Goal: Task Accomplishment & Management: Manage account settings

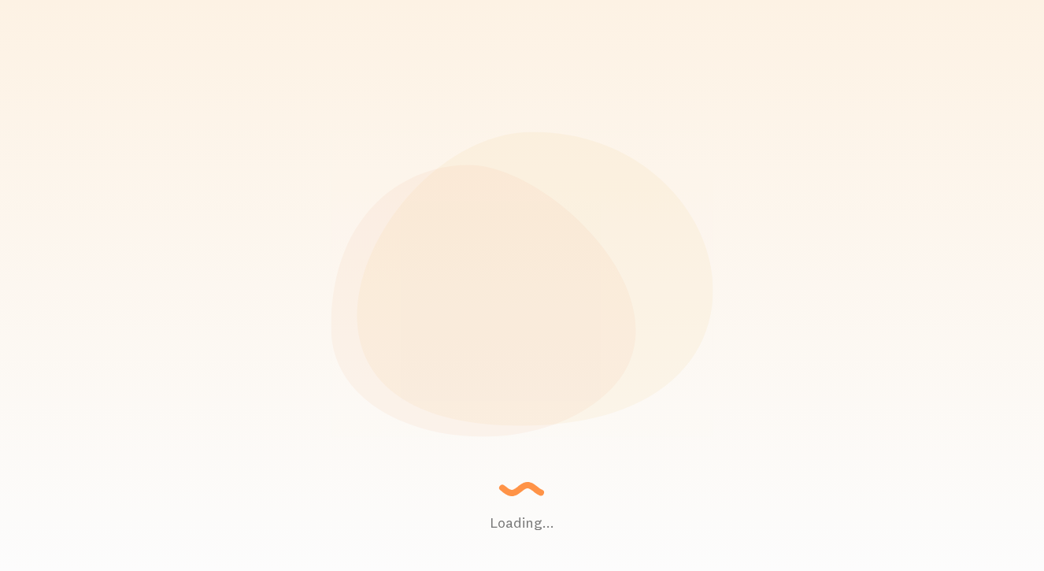
scroll to position [413, 786]
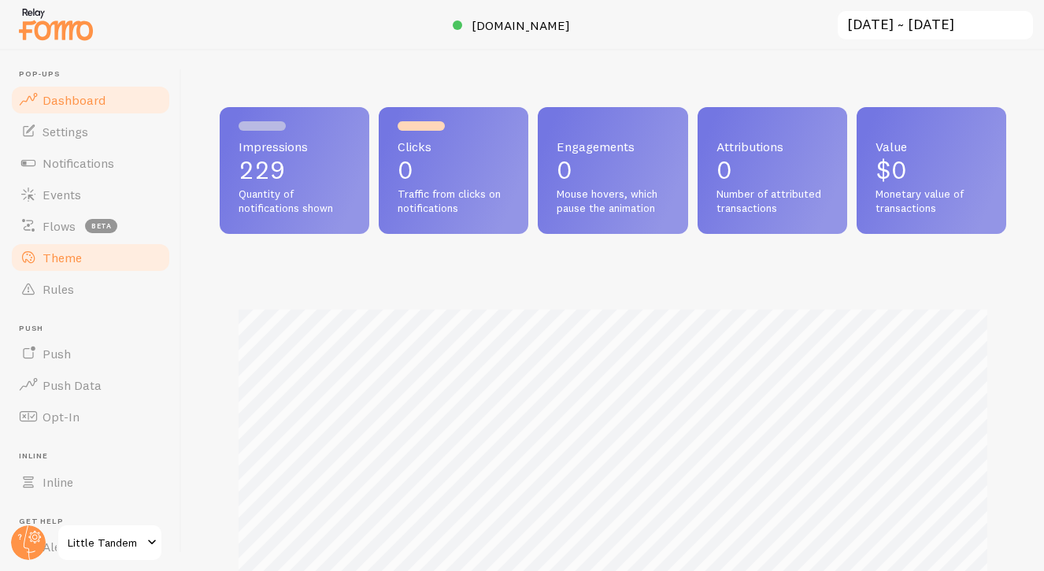
click at [70, 253] on span "Theme" at bounding box center [62, 258] width 39 height 16
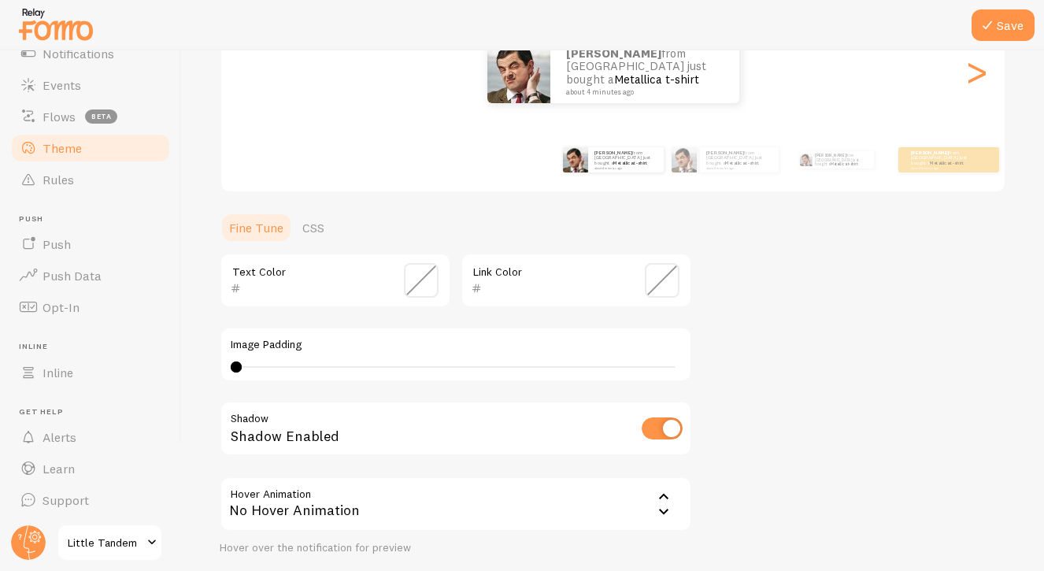
scroll to position [42, 0]
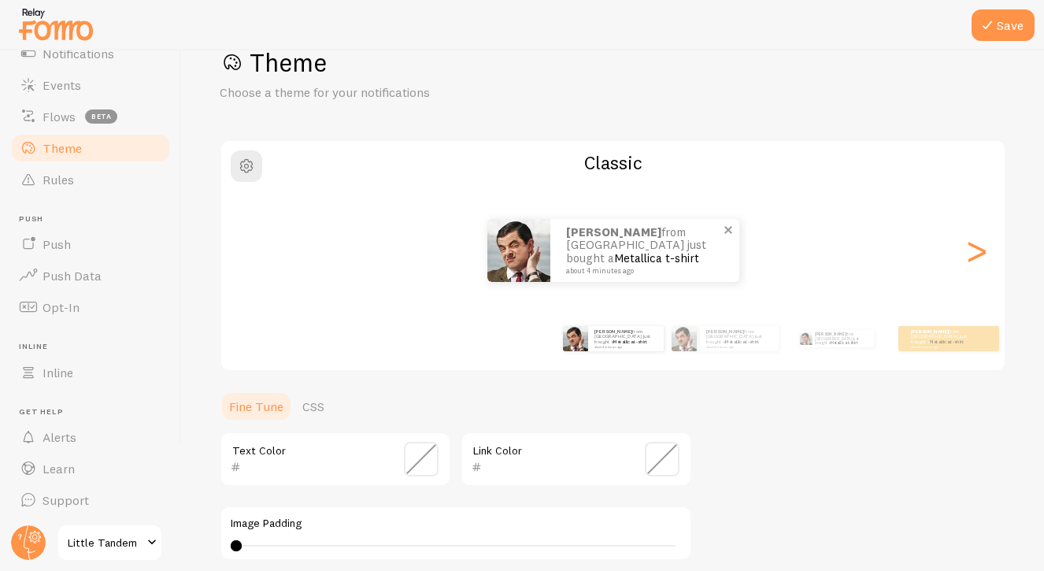
click at [526, 243] on img at bounding box center [518, 250] width 63 height 63
click at [249, 165] on span "button" at bounding box center [246, 166] width 19 height 19
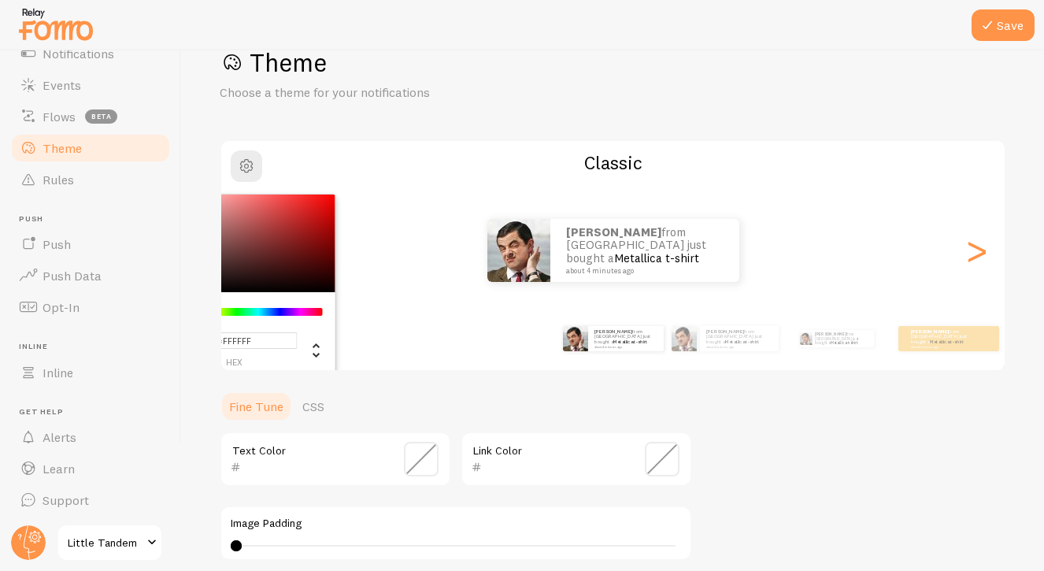
click at [478, 131] on div "Theme Choose a theme for your notifications #FFFFFF hex 255 r 255 g 255 b 0 h 0…" at bounding box center [613, 419] width 786 height 747
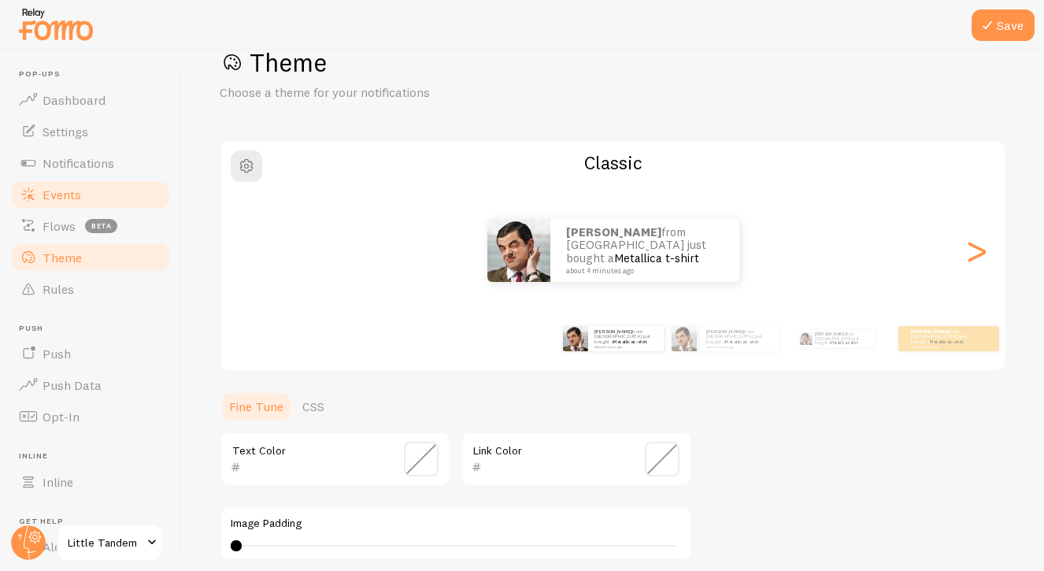
scroll to position [0, 0]
click at [68, 128] on span "Settings" at bounding box center [66, 132] width 46 height 16
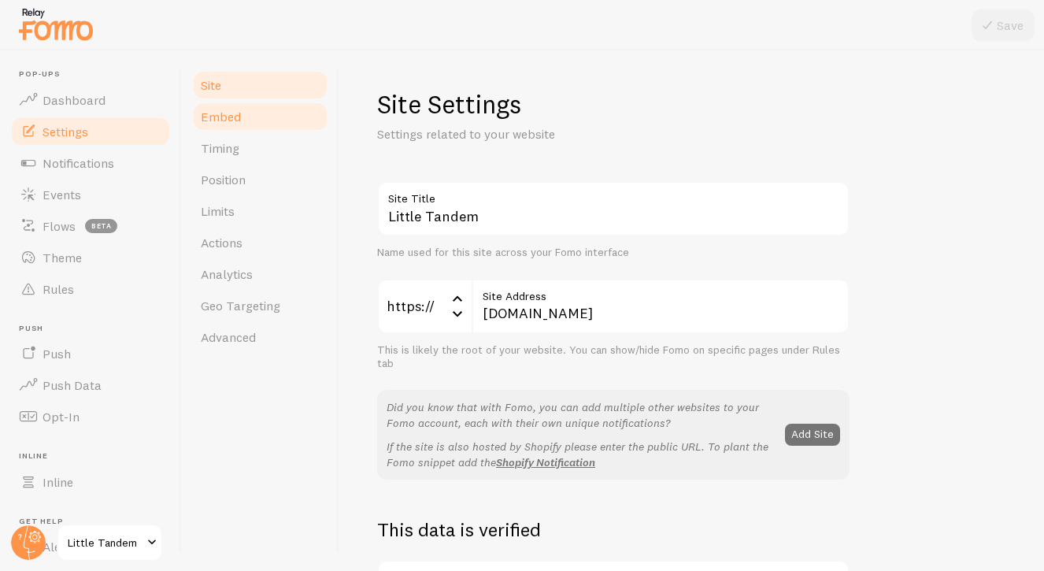
click at [228, 119] on span "Embed" at bounding box center [221, 117] width 40 height 16
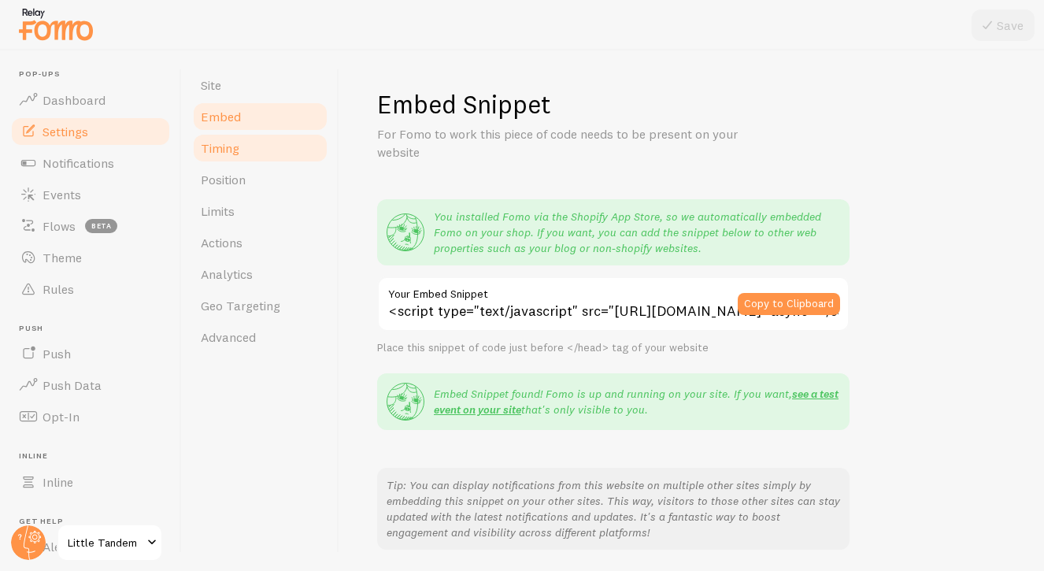
click at [228, 140] on span "Timing" at bounding box center [220, 148] width 39 height 16
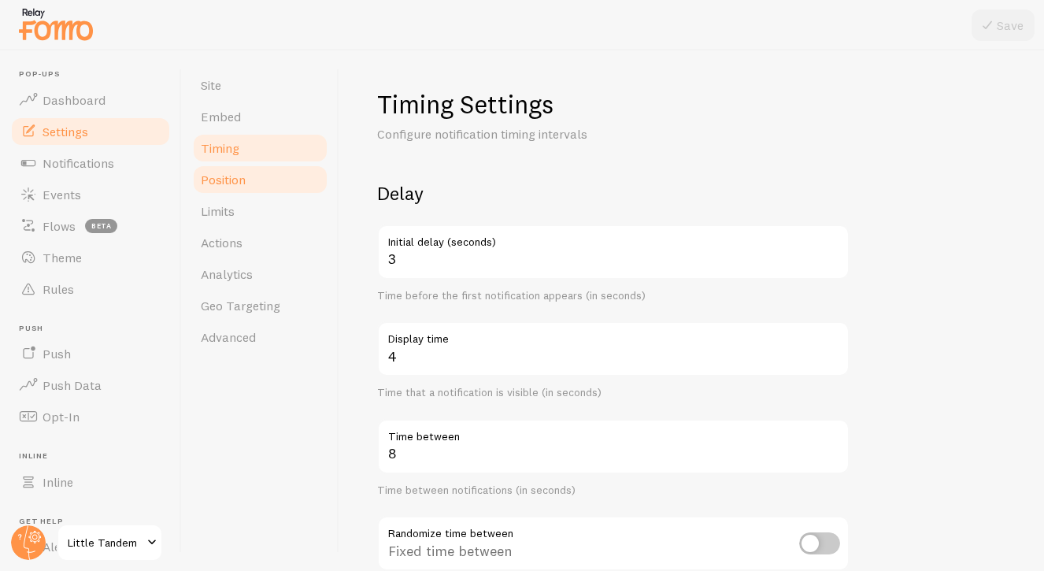
click at [227, 176] on span "Position" at bounding box center [223, 180] width 45 height 16
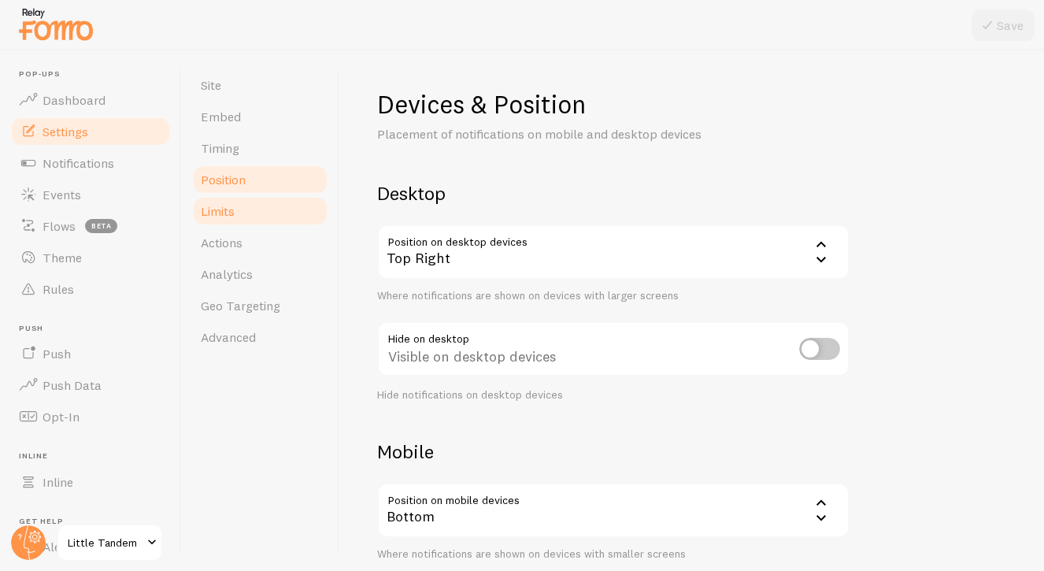
click at [228, 213] on span "Limits" at bounding box center [218, 211] width 34 height 16
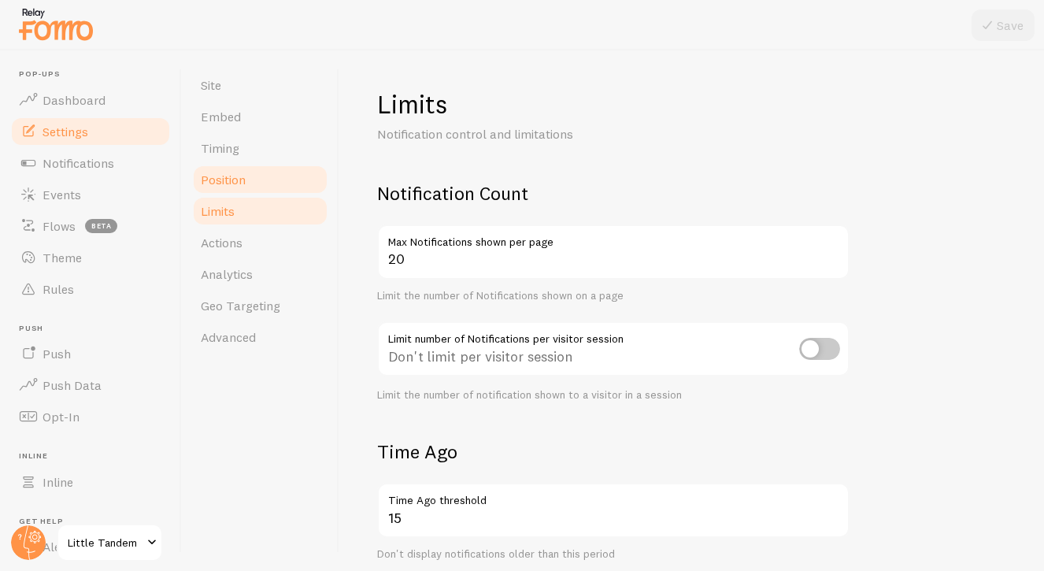
click at [238, 183] on span "Position" at bounding box center [223, 180] width 45 height 16
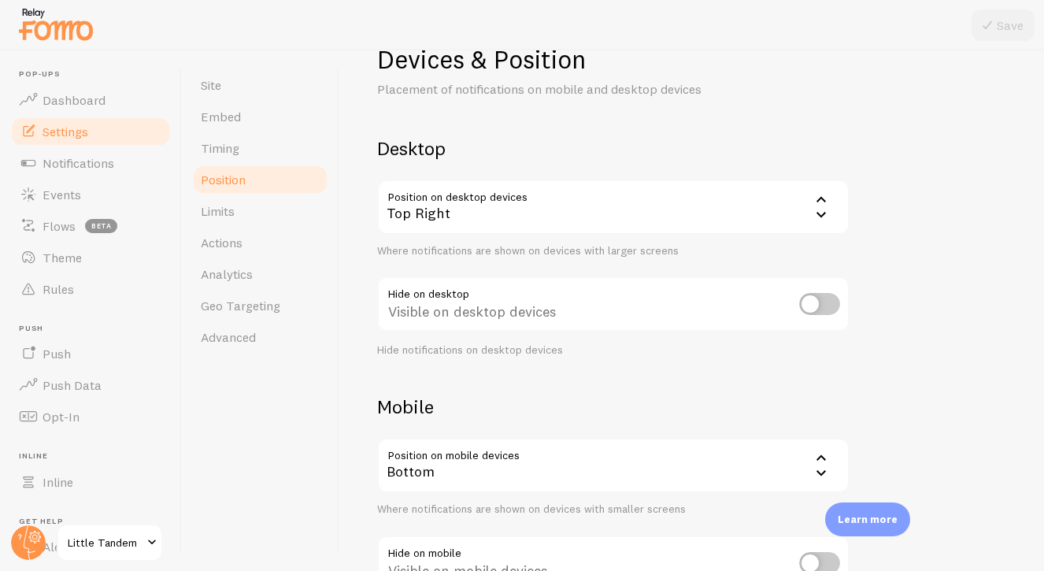
scroll to position [67, 0]
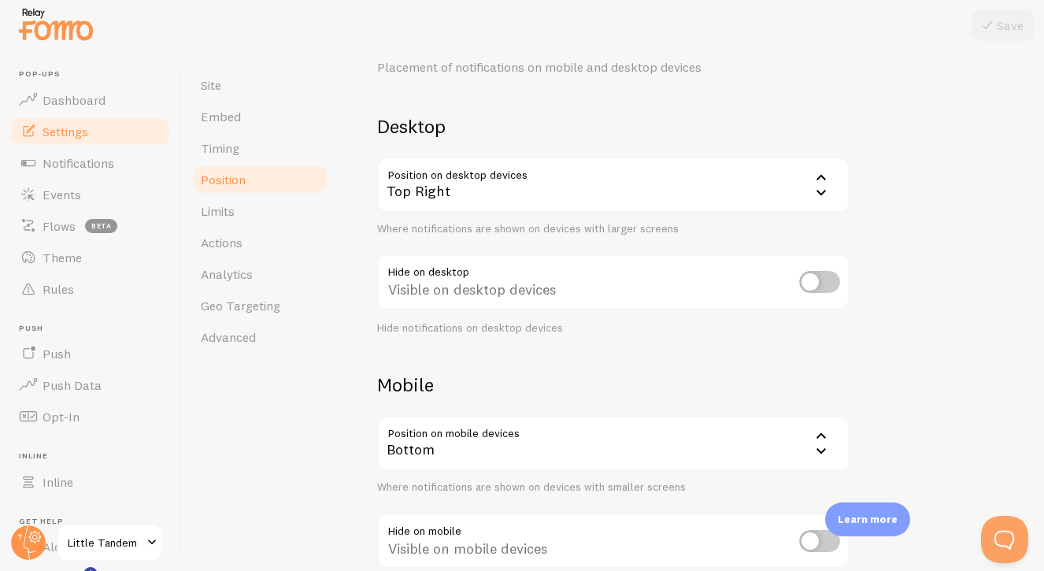
click at [787, 187] on div "Top Right" at bounding box center [613, 184] width 472 height 55
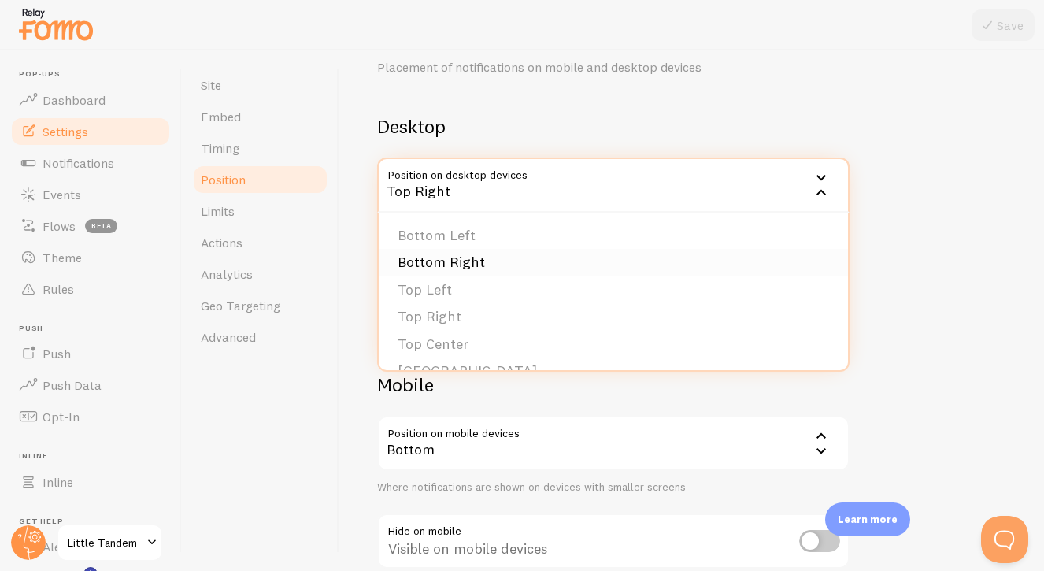
click at [764, 261] on li "Bottom Right" at bounding box center [613, 263] width 469 height 28
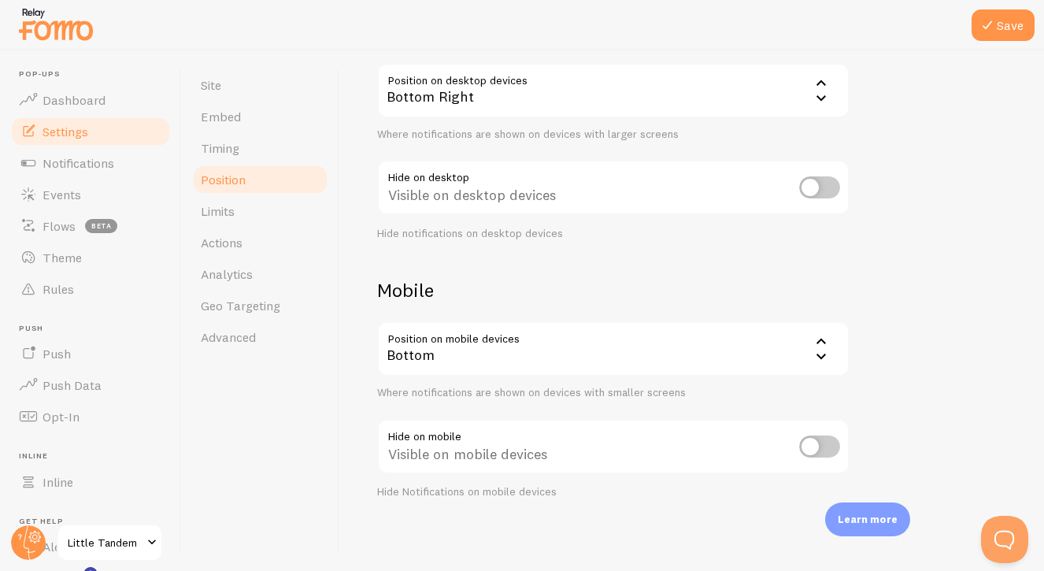
scroll to position [161, 0]
click at [605, 348] on div "Bottom" at bounding box center [613, 349] width 472 height 55
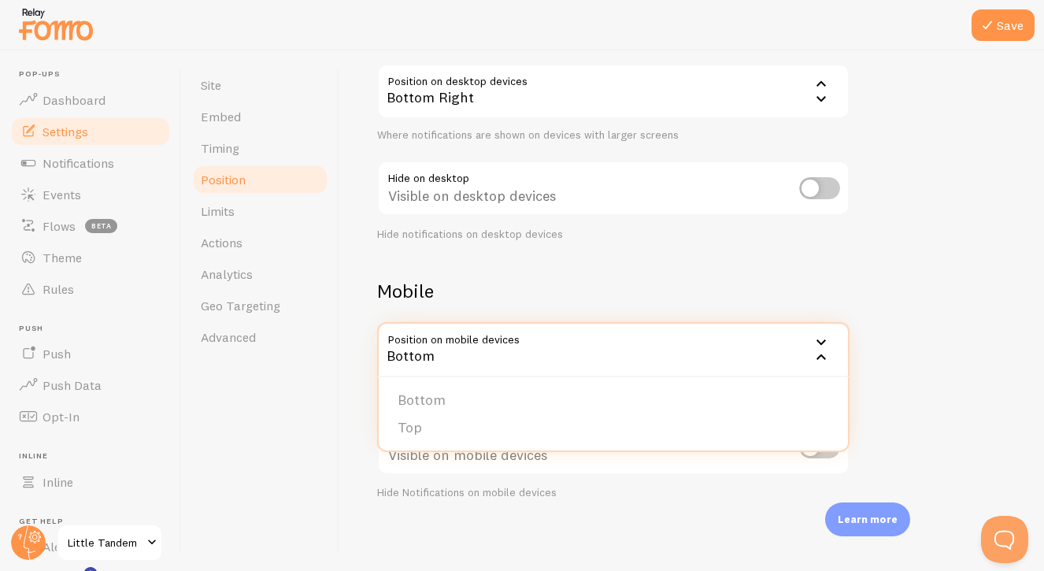
click at [622, 274] on div "Devices & Position Placement of notifications on mobile and desktop devices Des…" at bounding box center [691, 214] width 629 height 572
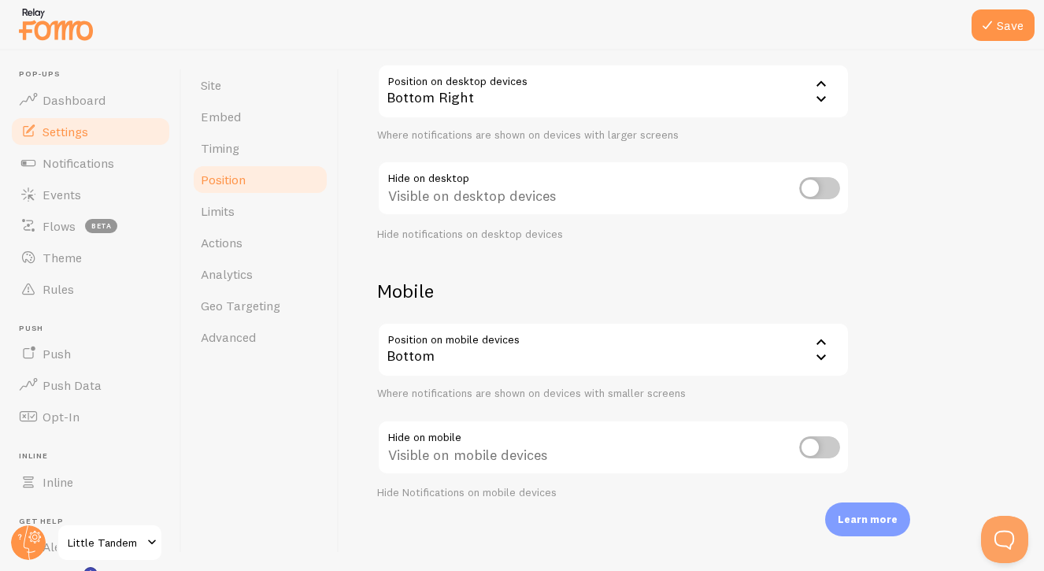
click at [712, 447] on div "Visible on mobile devices" at bounding box center [613, 448] width 472 height 57
click at [820, 447] on input "checkbox" at bounding box center [819, 447] width 41 height 22
checkbox input "false"
click at [990, 22] on icon at bounding box center [987, 25] width 19 height 19
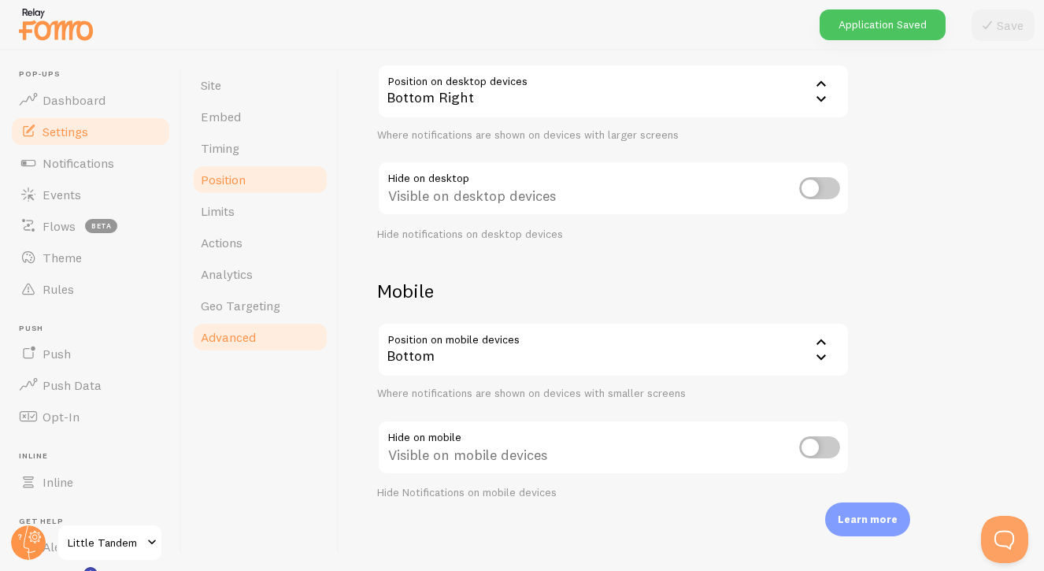
click at [244, 333] on span "Advanced" at bounding box center [228, 337] width 55 height 16
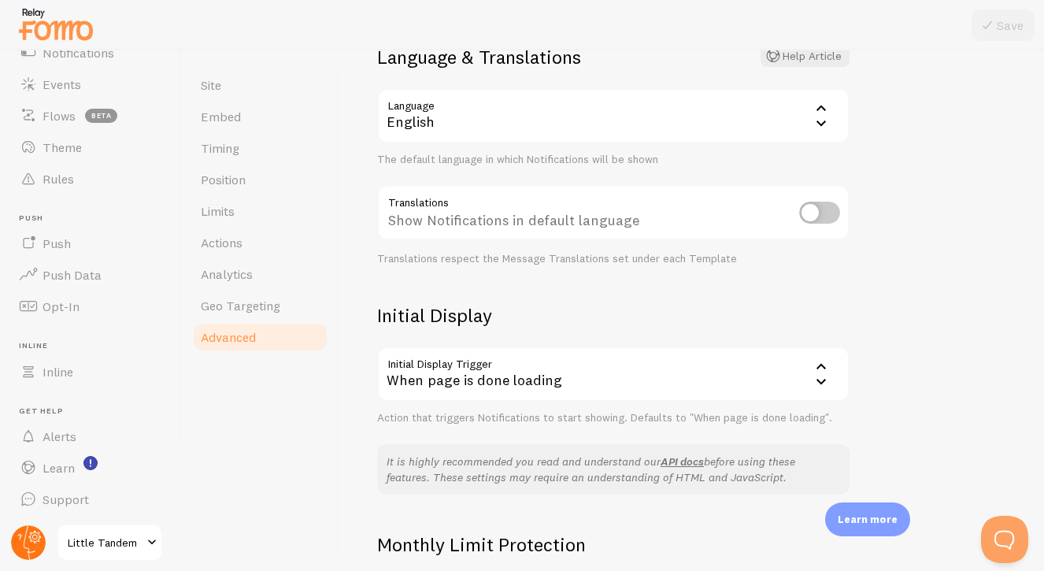
scroll to position [109, 0]
click at [32, 535] on circle at bounding box center [28, 542] width 35 height 35
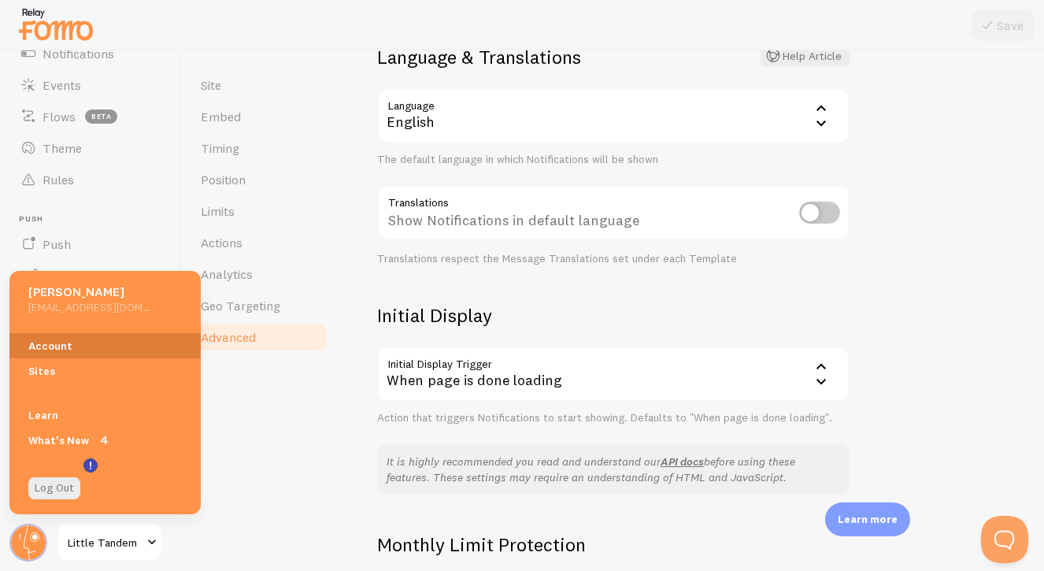
click at [61, 346] on link "Account" at bounding box center [104, 345] width 191 height 25
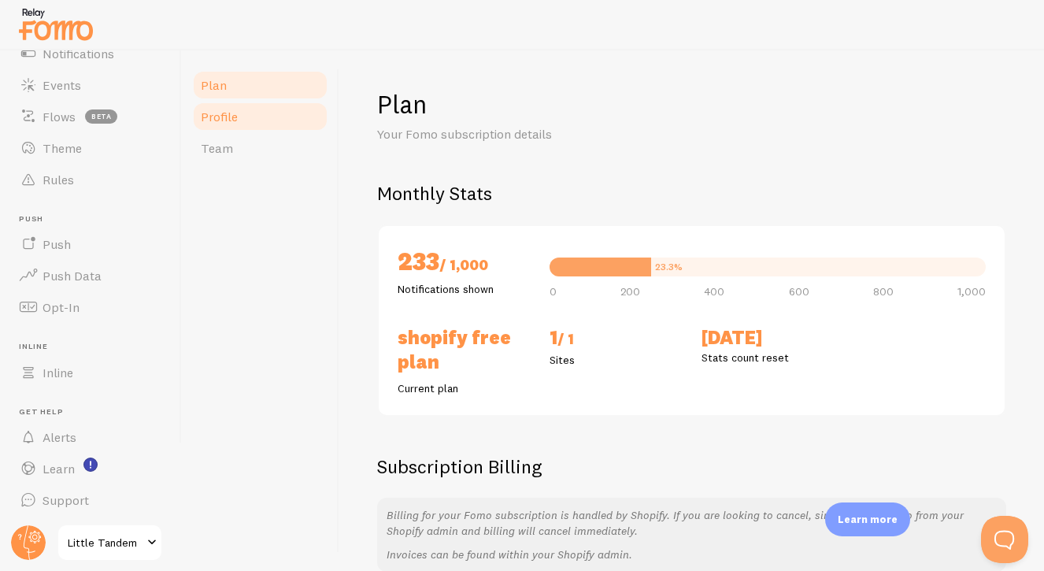
click at [222, 109] on span "Profile" at bounding box center [219, 117] width 37 height 16
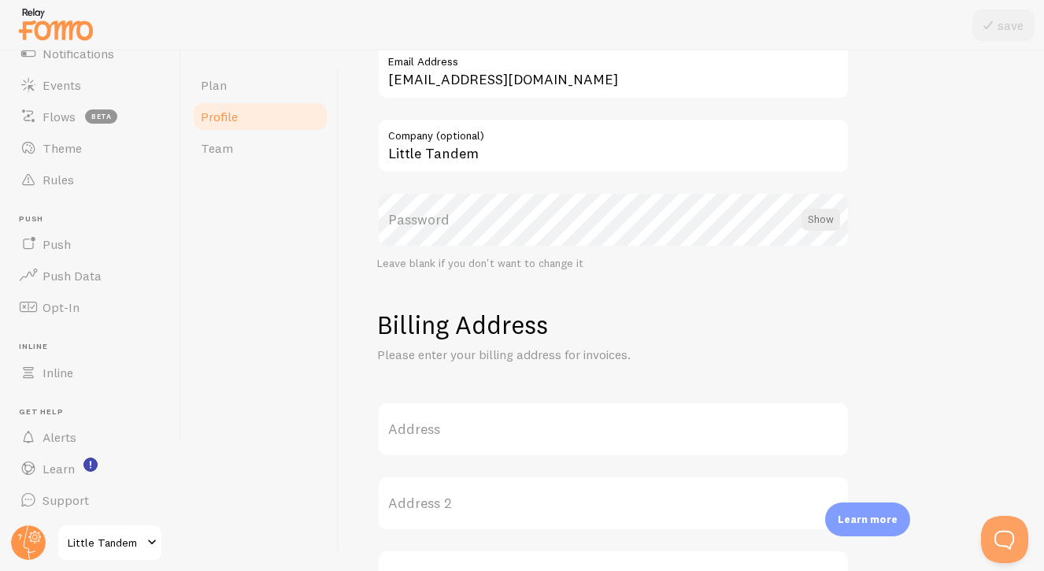
scroll to position [16, 0]
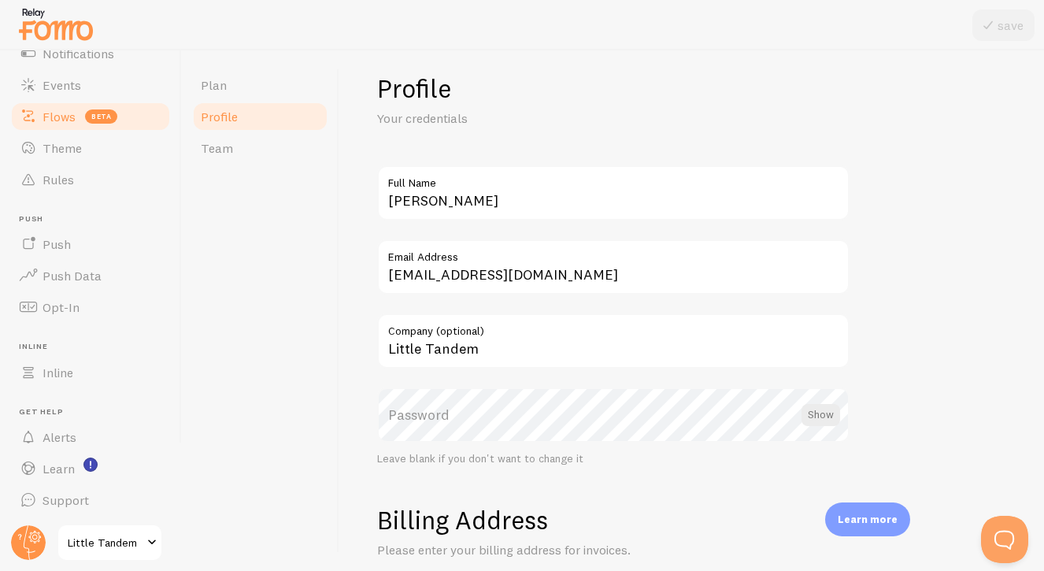
click at [69, 121] on span "Flows" at bounding box center [59, 117] width 33 height 16
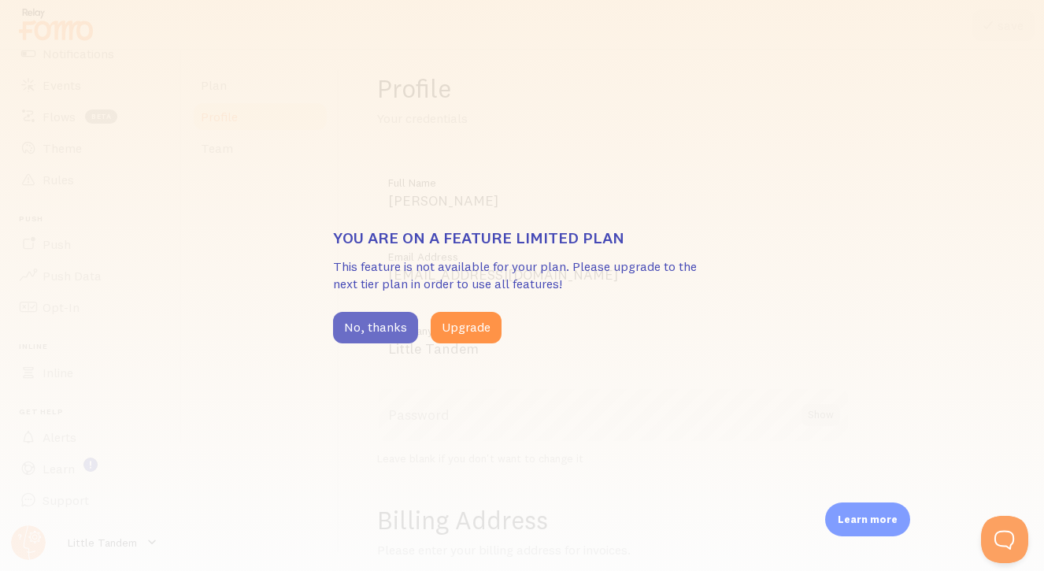
click at [380, 328] on button "No, thanks" at bounding box center [375, 327] width 85 height 31
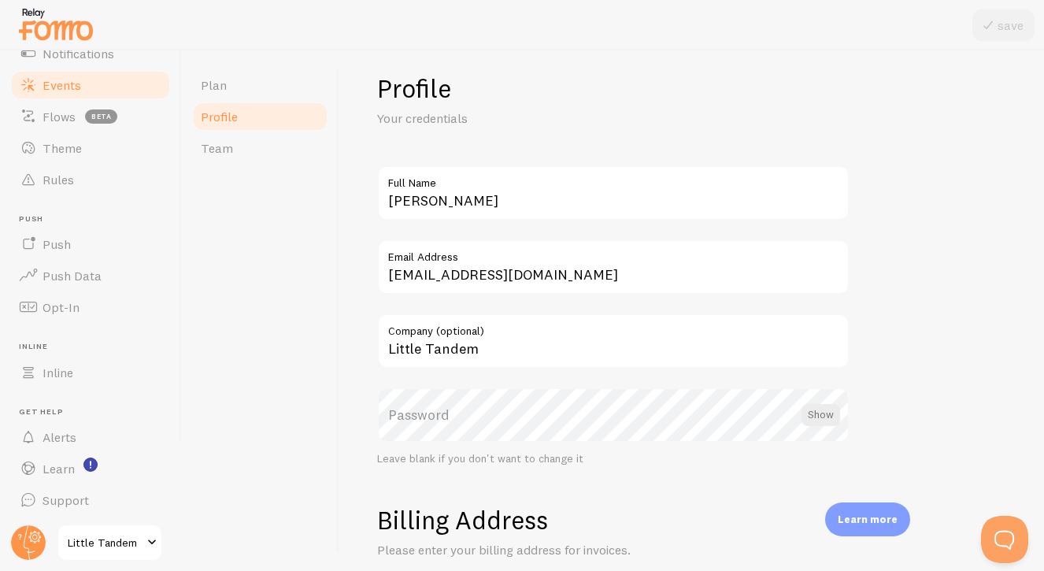
click at [73, 71] on link "Events" at bounding box center [90, 84] width 162 height 31
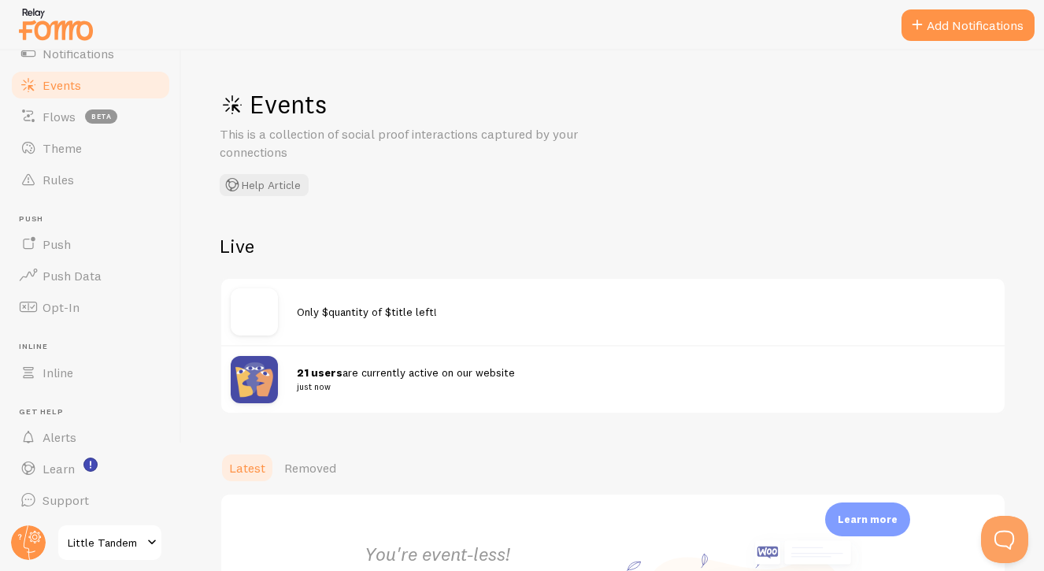
click at [254, 372] on img at bounding box center [254, 379] width 47 height 47
click at [257, 375] on img at bounding box center [254, 379] width 47 height 47
click at [248, 318] on img at bounding box center [254, 311] width 47 height 47
click at [256, 381] on img at bounding box center [254, 379] width 47 height 47
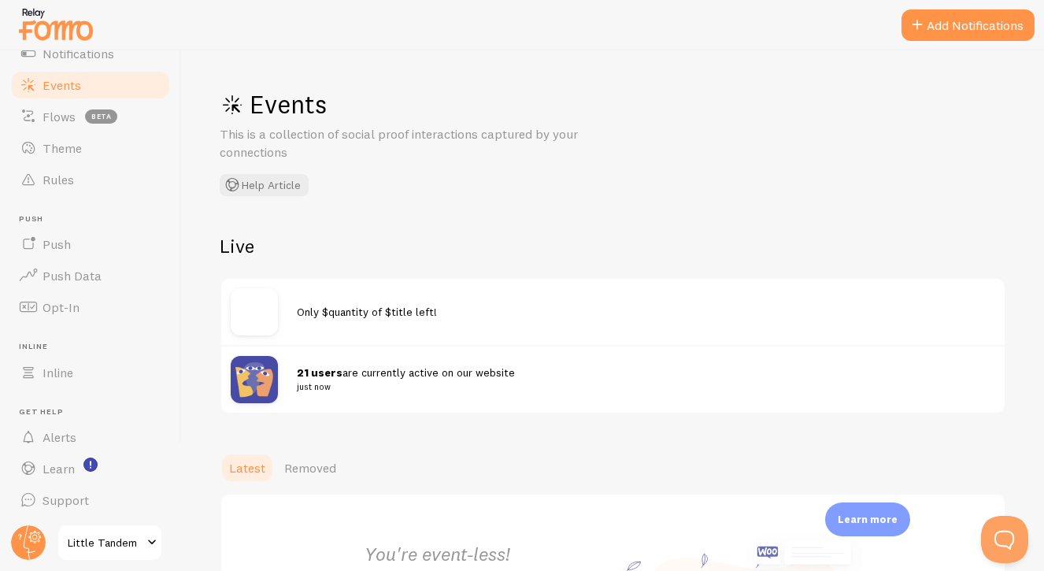
click at [315, 381] on small "just now" at bounding box center [636, 386] width 679 height 14
click at [317, 366] on strong "21 users" at bounding box center [320, 372] width 46 height 14
click at [65, 154] on span "Theme" at bounding box center [62, 148] width 39 height 16
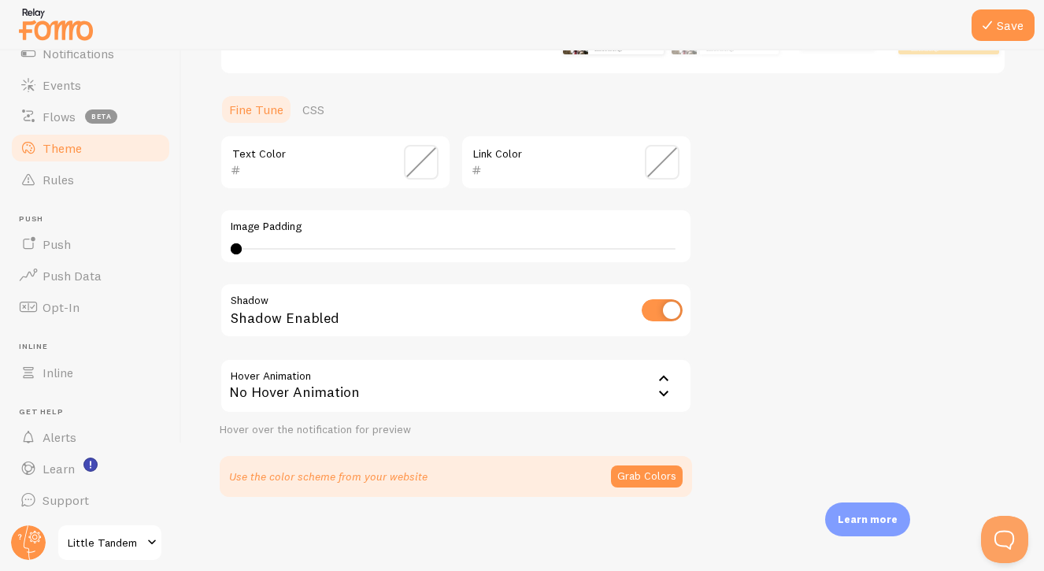
scroll to position [338, 0]
click at [659, 475] on button "Grab Colors" at bounding box center [647, 477] width 72 height 22
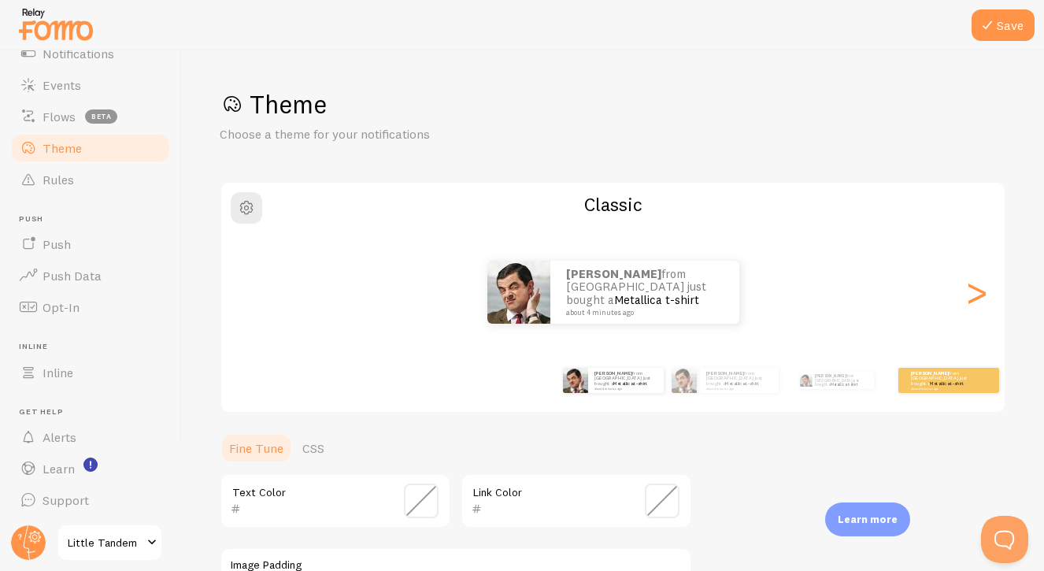
scroll to position [0, 0]
click at [986, 37] on button "Save" at bounding box center [1002, 24] width 63 height 31
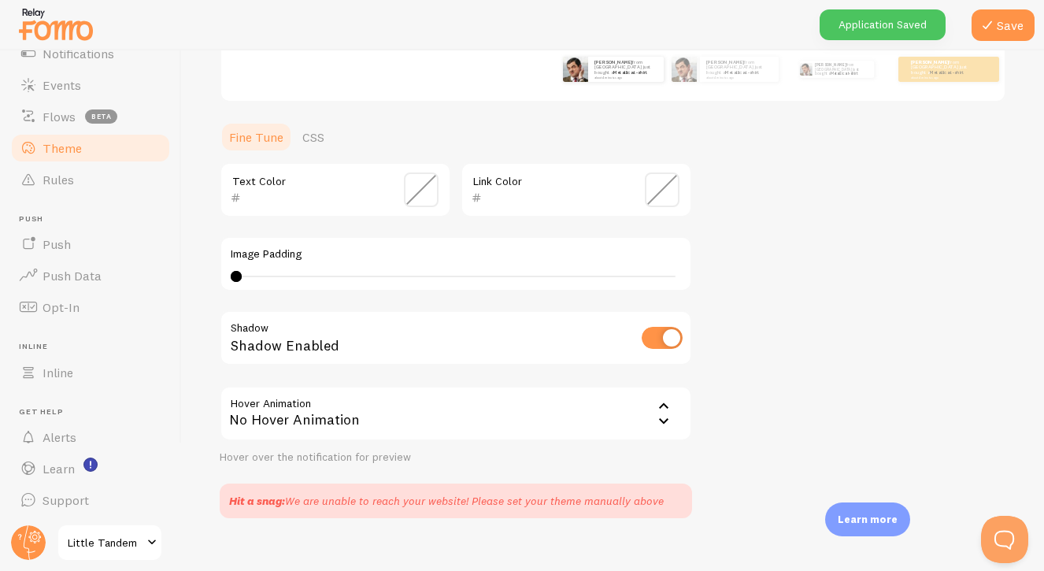
scroll to position [90, 0]
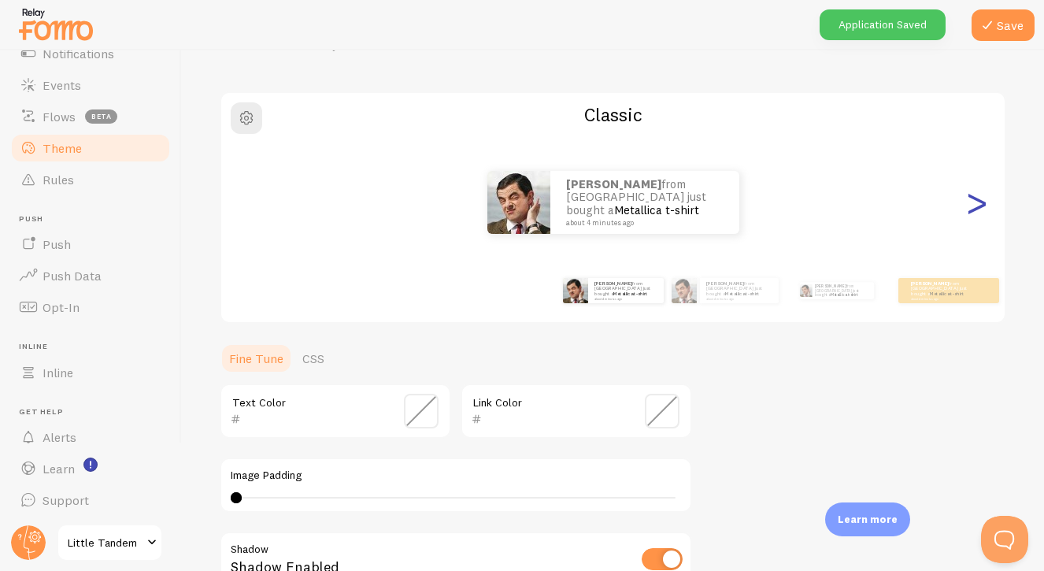
click at [968, 193] on div ">" at bounding box center [976, 202] width 19 height 113
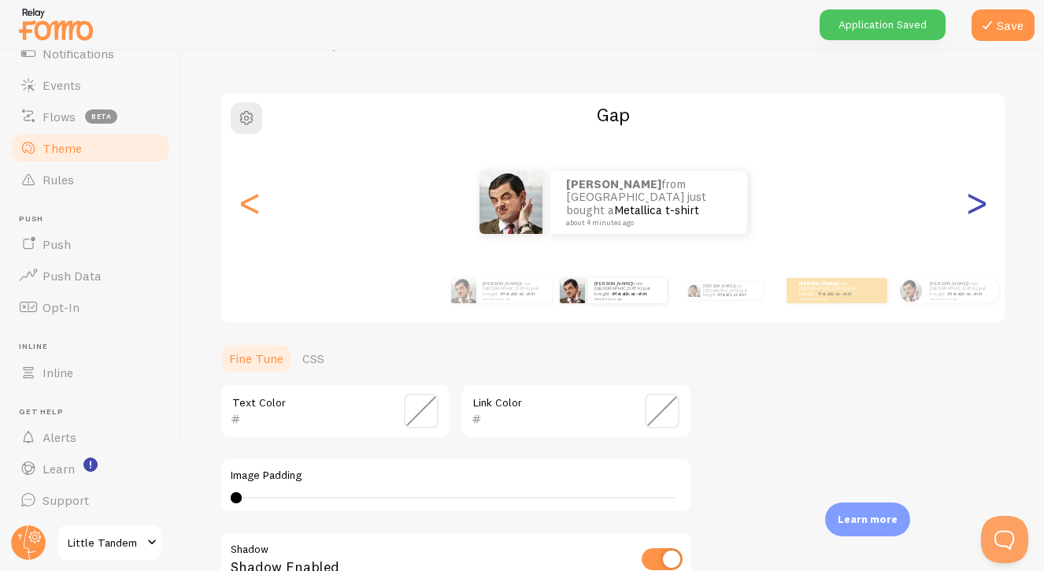
click at [968, 193] on div ">" at bounding box center [976, 202] width 19 height 113
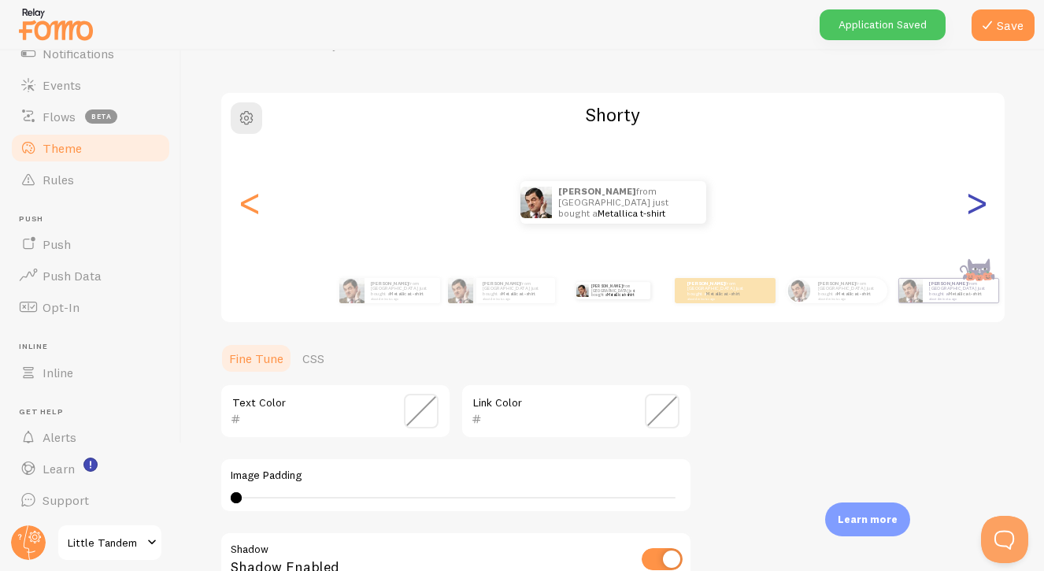
click at [968, 193] on div ">" at bounding box center [976, 202] width 19 height 113
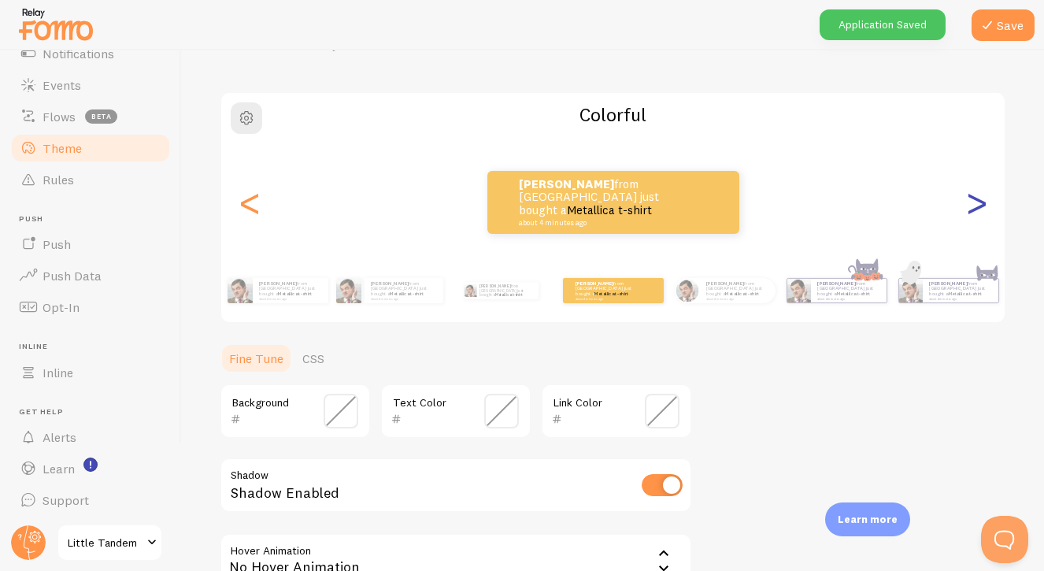
click at [968, 193] on div ">" at bounding box center [976, 202] width 19 height 113
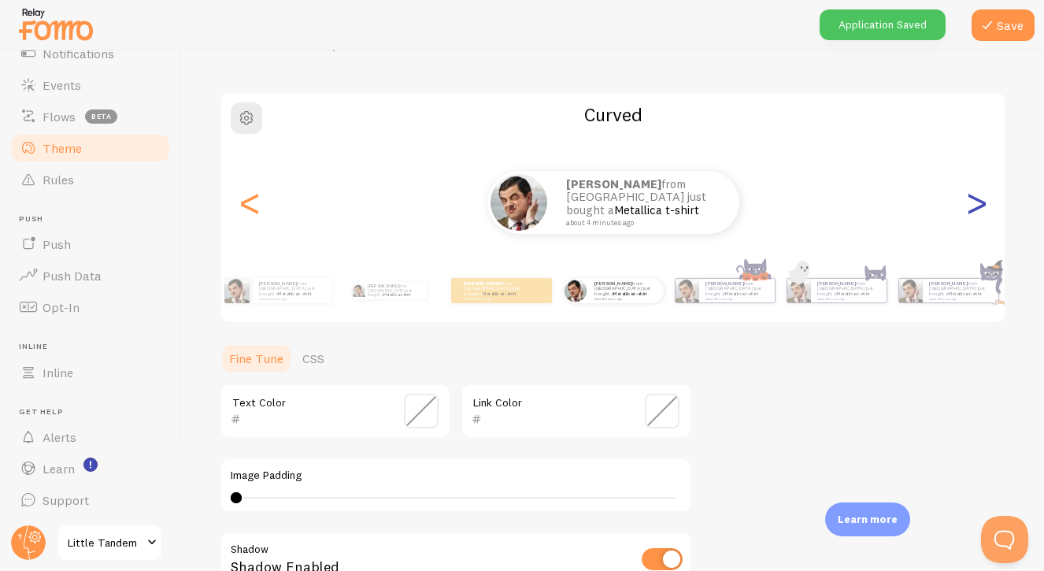
click at [968, 193] on div ">" at bounding box center [976, 202] width 19 height 113
type input "0"
click at [968, 193] on div ">" at bounding box center [976, 202] width 19 height 113
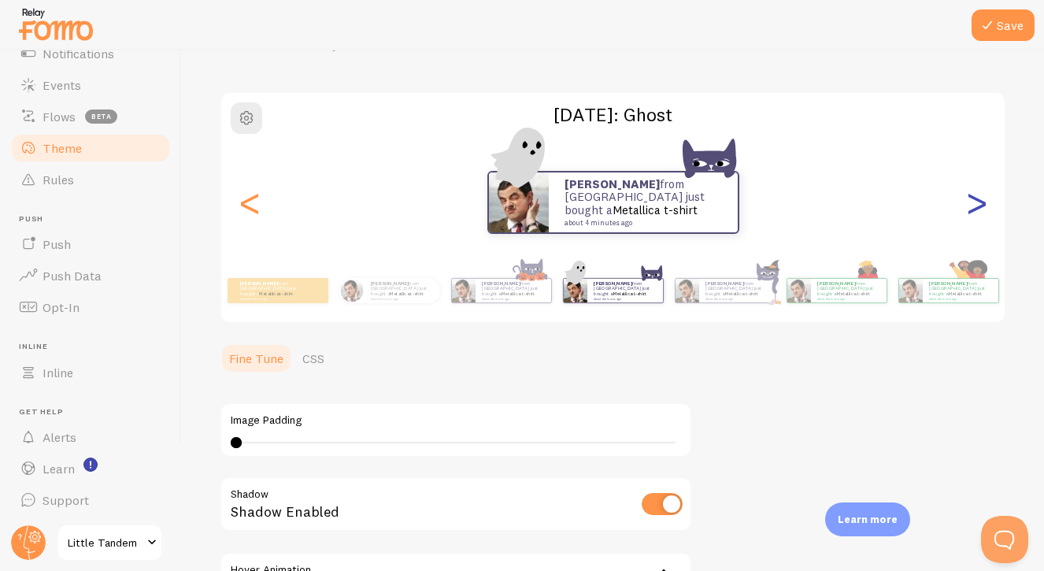
click at [968, 194] on div ">" at bounding box center [976, 202] width 19 height 113
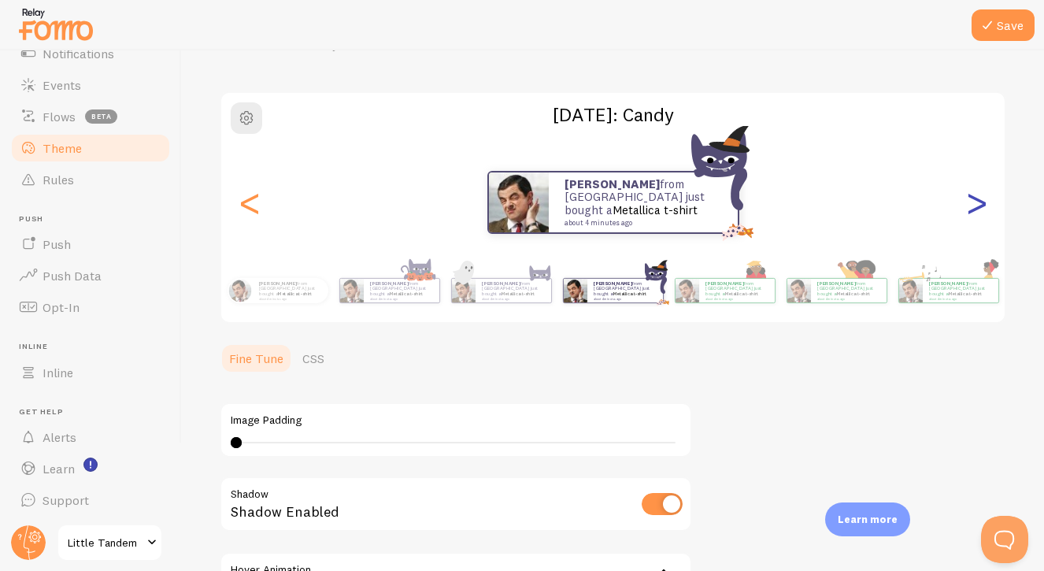
click at [968, 194] on div ">" at bounding box center [976, 202] width 19 height 113
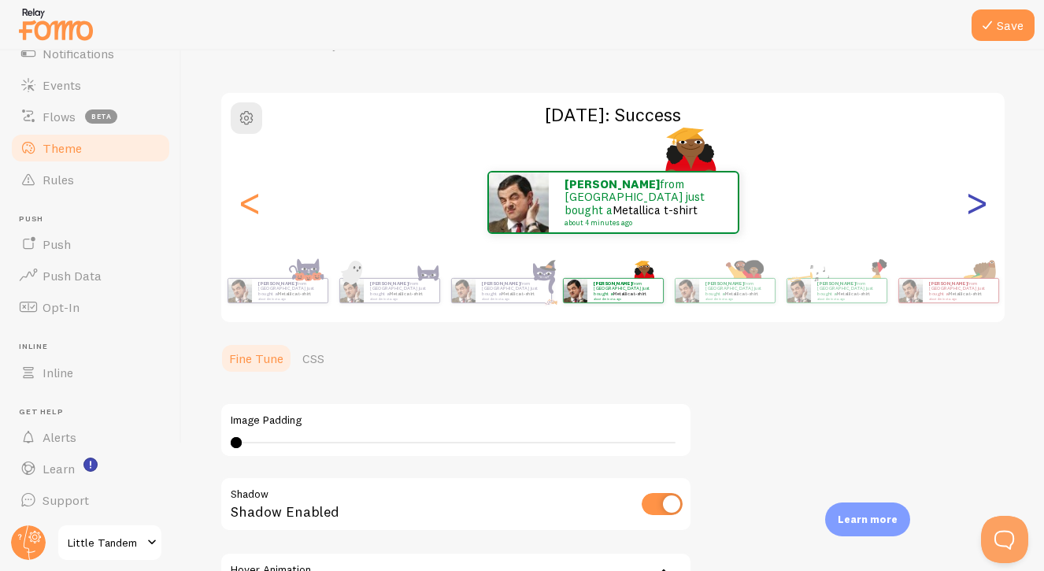
click at [968, 194] on div ">" at bounding box center [976, 202] width 19 height 113
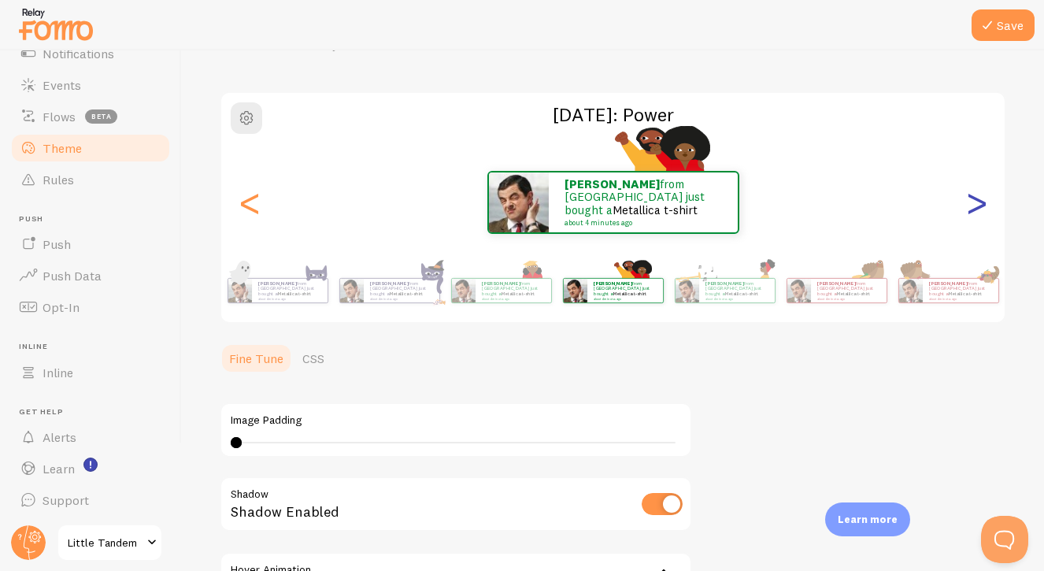
click at [968, 194] on div ">" at bounding box center [976, 202] width 19 height 113
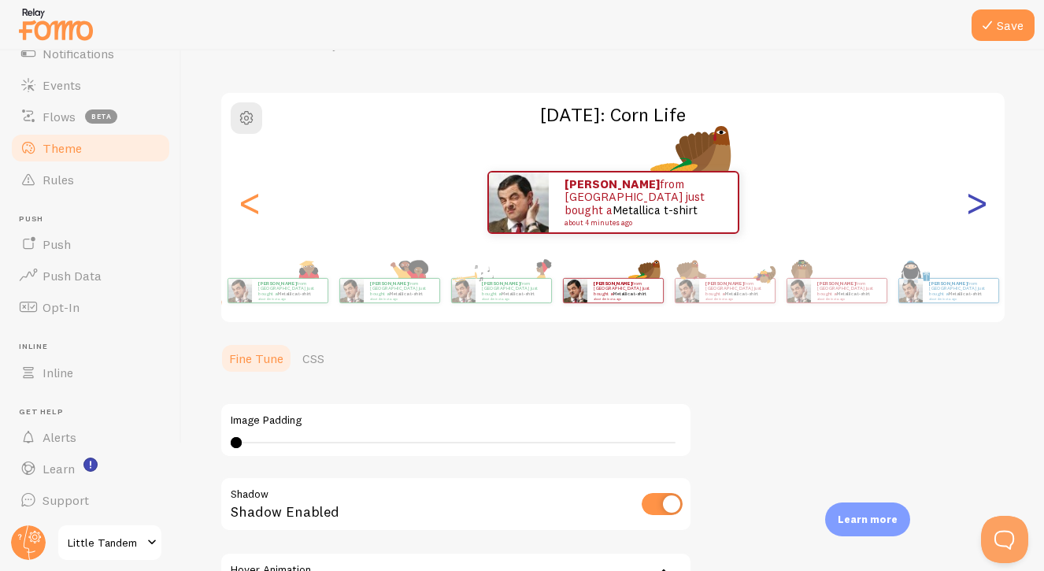
click at [968, 194] on div ">" at bounding box center [976, 202] width 19 height 113
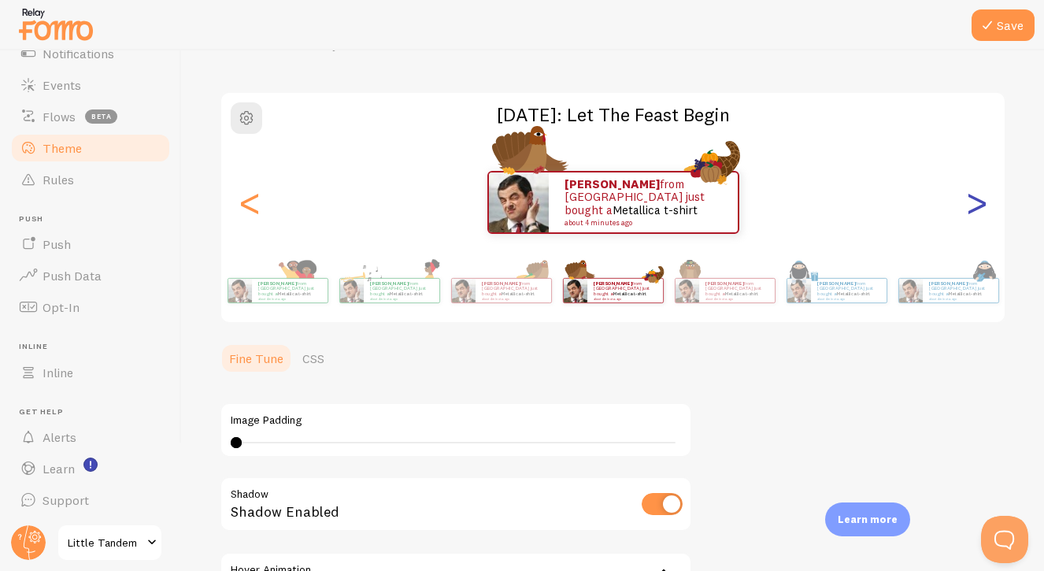
click at [968, 194] on div ">" at bounding box center [976, 202] width 19 height 113
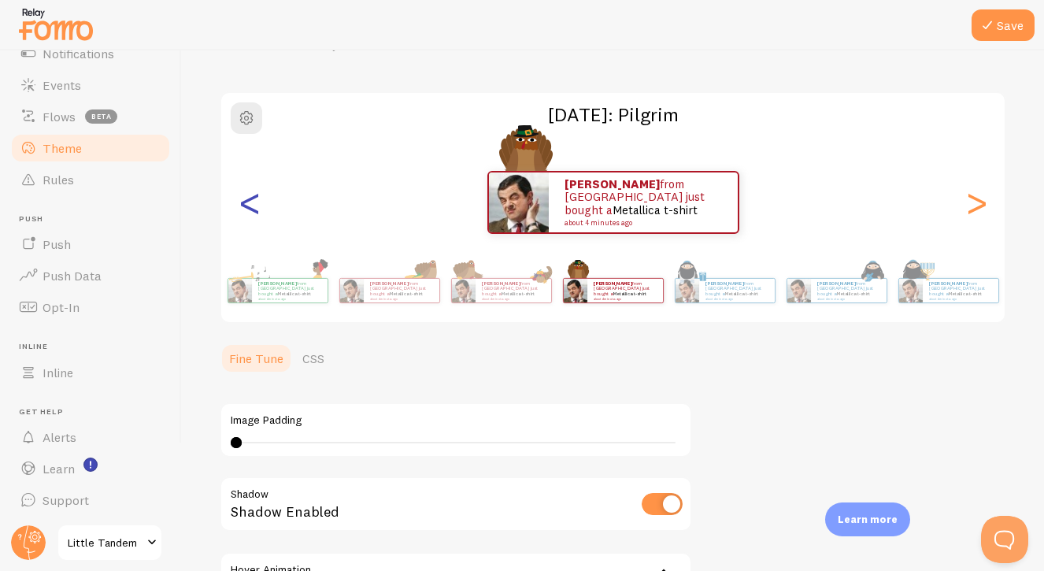
click at [248, 204] on div "<" at bounding box center [249, 202] width 19 height 113
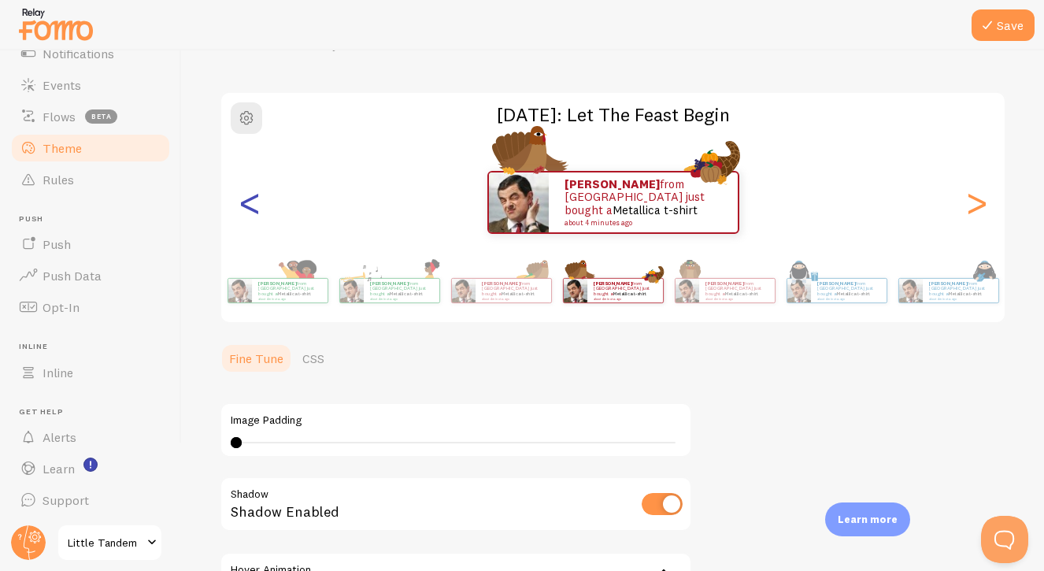
click at [248, 204] on div "<" at bounding box center [249, 202] width 19 height 113
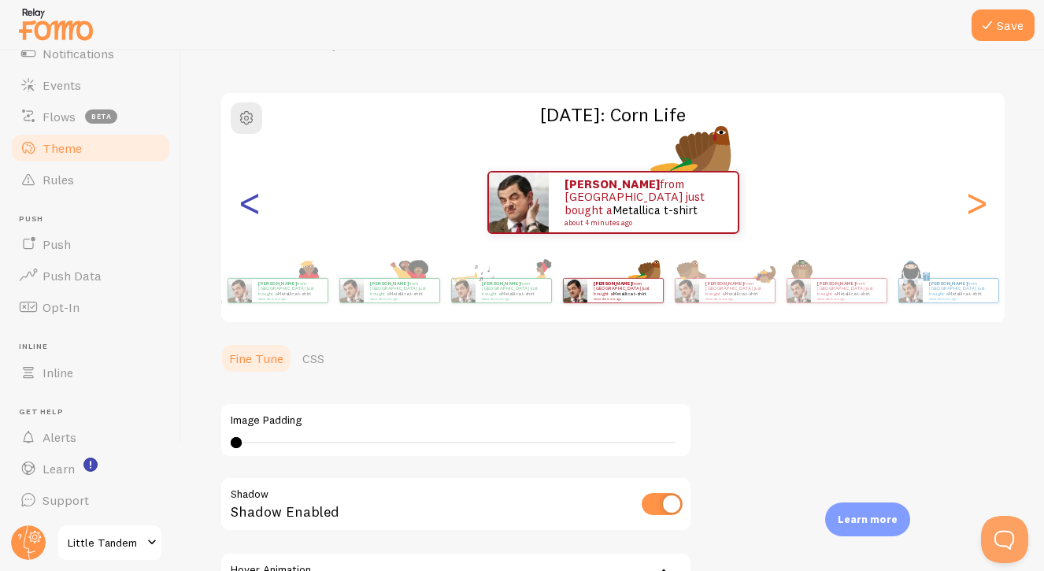
click at [248, 204] on div "<" at bounding box center [249, 202] width 19 height 113
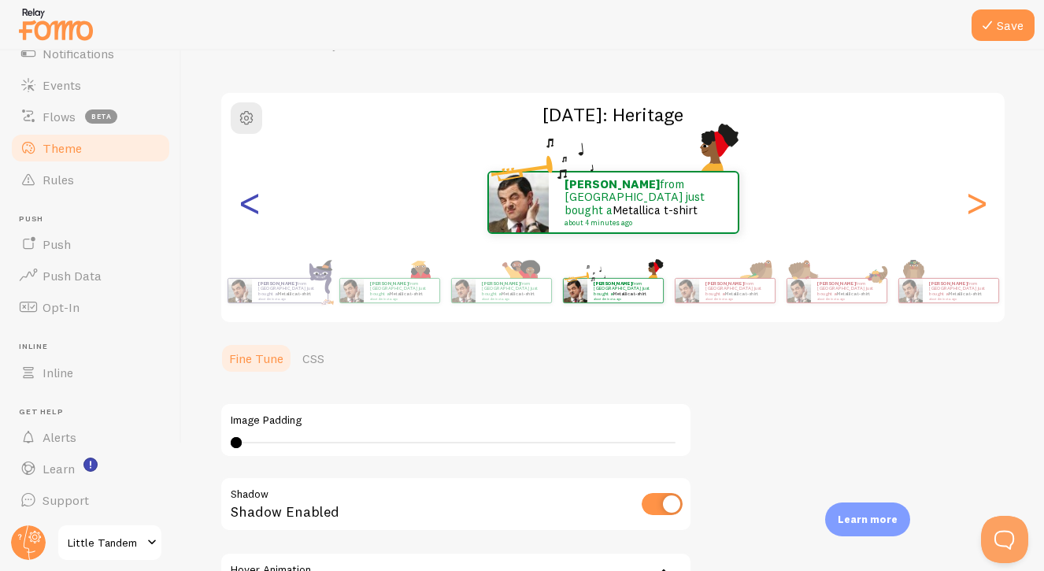
click at [248, 204] on div "<" at bounding box center [249, 202] width 19 height 113
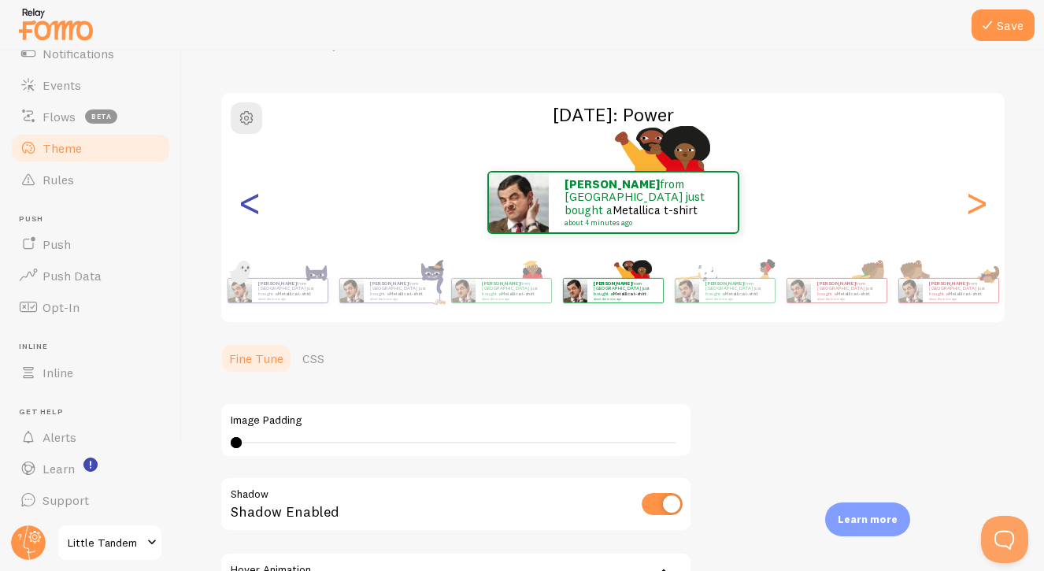
click at [248, 204] on div "<" at bounding box center [249, 202] width 19 height 113
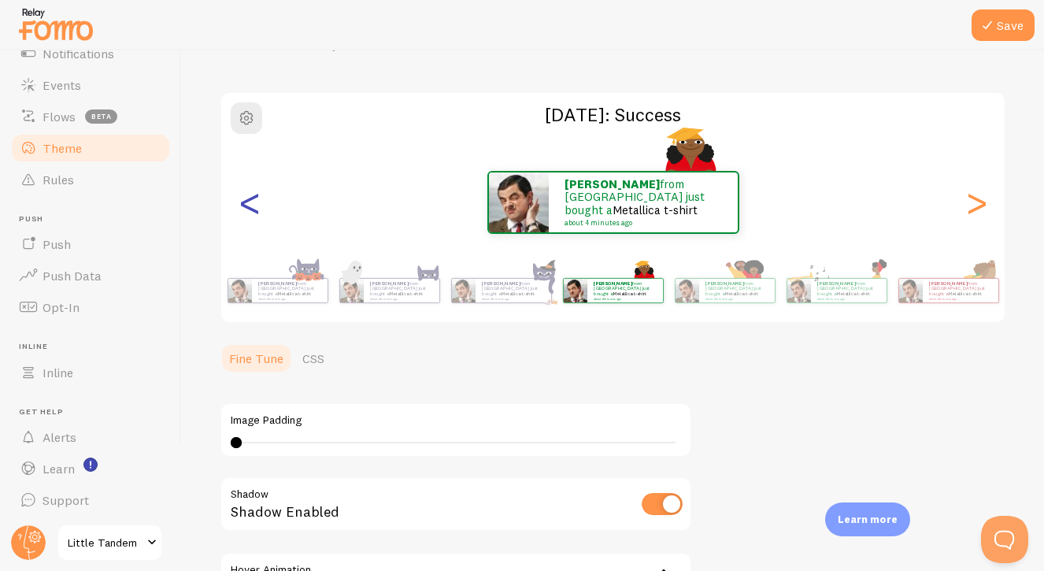
click at [248, 204] on div "<" at bounding box center [249, 202] width 19 height 113
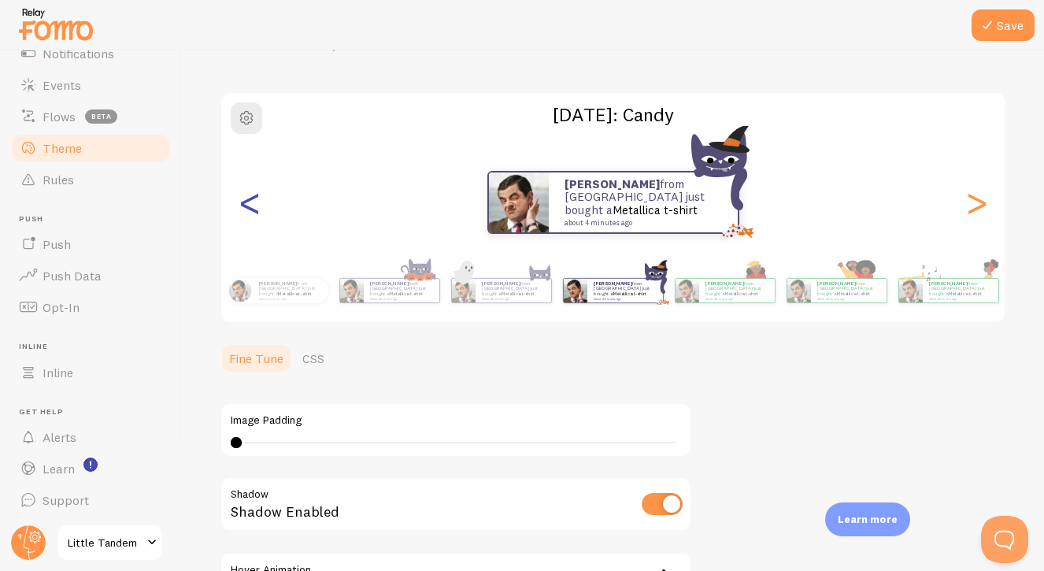
click at [248, 204] on div "<" at bounding box center [249, 202] width 19 height 113
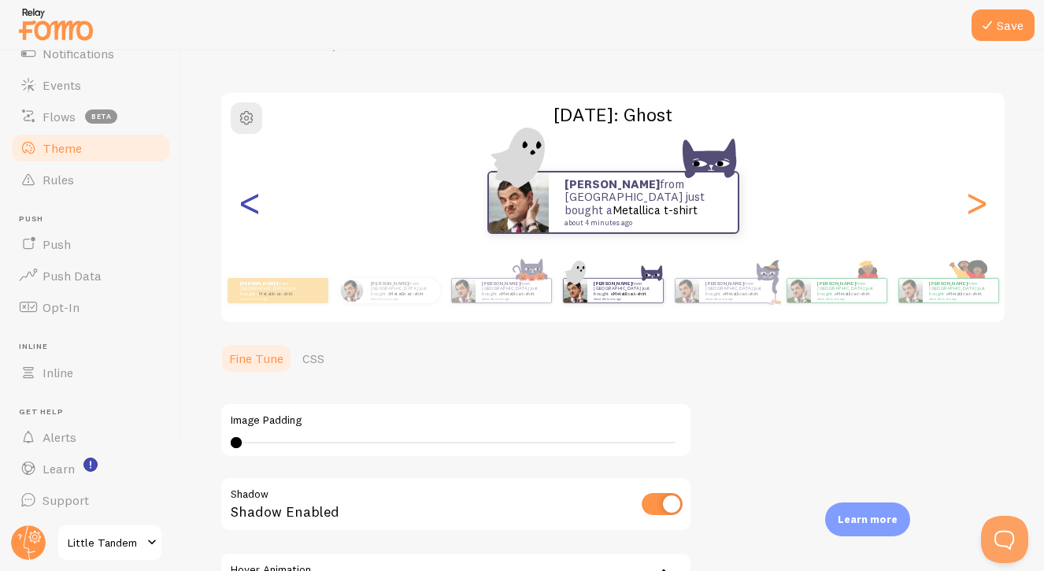
click at [248, 204] on div "<" at bounding box center [249, 202] width 19 height 113
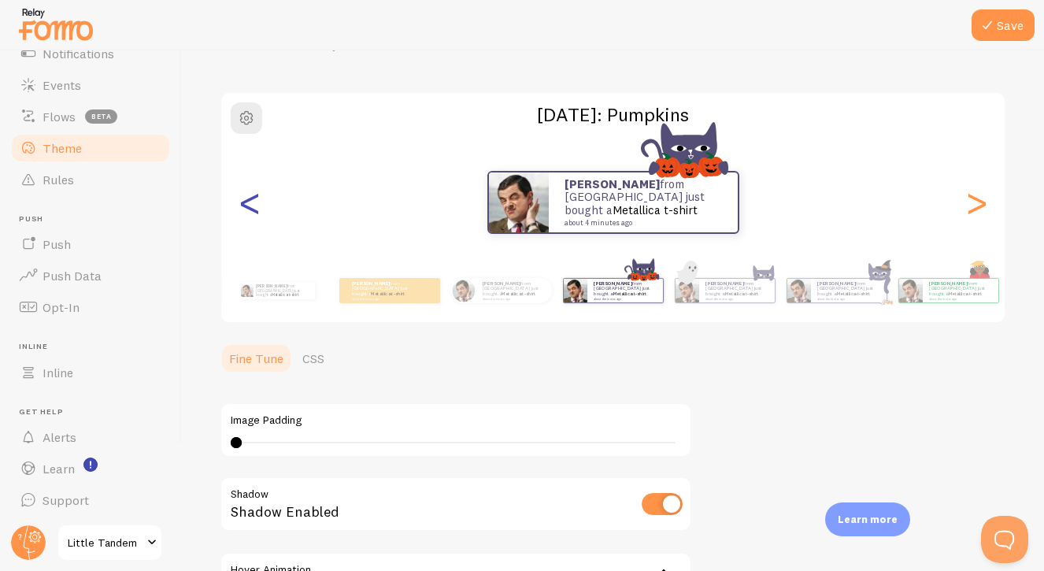
click at [248, 204] on div "<" at bounding box center [249, 202] width 19 height 113
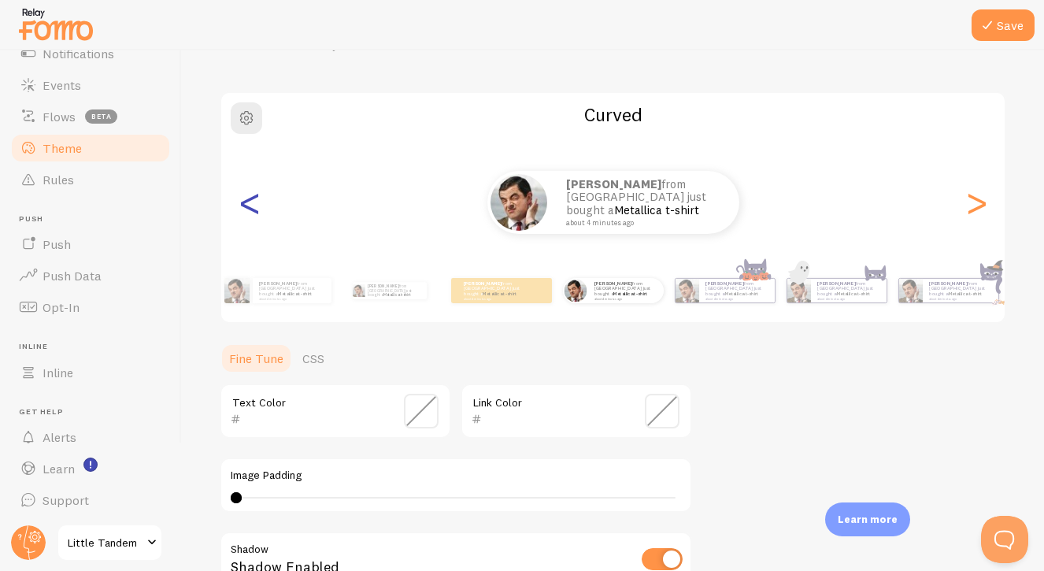
click at [248, 204] on div "<" at bounding box center [249, 202] width 19 height 113
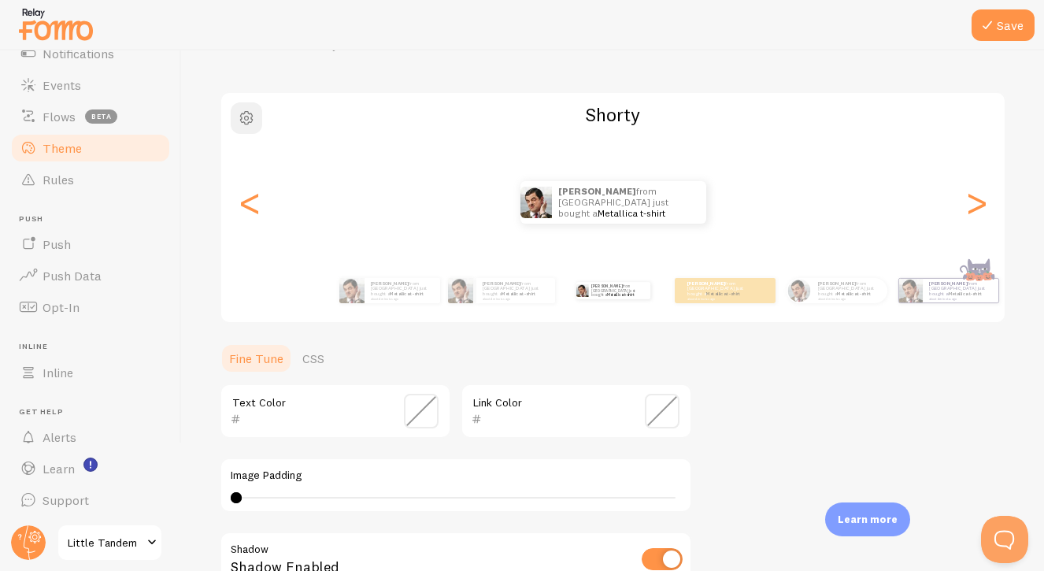
click at [248, 119] on span "button" at bounding box center [246, 118] width 19 height 19
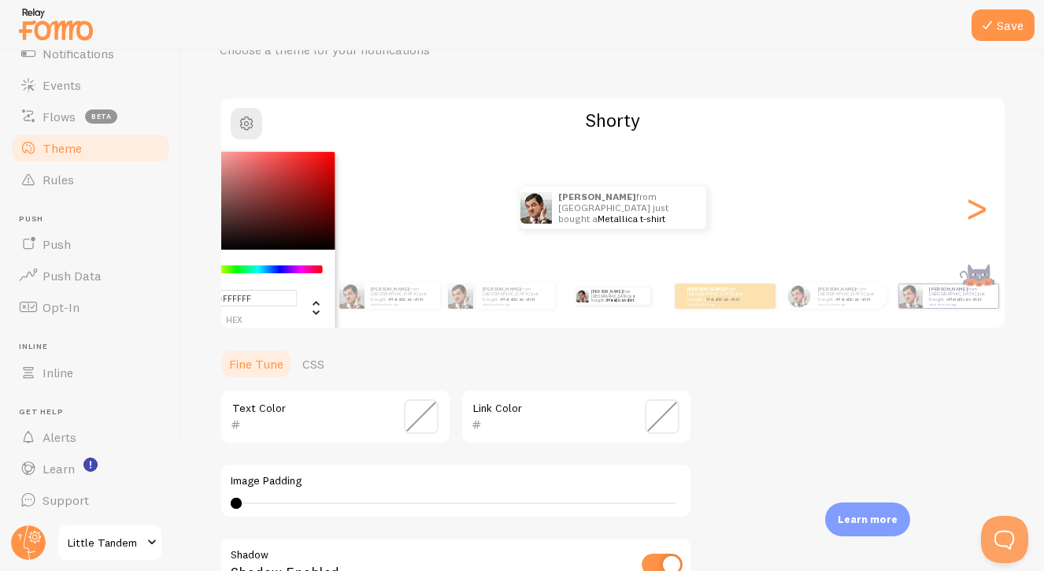
scroll to position [80, 0]
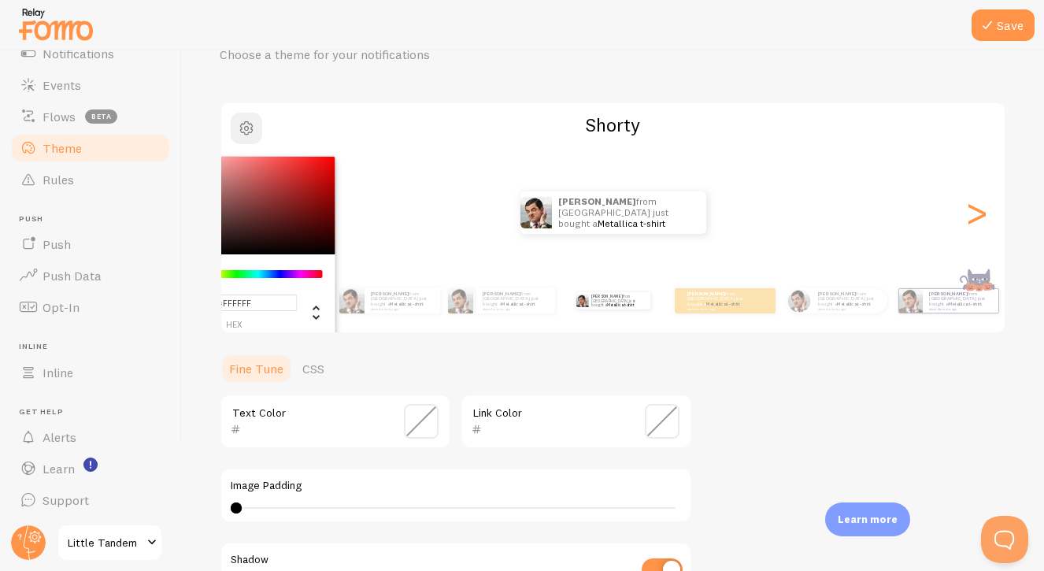
click at [240, 123] on span "button" at bounding box center [246, 128] width 19 height 19
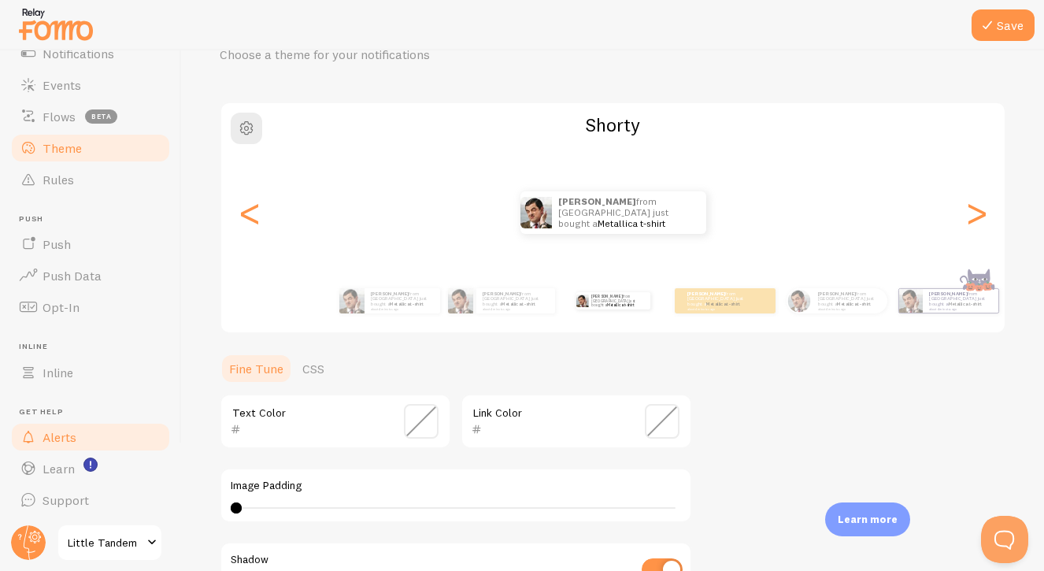
click at [157, 421] on link "Alerts" at bounding box center [90, 436] width 162 height 31
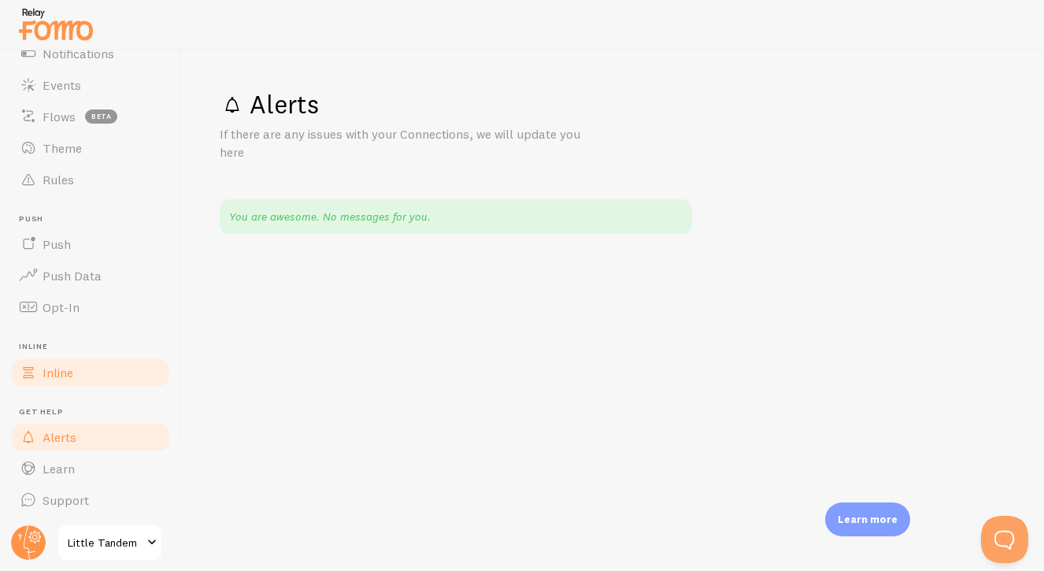
click at [109, 380] on link "Inline" at bounding box center [90, 372] width 162 height 31
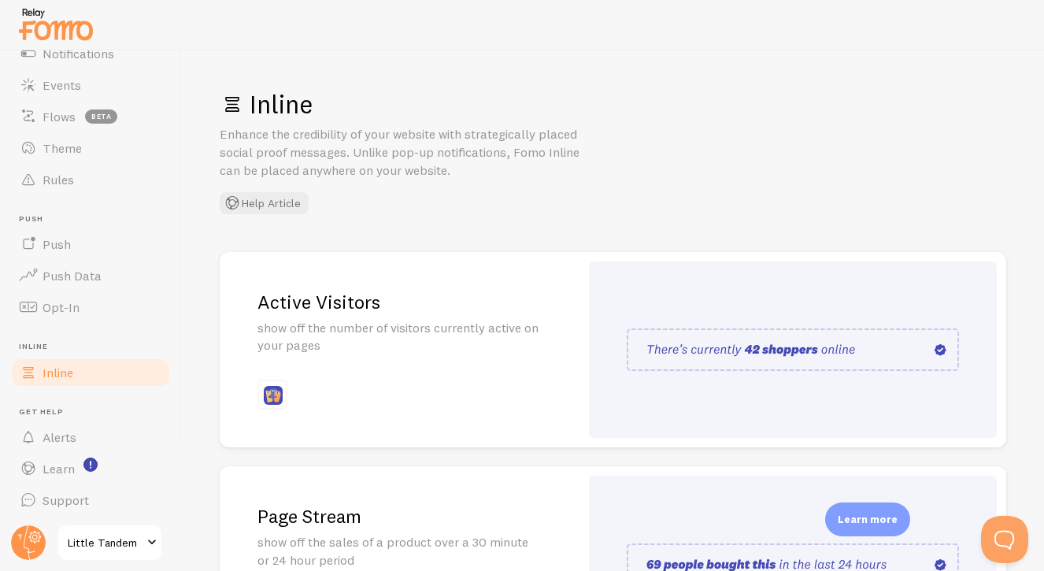
click at [278, 394] on img at bounding box center [273, 395] width 19 height 19
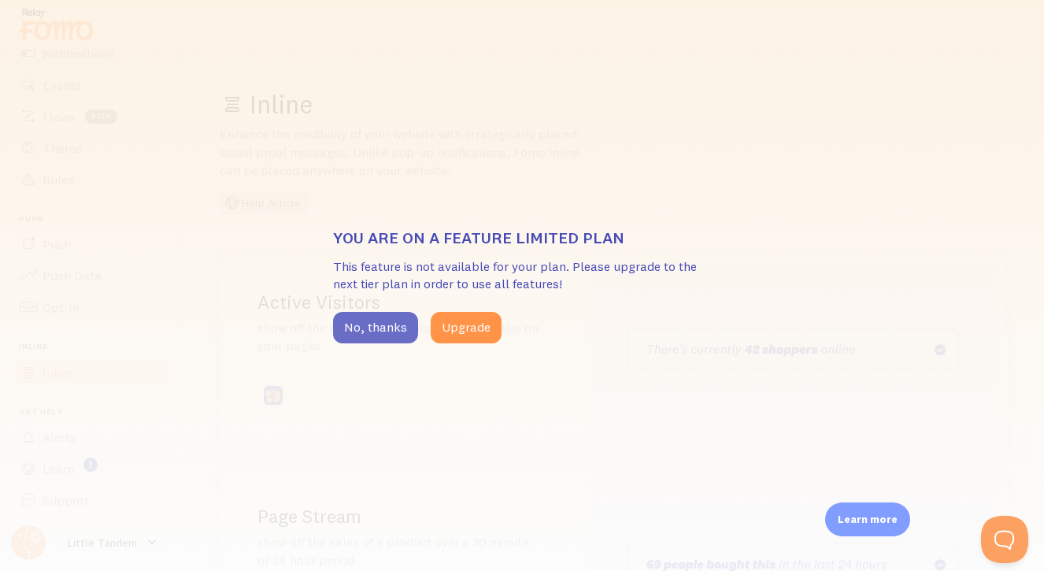
click at [380, 324] on button "No, thanks" at bounding box center [375, 327] width 85 height 31
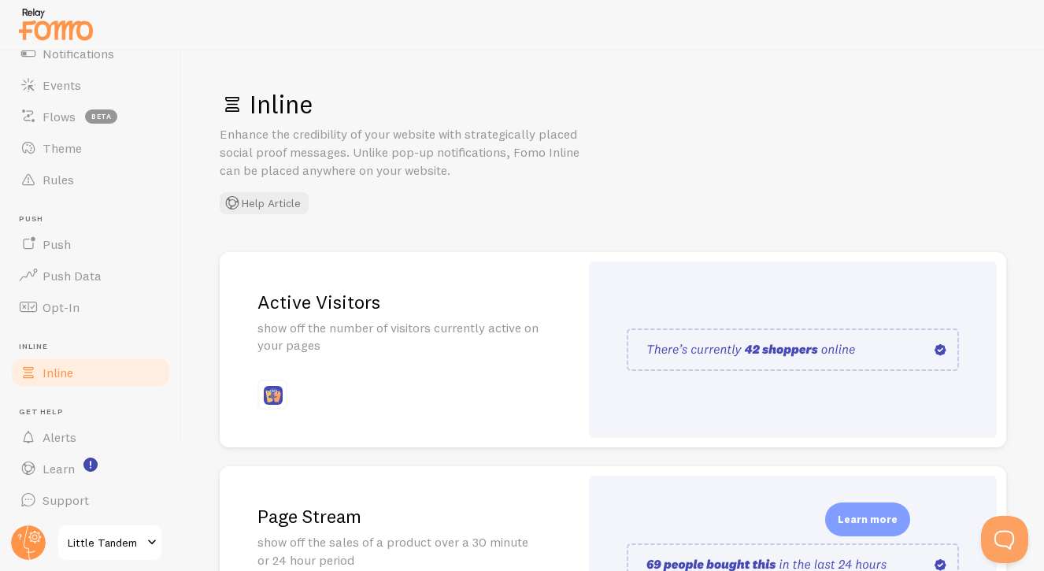
click at [261, 387] on div at bounding box center [272, 394] width 30 height 30
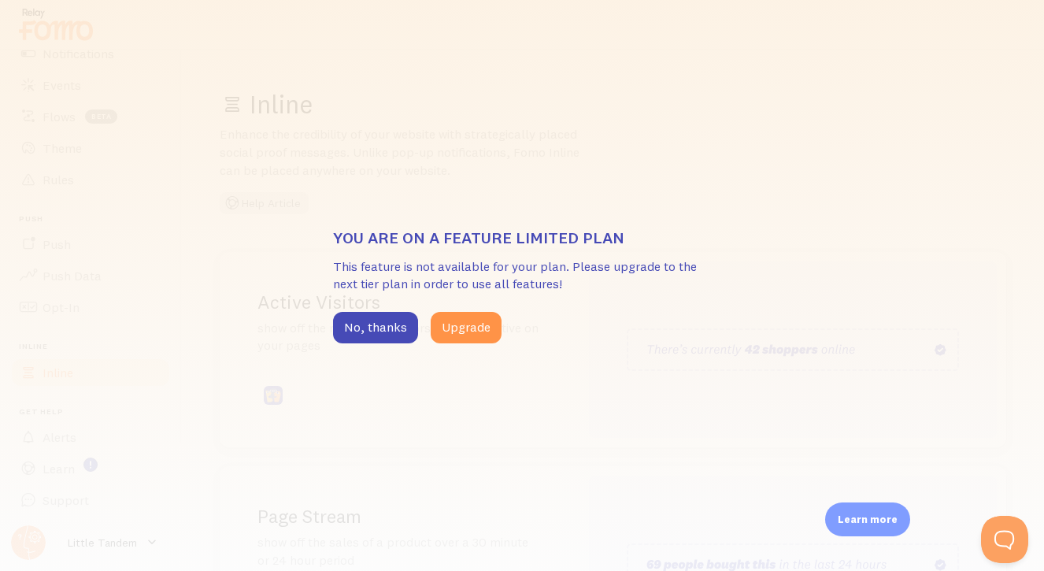
click at [472, 299] on div "You are on a feature limited plan This feature is not available for your plan. …" at bounding box center [522, 286] width 378 height 116
click at [472, 334] on button "Upgrade" at bounding box center [466, 327] width 71 height 31
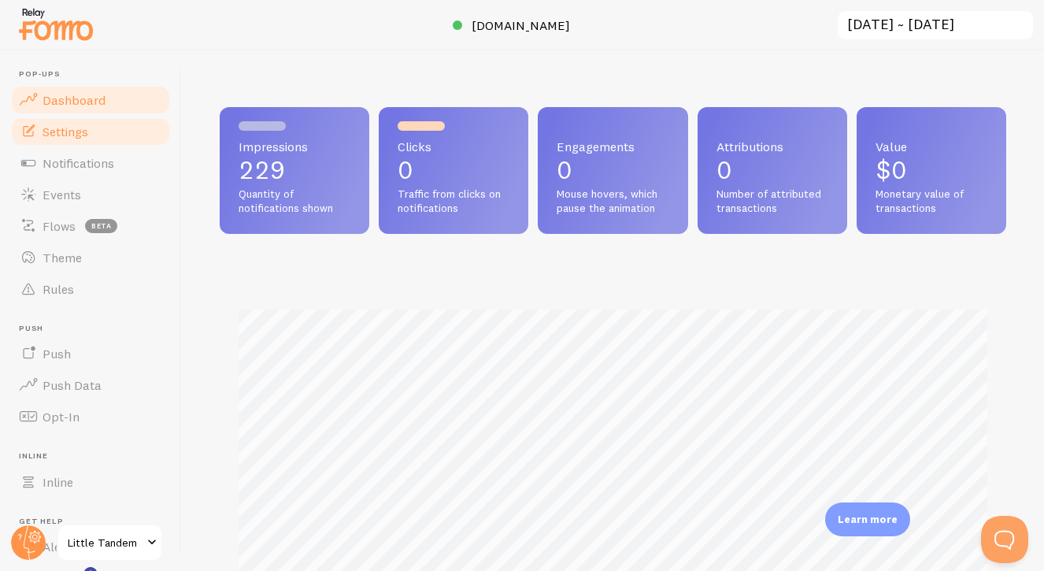
click at [69, 141] on link "Settings" at bounding box center [90, 131] width 162 height 31
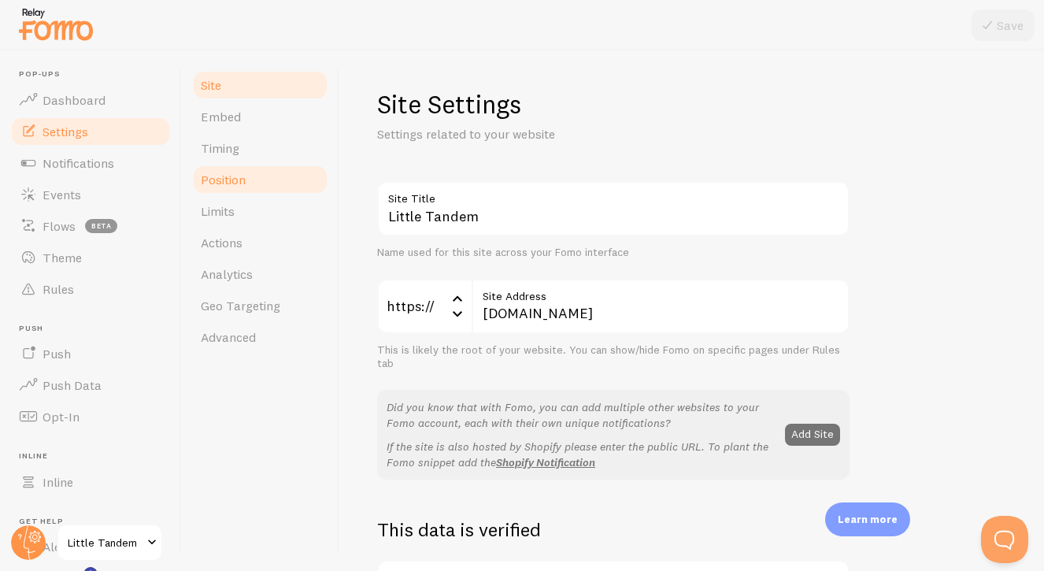
click at [264, 174] on link "Position" at bounding box center [260, 179] width 138 height 31
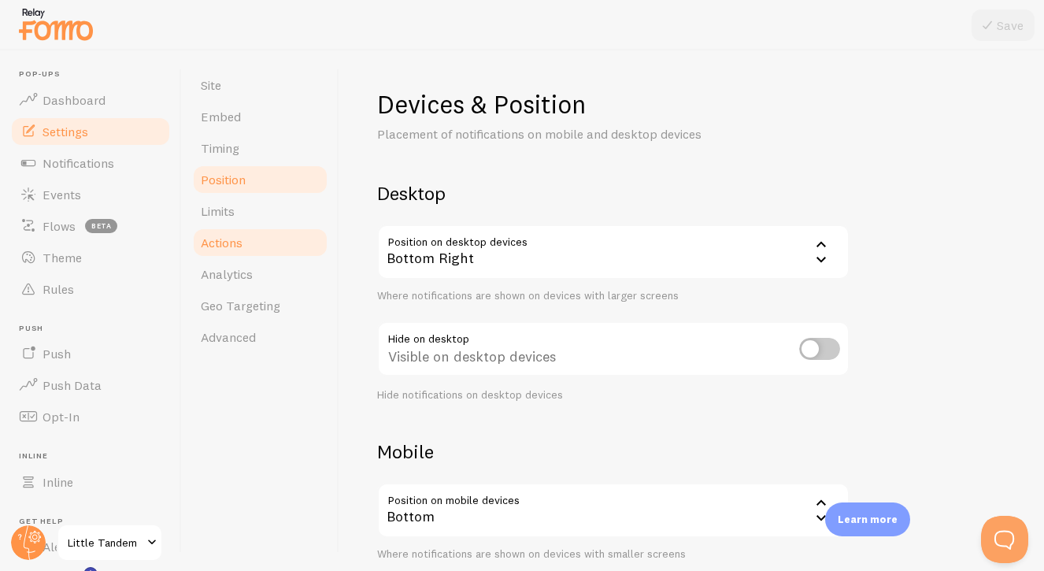
click at [262, 231] on link "Actions" at bounding box center [260, 242] width 138 height 31
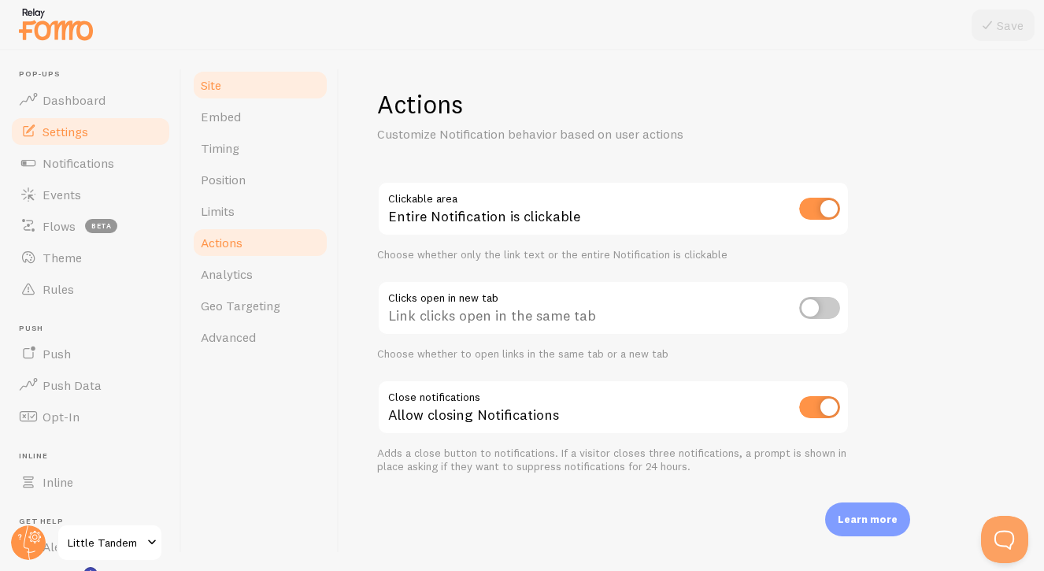
click at [215, 91] on span "Site" at bounding box center [211, 85] width 20 height 16
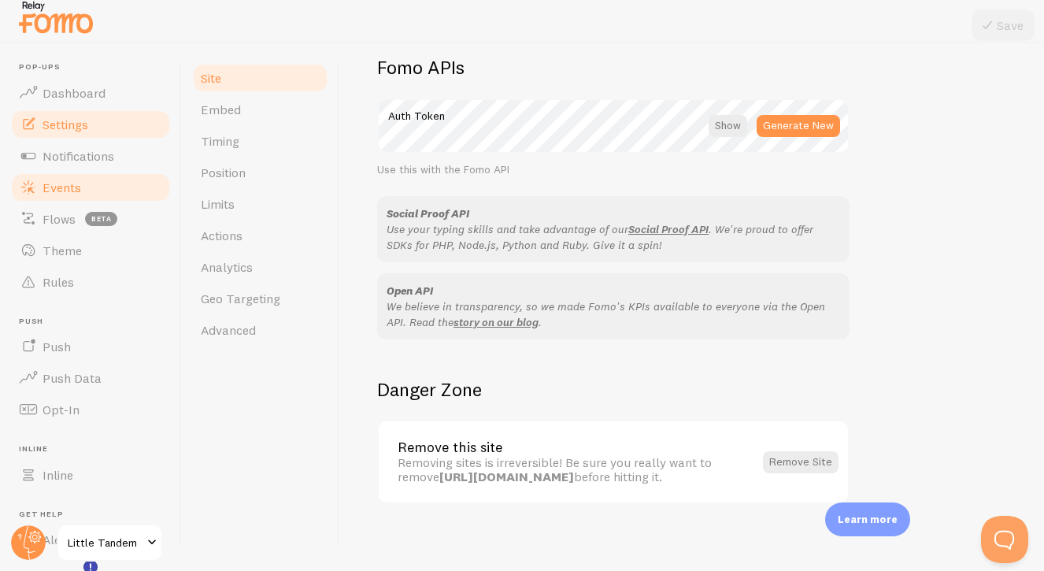
scroll to position [5, 0]
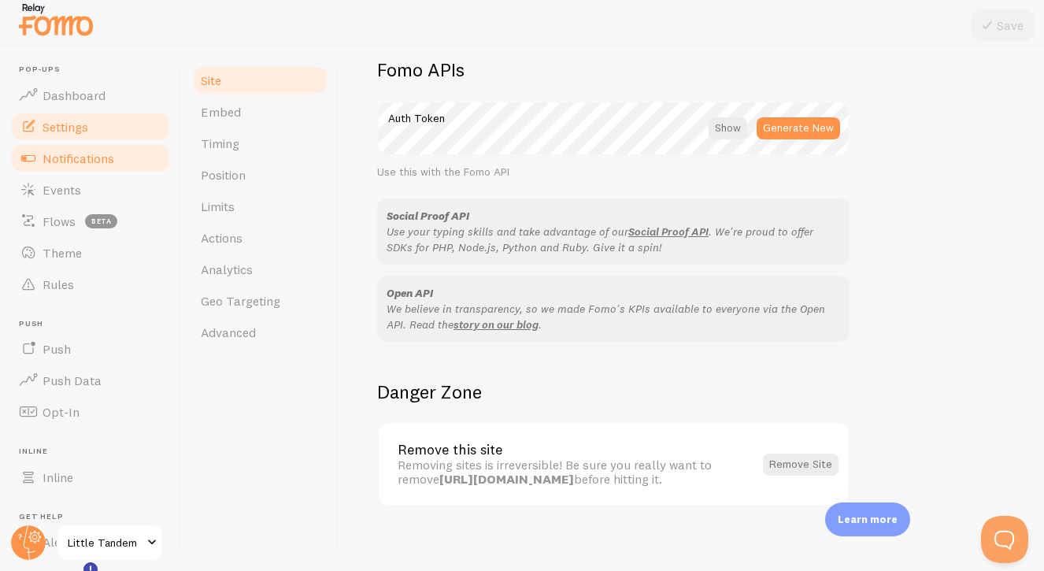
click at [69, 163] on span "Notifications" at bounding box center [79, 158] width 72 height 16
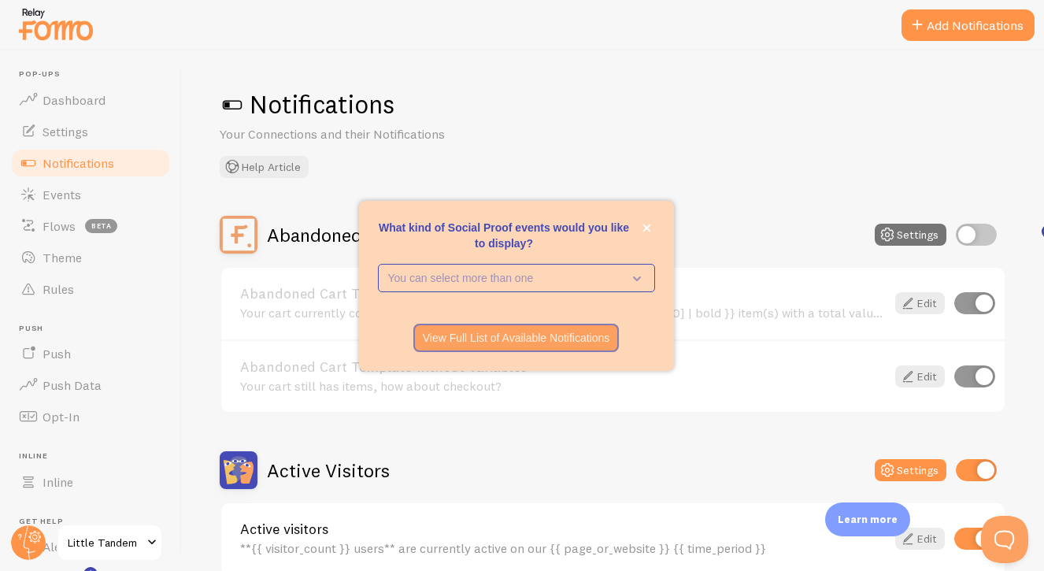
click at [518, 76] on div "Notifications Your Connections and their Notifications Help Article Abandoned C…" at bounding box center [613, 310] width 862 height 520
click at [646, 216] on div "What kind of Social Proof events would you like to display?" at bounding box center [516, 210] width 315 height 19
click at [646, 222] on button "close," at bounding box center [646, 228] width 17 height 17
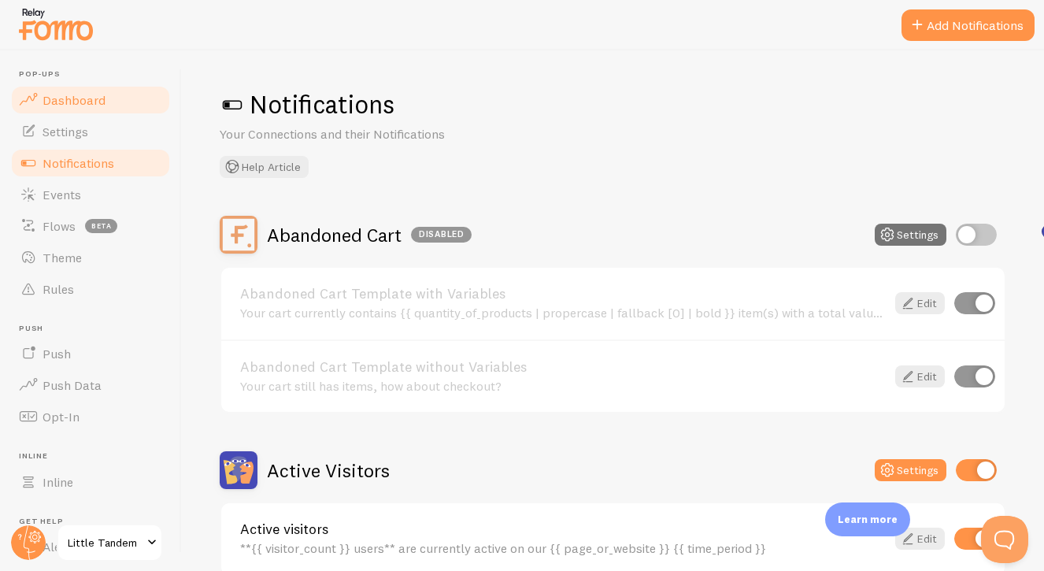
click at [76, 102] on span "Dashboard" at bounding box center [74, 100] width 63 height 16
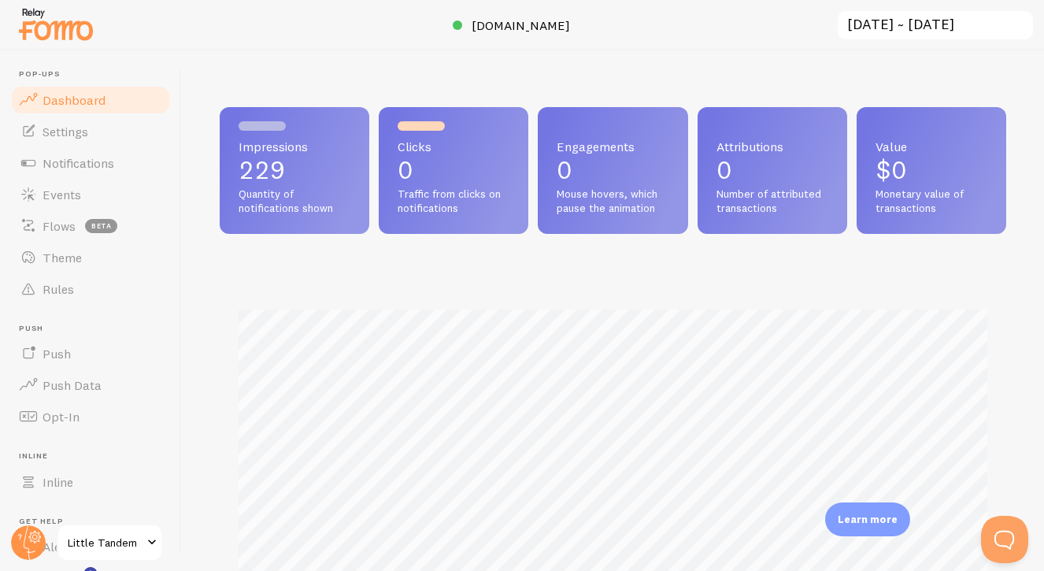
scroll to position [413, 786]
click at [998, 531] on button "Open Beacon popover" at bounding box center [1001, 535] width 47 height 47
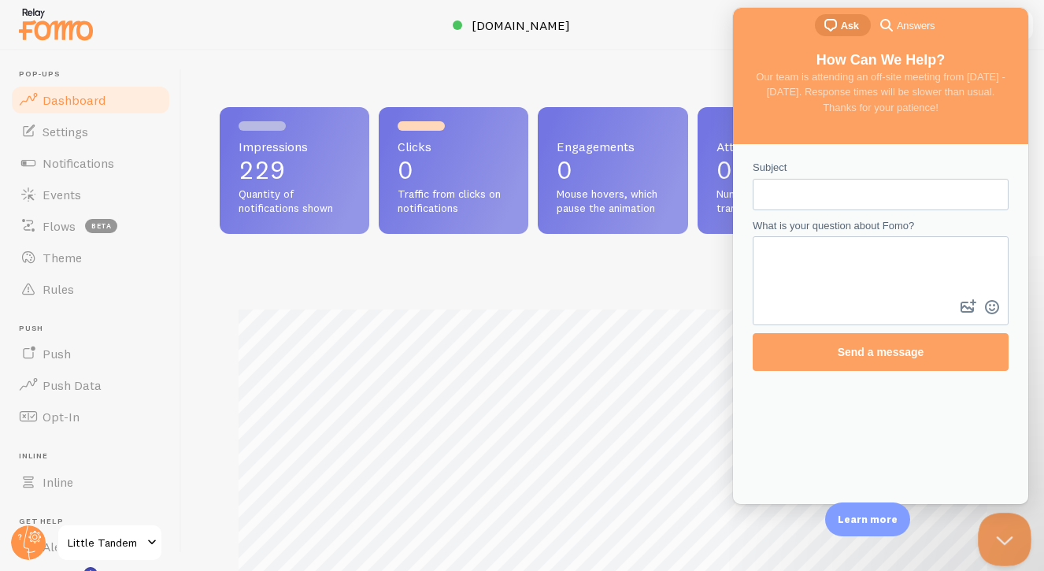
scroll to position [0, 0]
click at [879, 204] on input "Subject" at bounding box center [880, 194] width 231 height 28
click at [870, 279] on textarea "What is your question about Fomo?" at bounding box center [880, 267] width 253 height 58
click at [869, 191] on input "Subject" at bounding box center [880, 194] width 231 height 28
type input "change logo"
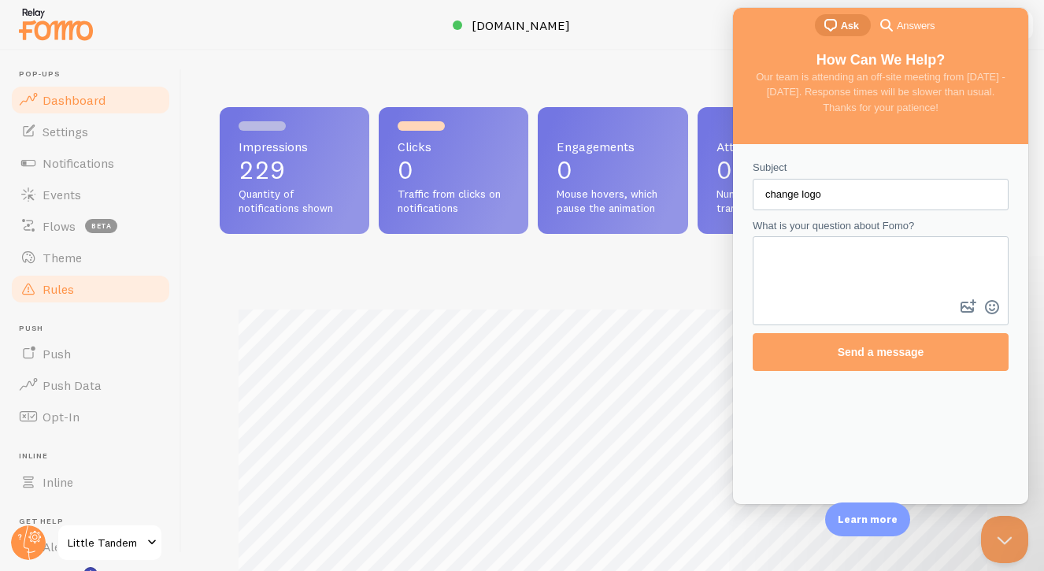
click at [93, 278] on link "Rules" at bounding box center [90, 288] width 162 height 31
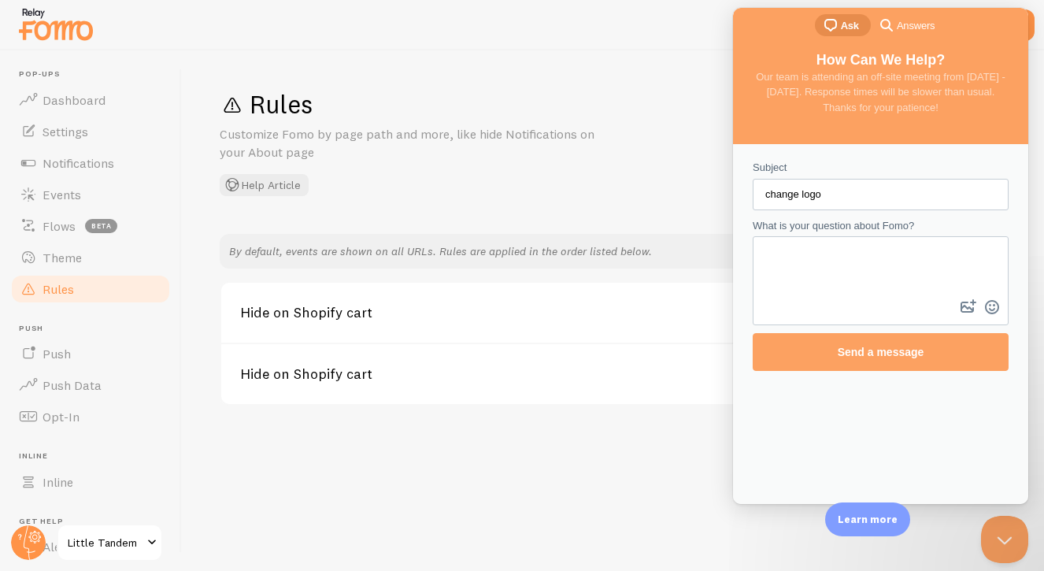
click at [494, 145] on p "Customize Fomo by page path and more, like hide Notifications on your About page" at bounding box center [409, 143] width 378 height 36
click at [94, 205] on link "Events" at bounding box center [90, 194] width 162 height 31
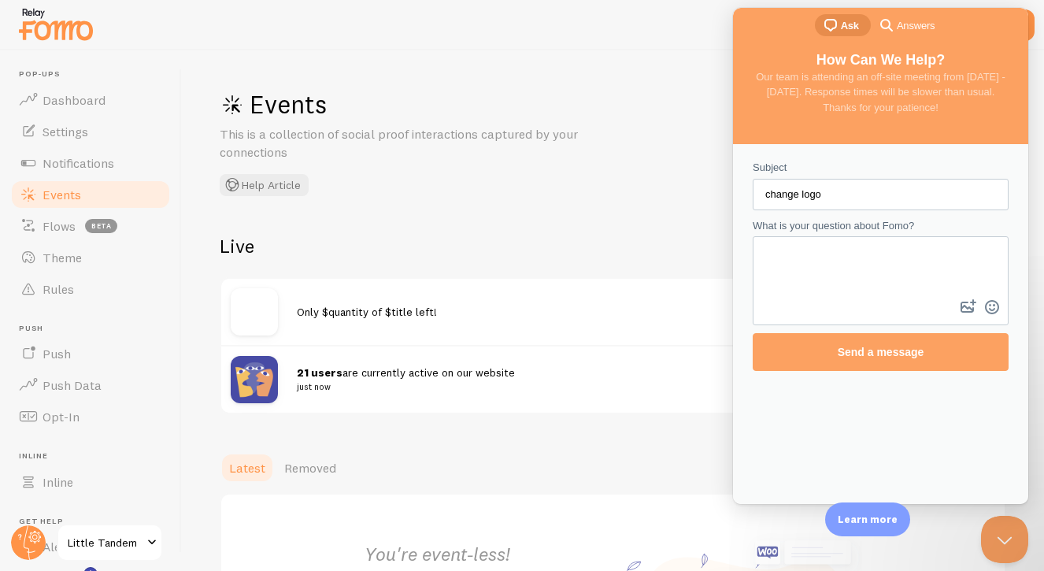
click at [253, 382] on img at bounding box center [254, 379] width 47 height 47
click at [539, 342] on div "Only $quantity of $title left!" at bounding box center [612, 312] width 783 height 66
click at [994, 537] on button "Close Beacon popover" at bounding box center [1001, 535] width 47 height 47
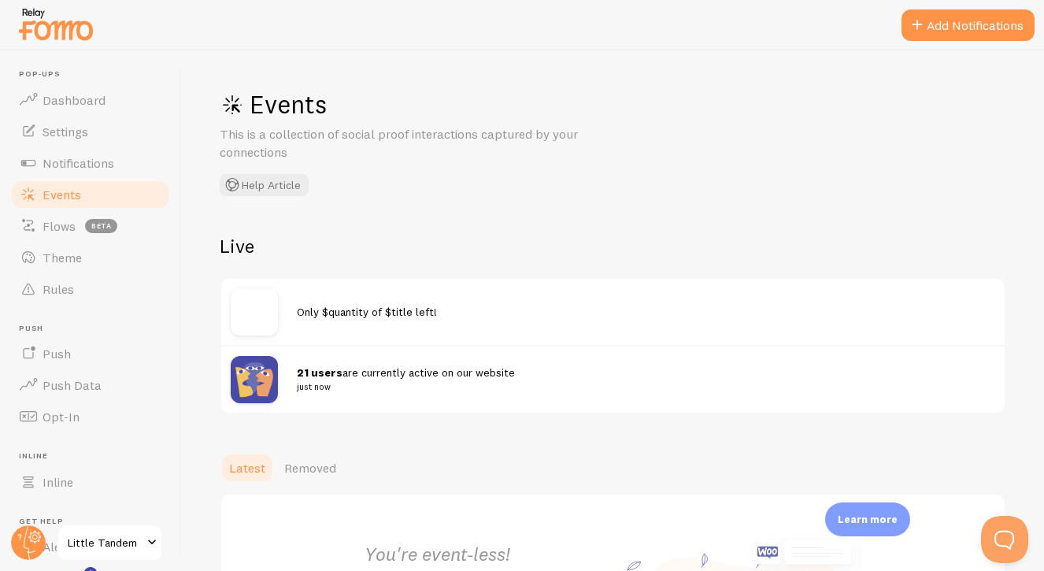
click at [910, 380] on small "just now" at bounding box center [636, 386] width 679 height 14
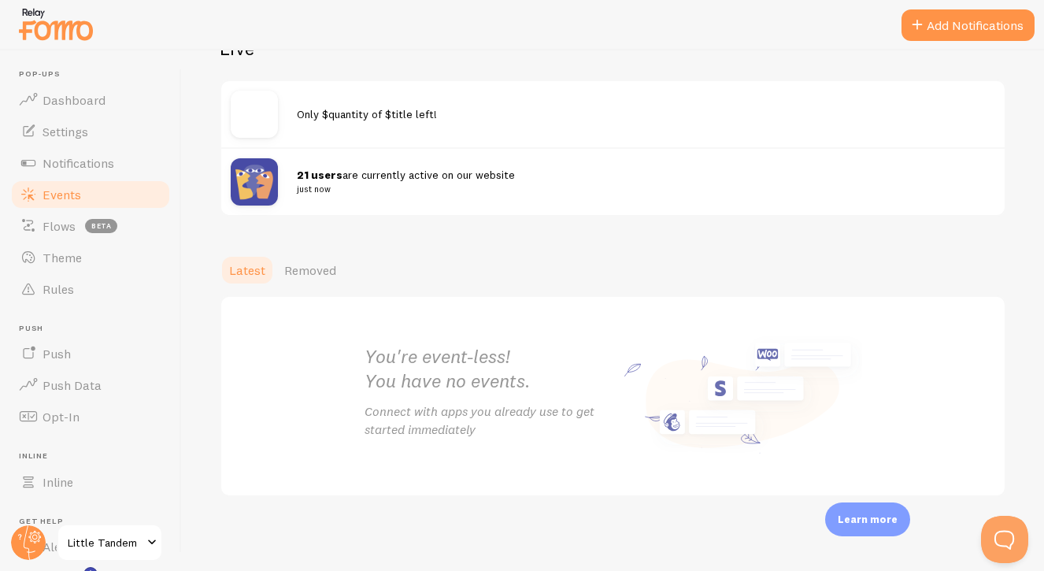
scroll to position [197, 0]
click at [384, 199] on div "21 users are currently active on our website just now" at bounding box center [612, 182] width 783 height 68
click at [305, 168] on strong "21 users" at bounding box center [320, 175] width 46 height 14
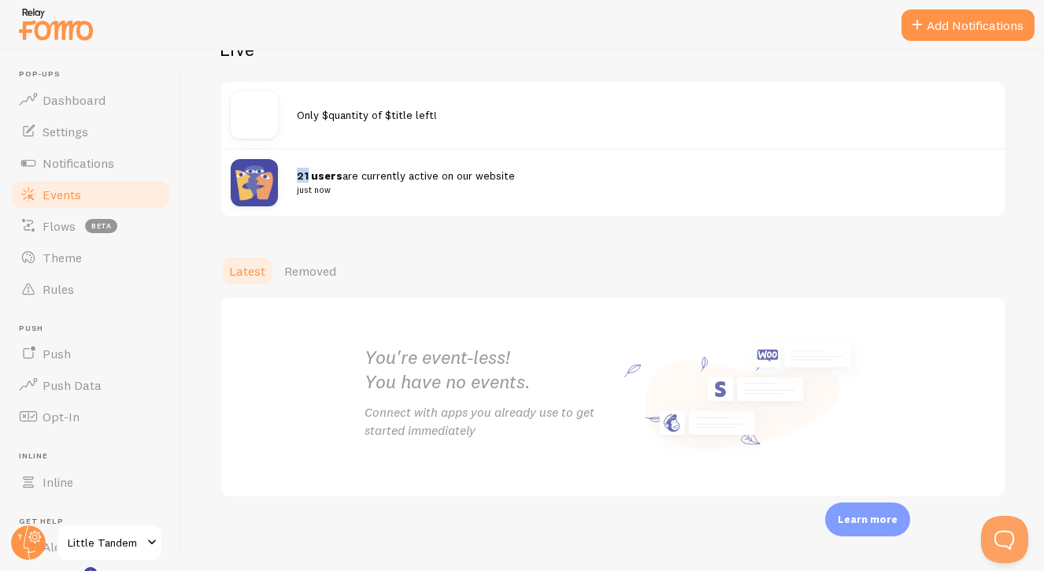
click at [255, 176] on img at bounding box center [254, 182] width 47 height 47
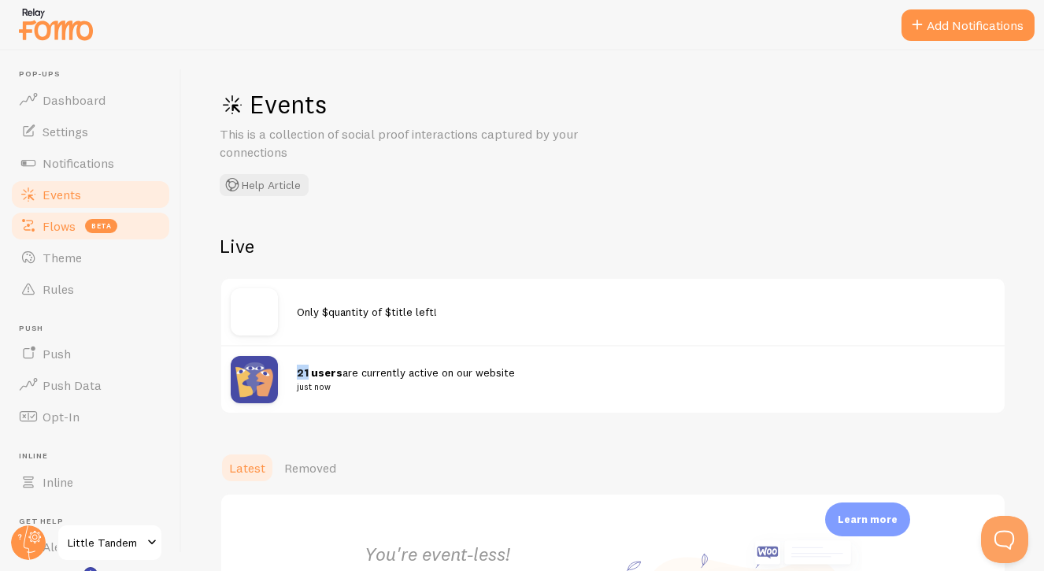
scroll to position [0, 0]
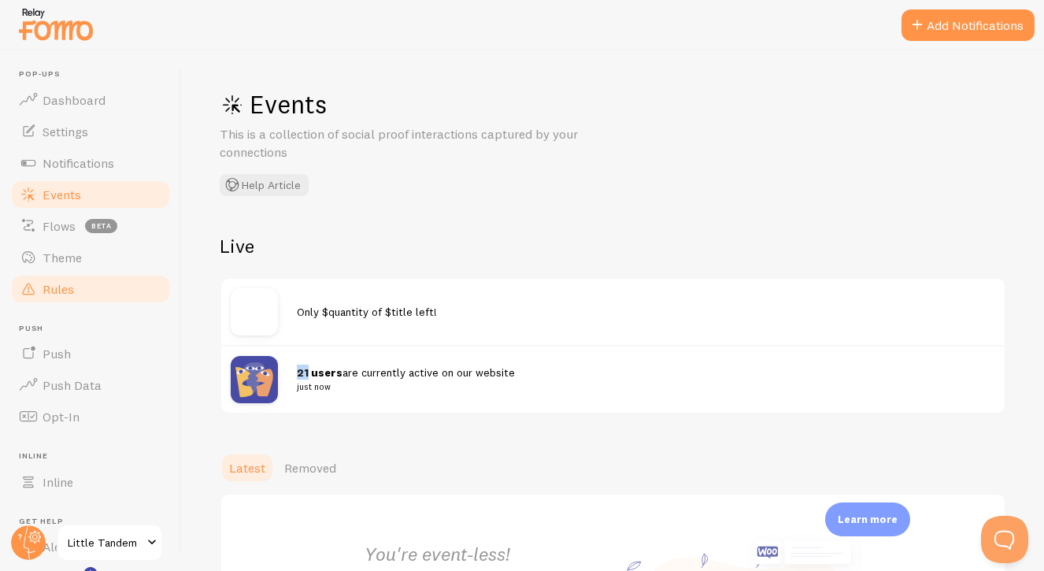
click at [63, 282] on span "Rules" at bounding box center [58, 289] width 31 height 16
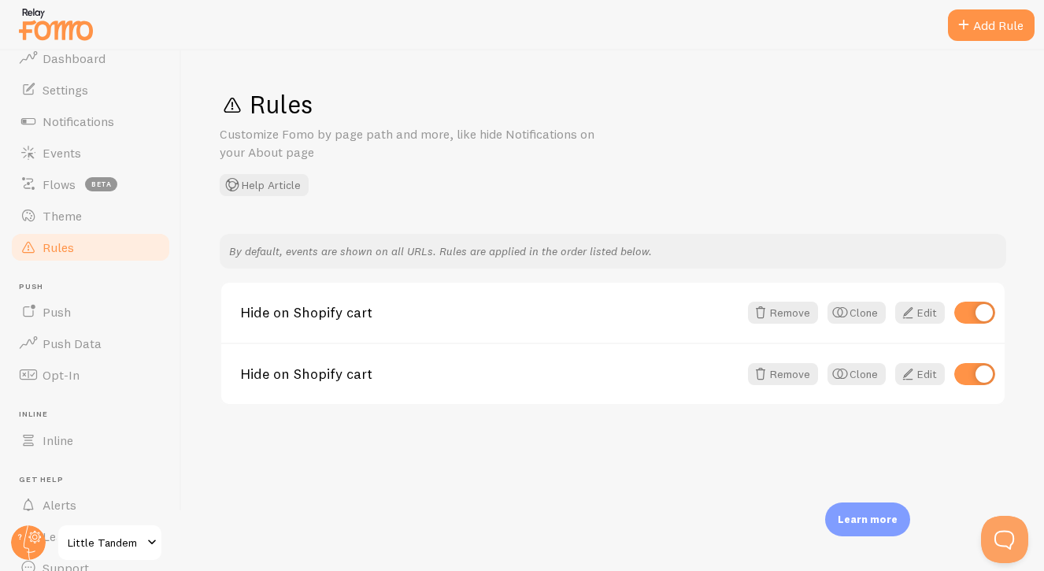
scroll to position [50, 0]
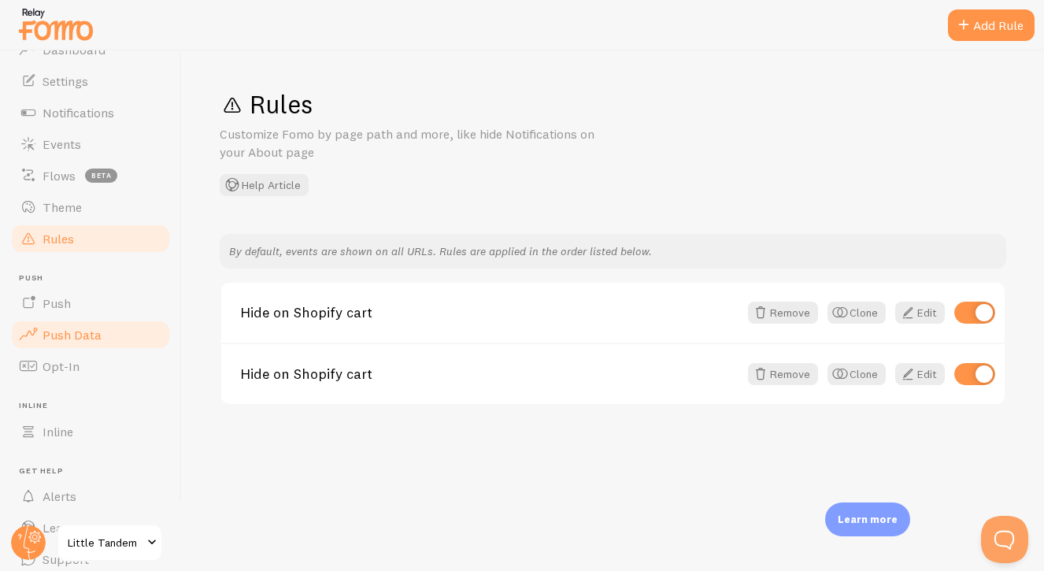
click at [68, 327] on span "Push Data" at bounding box center [72, 335] width 59 height 16
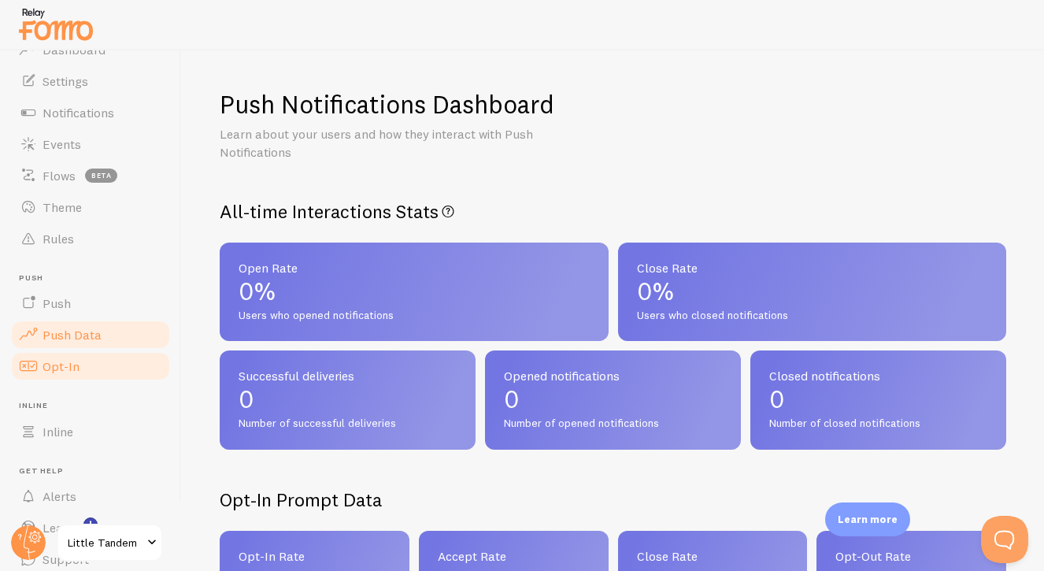
click at [67, 359] on span "Opt-In" at bounding box center [61, 366] width 37 height 16
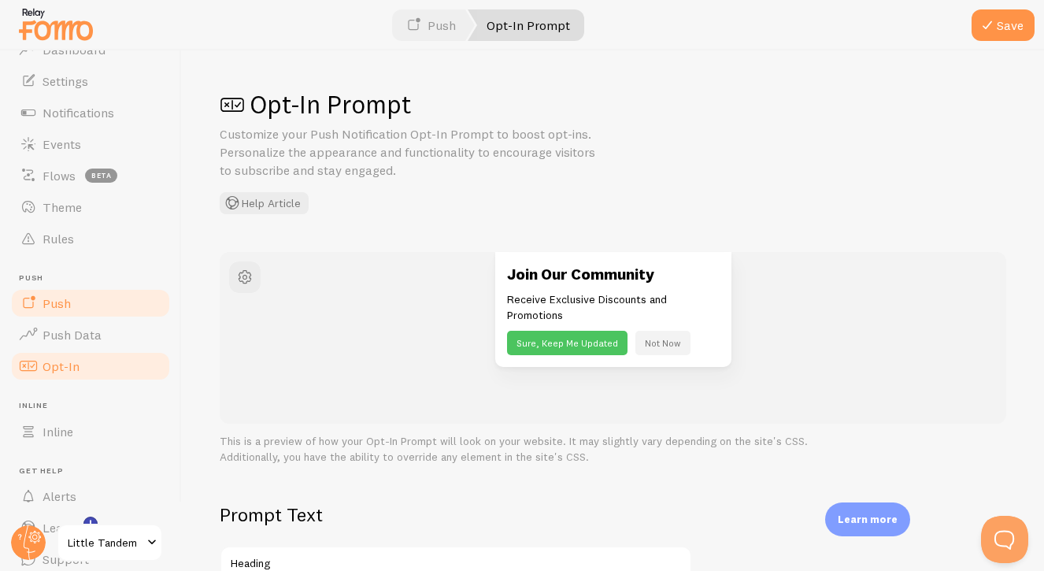
click at [68, 299] on span "Push" at bounding box center [57, 303] width 28 height 16
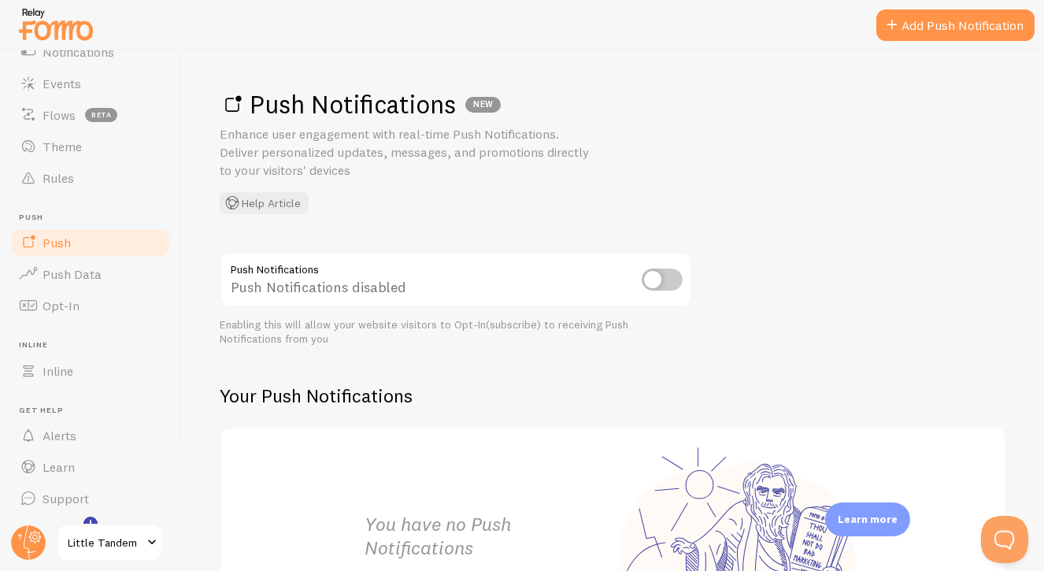
scroll to position [109, 0]
click at [71, 445] on link "Alerts" at bounding box center [90, 436] width 162 height 31
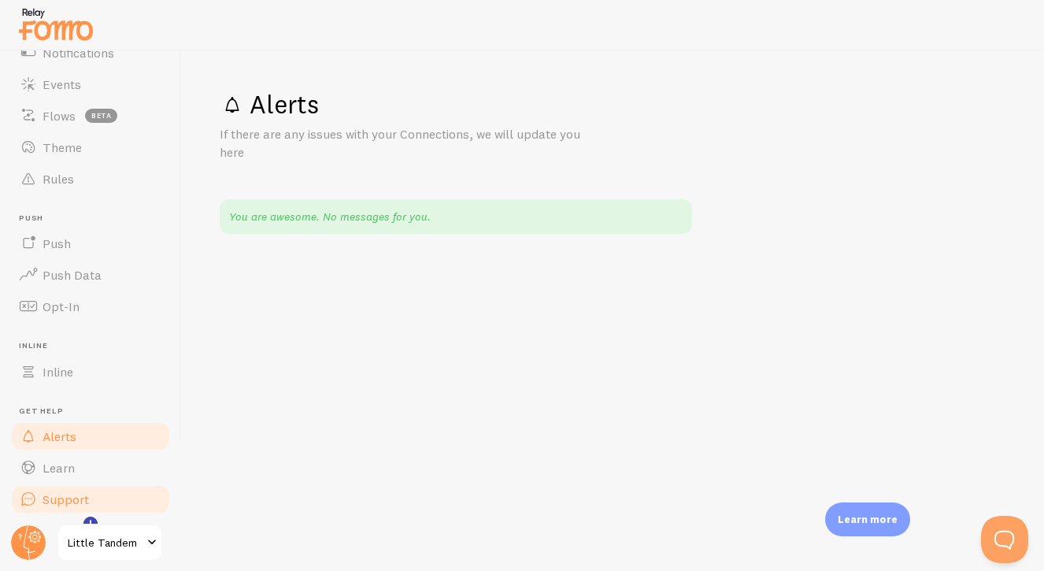
scroll to position [109, 0]
click at [65, 494] on span "Support" at bounding box center [66, 500] width 46 height 16
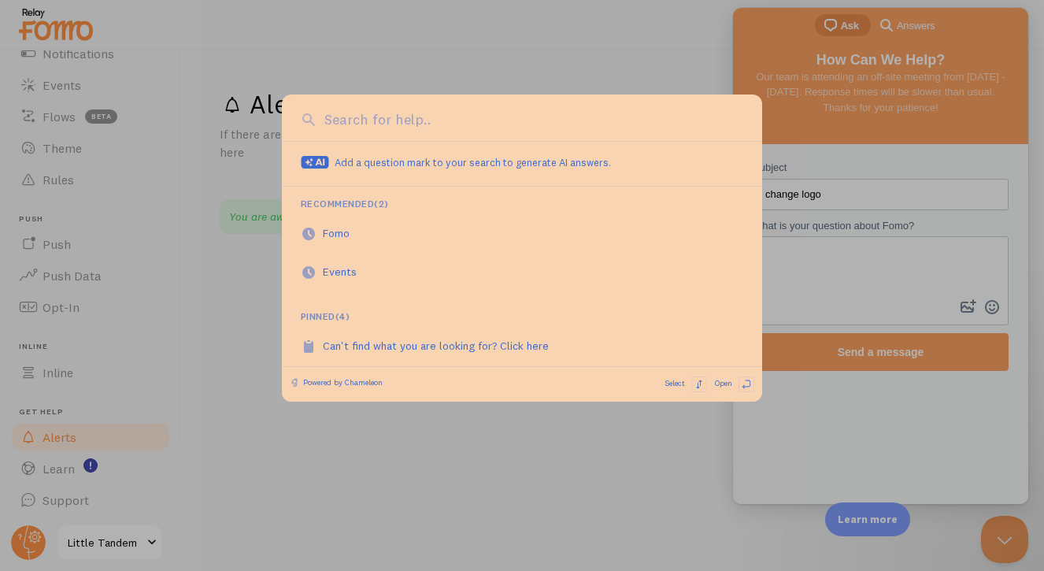
click at [65, 468] on div at bounding box center [522, 285] width 1044 height 571
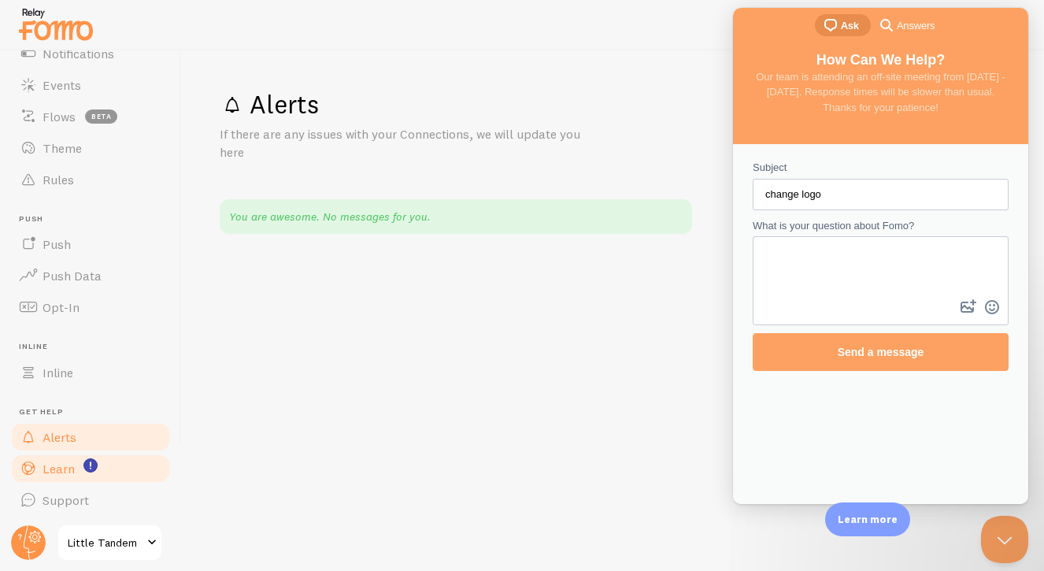
click at [102, 461] on link "Learn" at bounding box center [90, 468] width 162 height 31
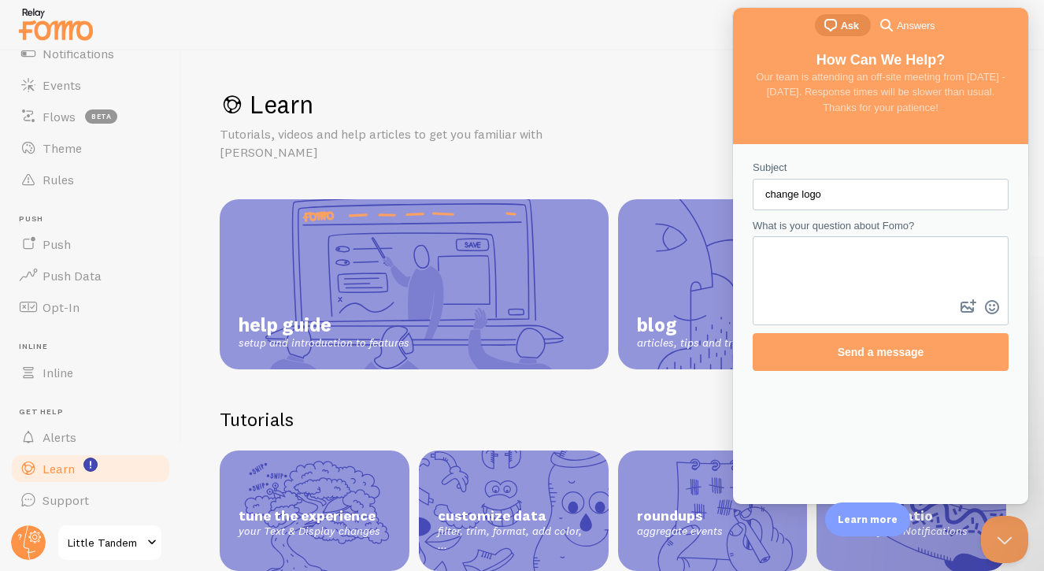
click at [37, 9] on img at bounding box center [56, 24] width 79 height 40
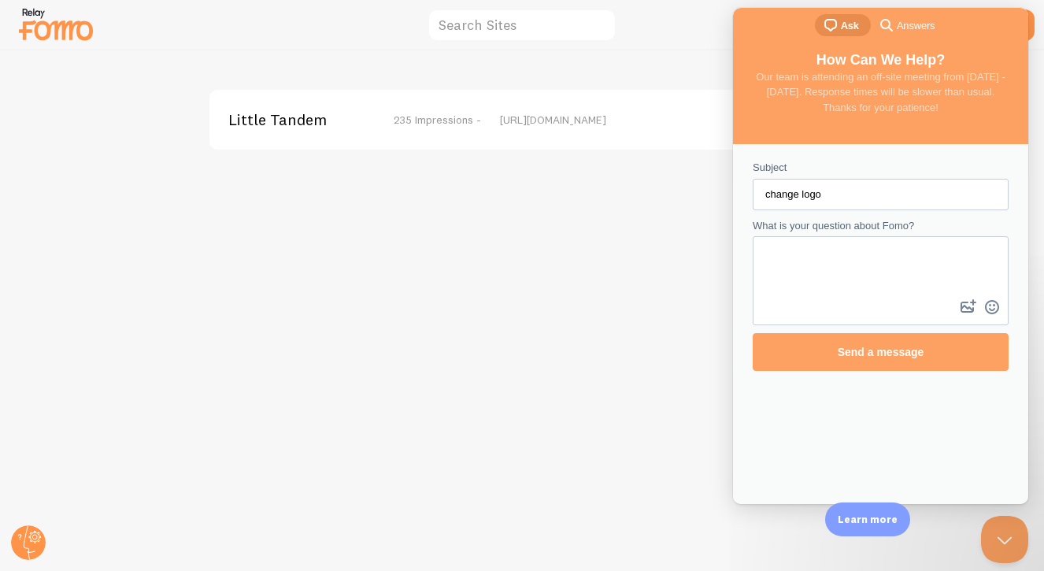
click at [533, 121] on div "https://www.littletandem.com" at bounding box center [636, 120] width 272 height 14
click at [1014, 533] on button "Close Beacon popover" at bounding box center [1001, 535] width 47 height 47
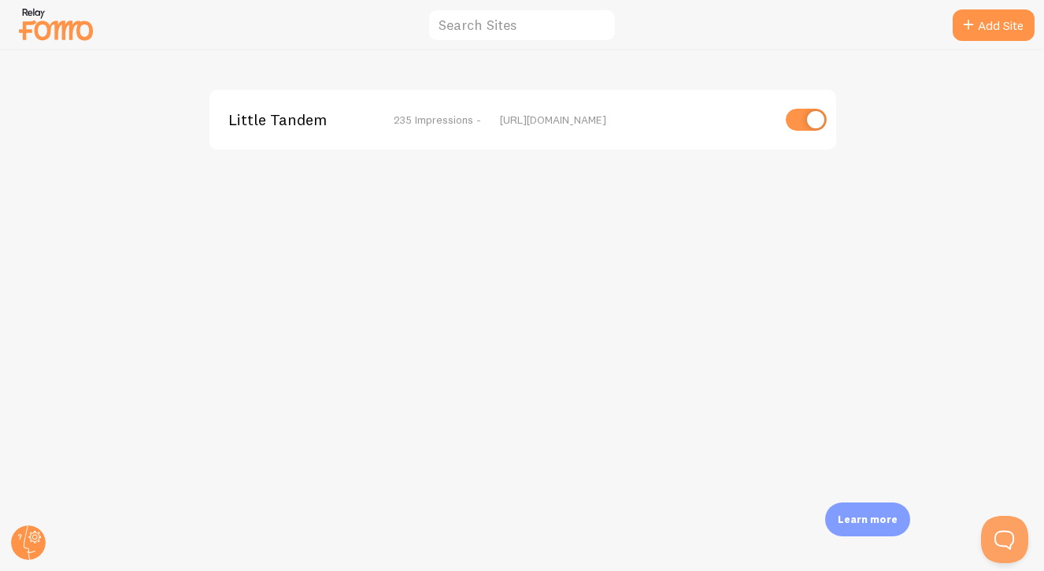
click at [706, 125] on div "https://www.littletandem.com" at bounding box center [636, 120] width 272 height 14
click at [294, 120] on span "Little Tandem" at bounding box center [291, 120] width 127 height 14
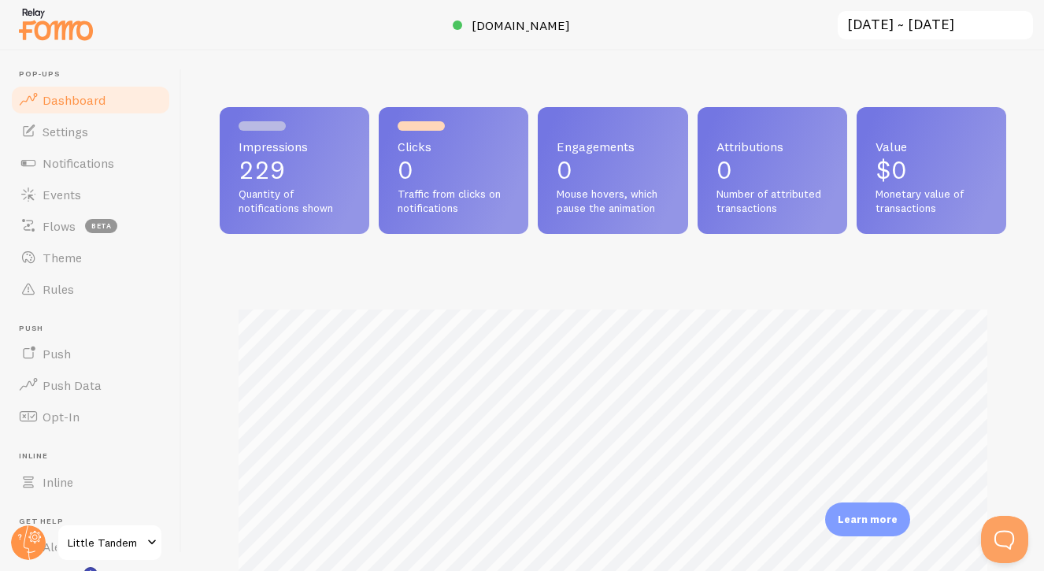
click at [302, 182] on p "229" at bounding box center [295, 169] width 112 height 25
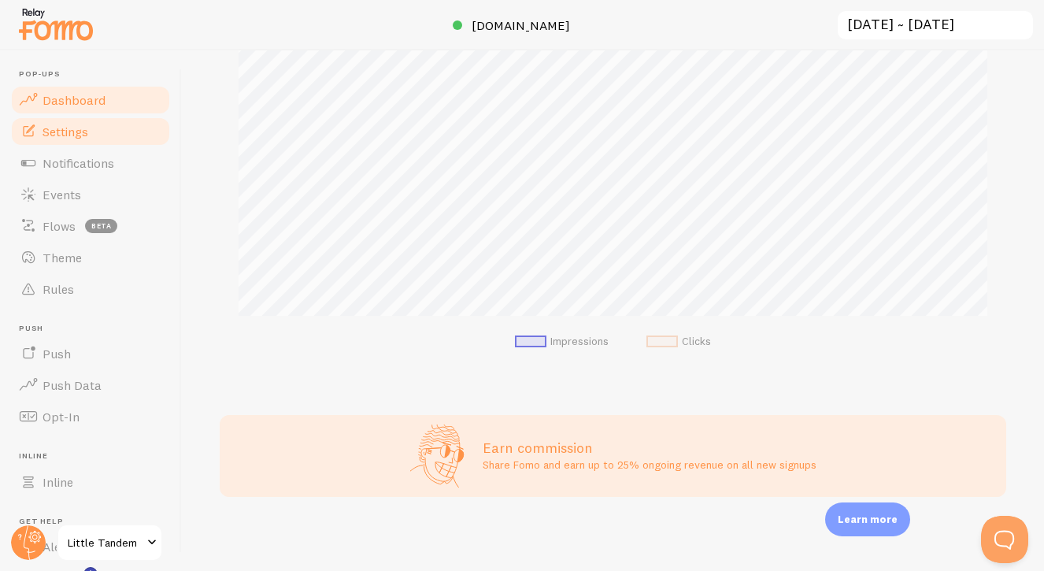
click at [124, 127] on link "Settings" at bounding box center [90, 131] width 162 height 31
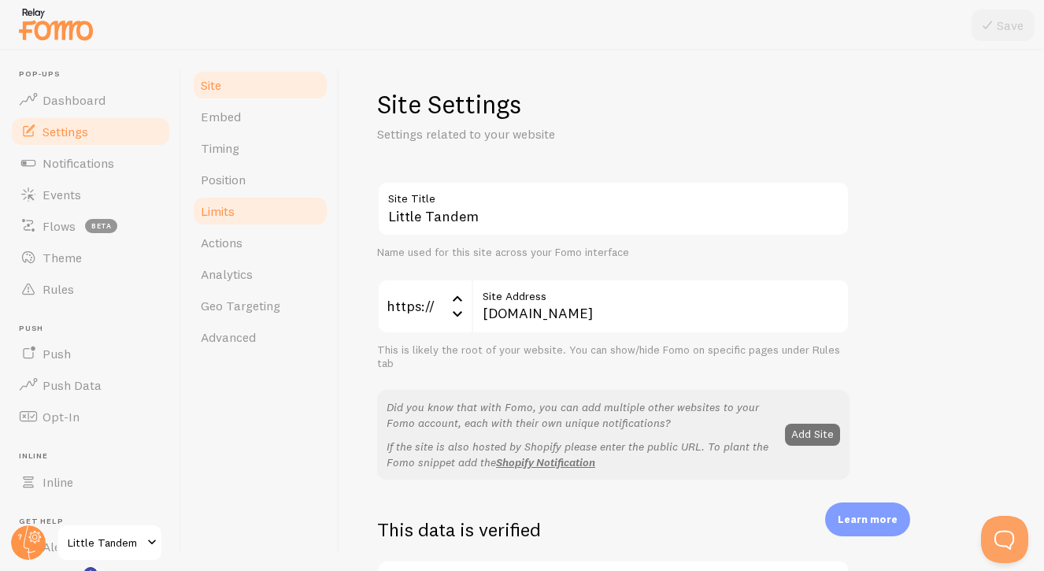
click at [220, 221] on link "Limits" at bounding box center [260, 210] width 138 height 31
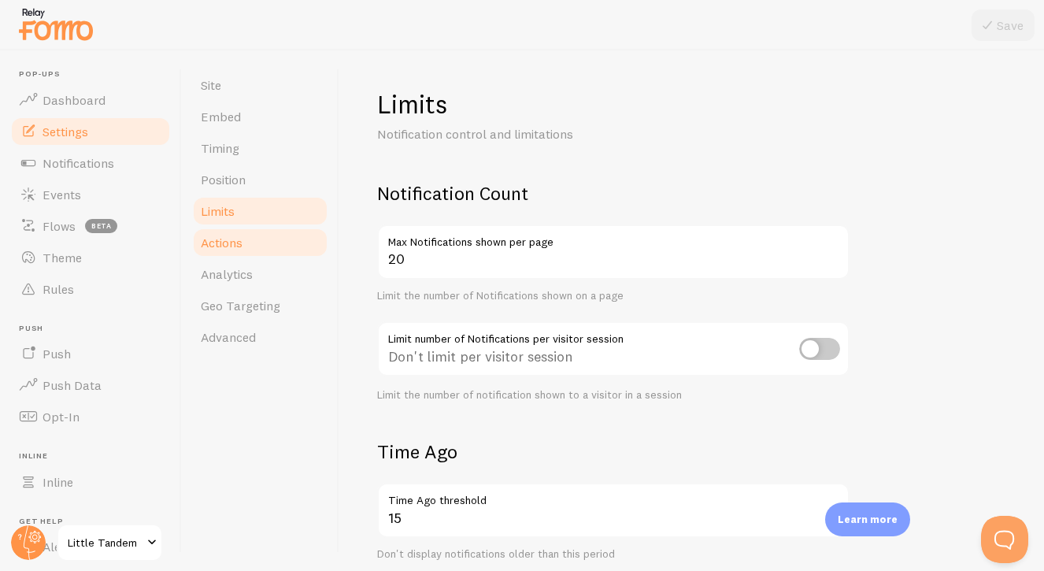
click at [224, 235] on span "Actions" at bounding box center [222, 243] width 42 height 16
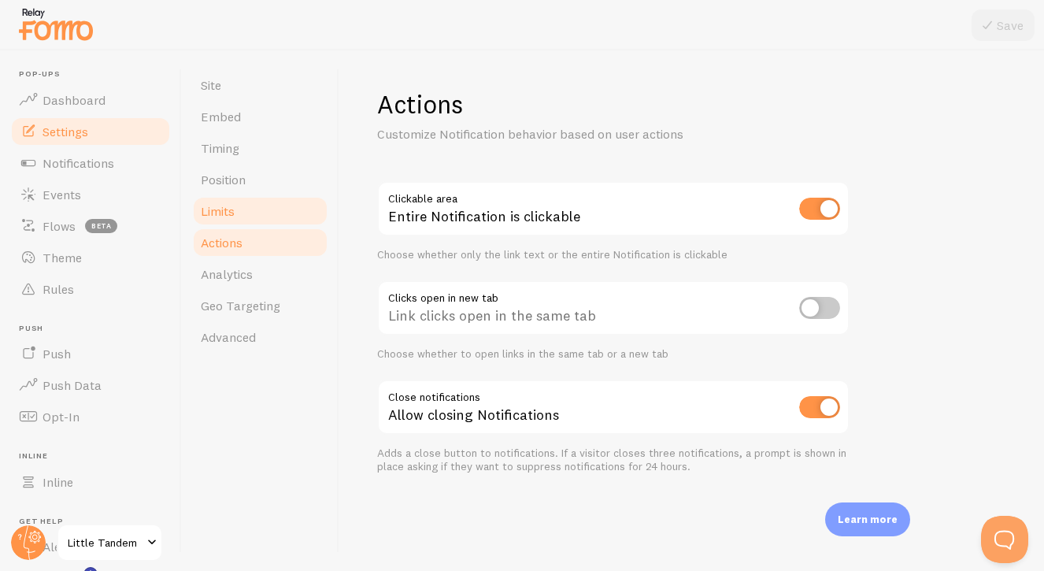
click at [224, 220] on link "Limits" at bounding box center [260, 210] width 138 height 31
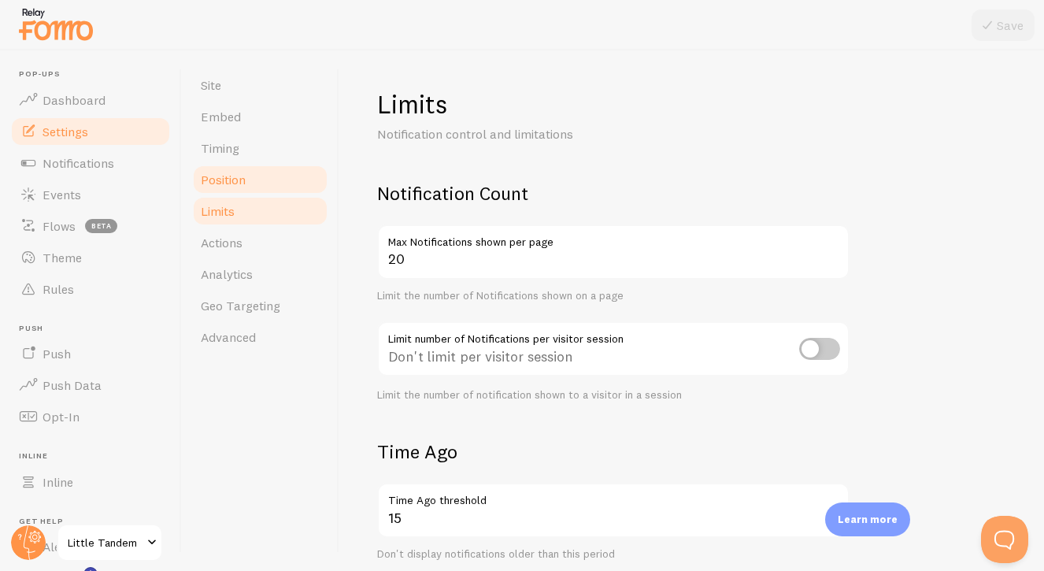
click at [231, 191] on link "Position" at bounding box center [260, 179] width 138 height 31
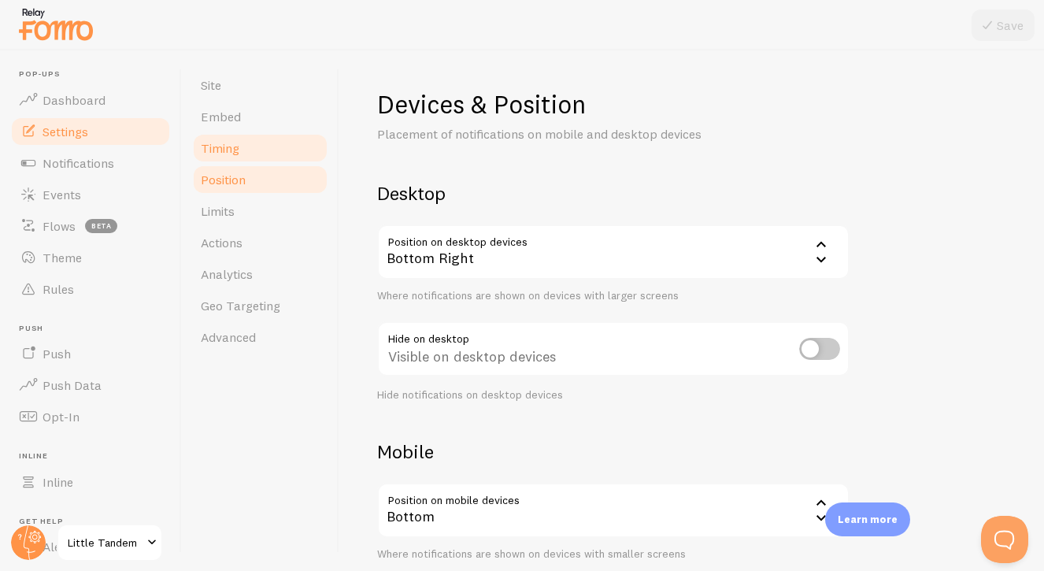
click at [234, 150] on span "Timing" at bounding box center [220, 148] width 39 height 16
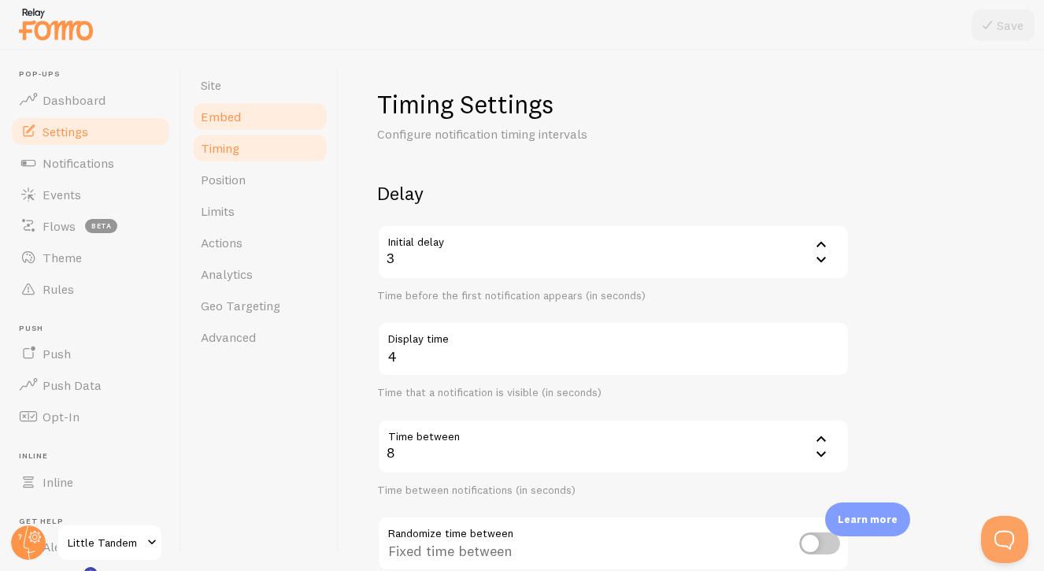
click at [241, 121] on link "Embed" at bounding box center [260, 116] width 138 height 31
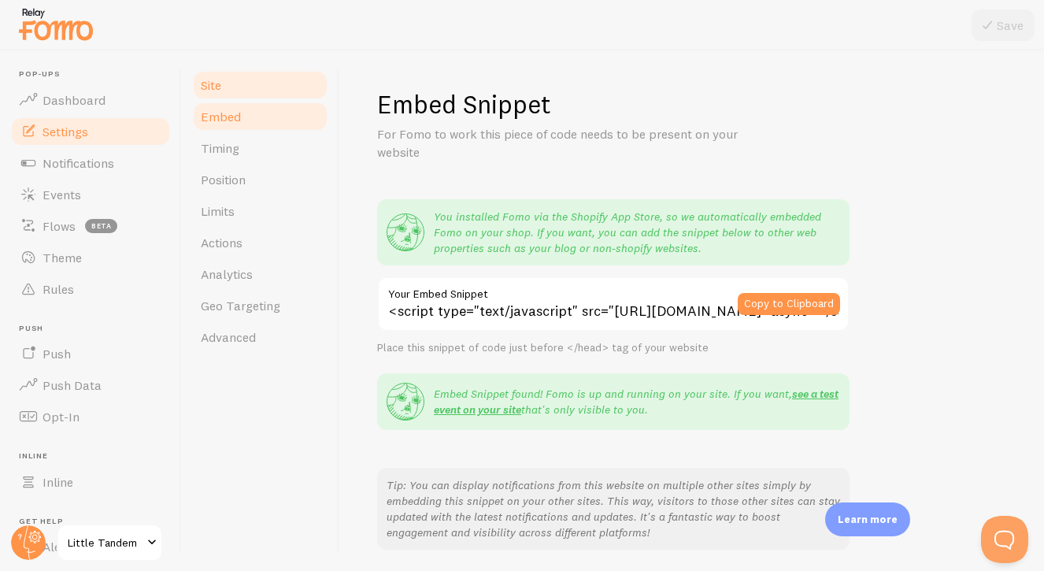
click at [245, 86] on link "Site" at bounding box center [260, 84] width 138 height 31
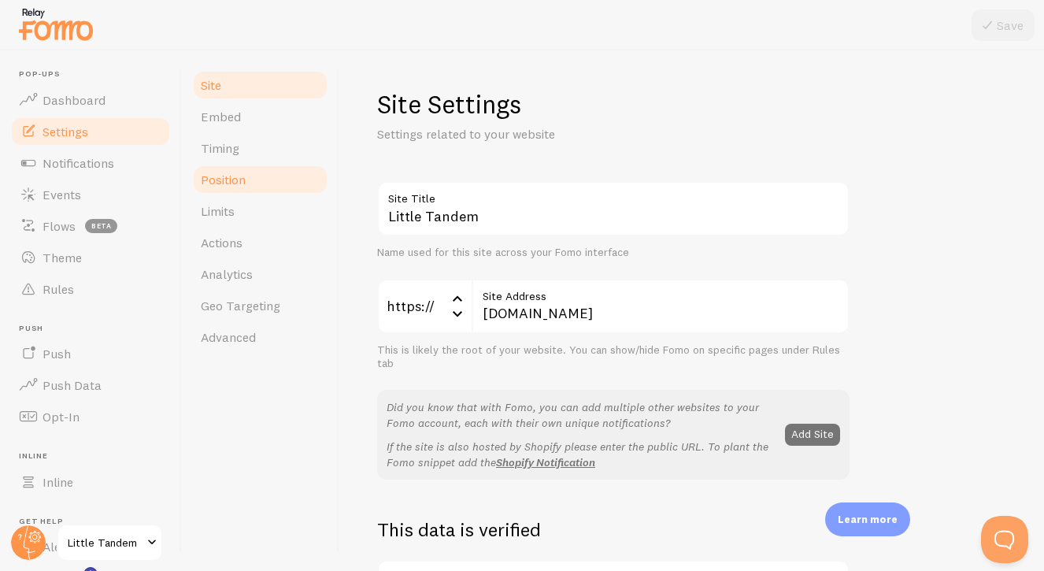
click at [239, 189] on link "Position" at bounding box center [260, 179] width 138 height 31
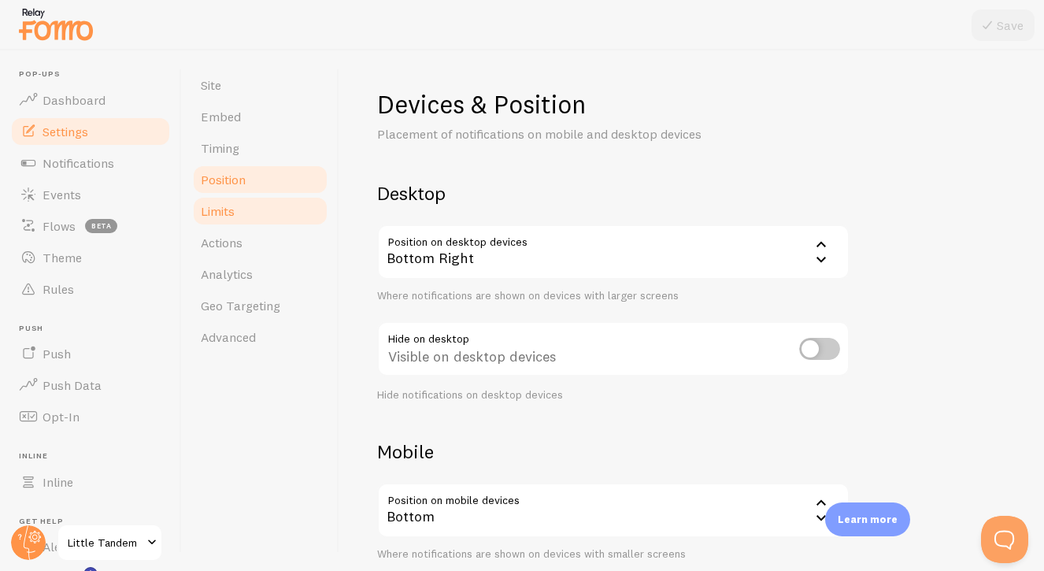
click at [239, 216] on link "Limits" at bounding box center [260, 210] width 138 height 31
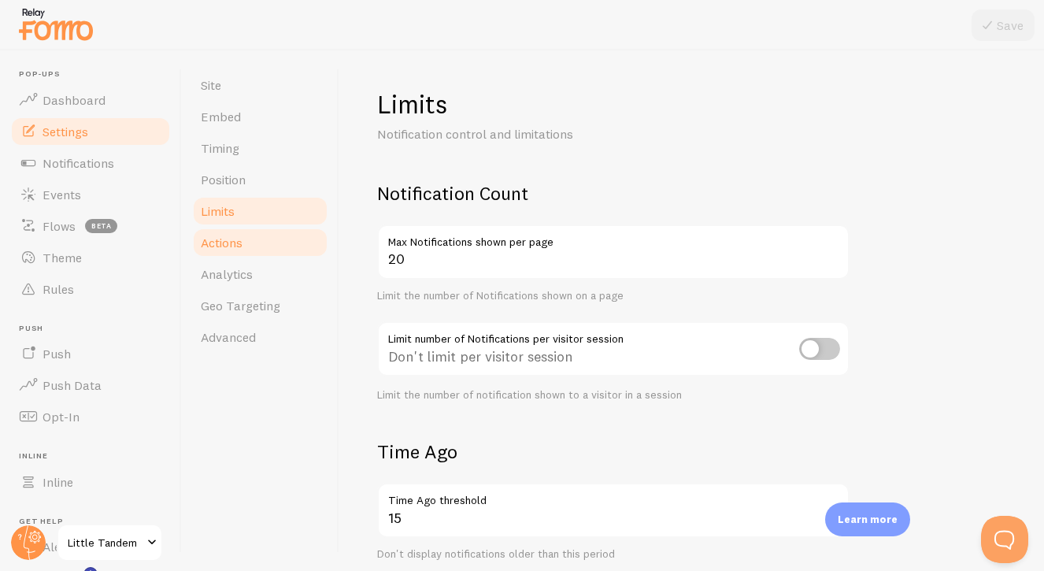
click at [242, 240] on span "Actions" at bounding box center [222, 243] width 42 height 16
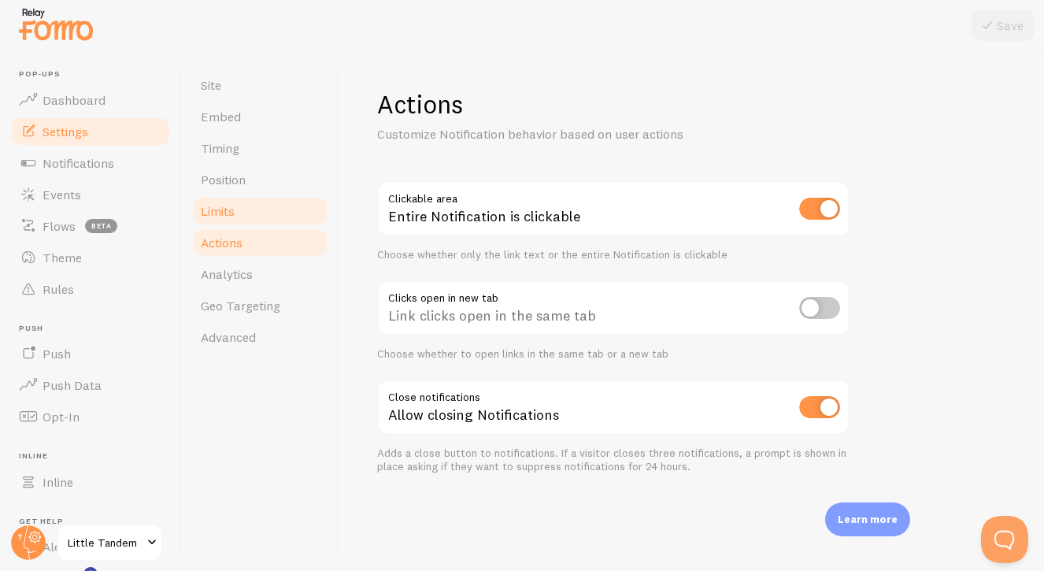
click at [248, 214] on link "Limits" at bounding box center [260, 210] width 138 height 31
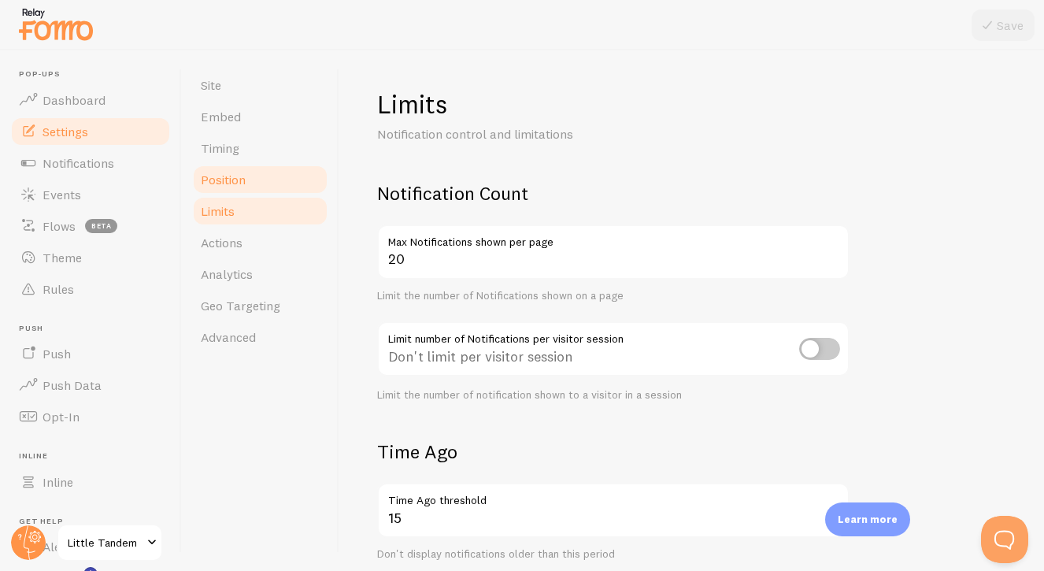
click at [248, 178] on link "Position" at bounding box center [260, 179] width 138 height 31
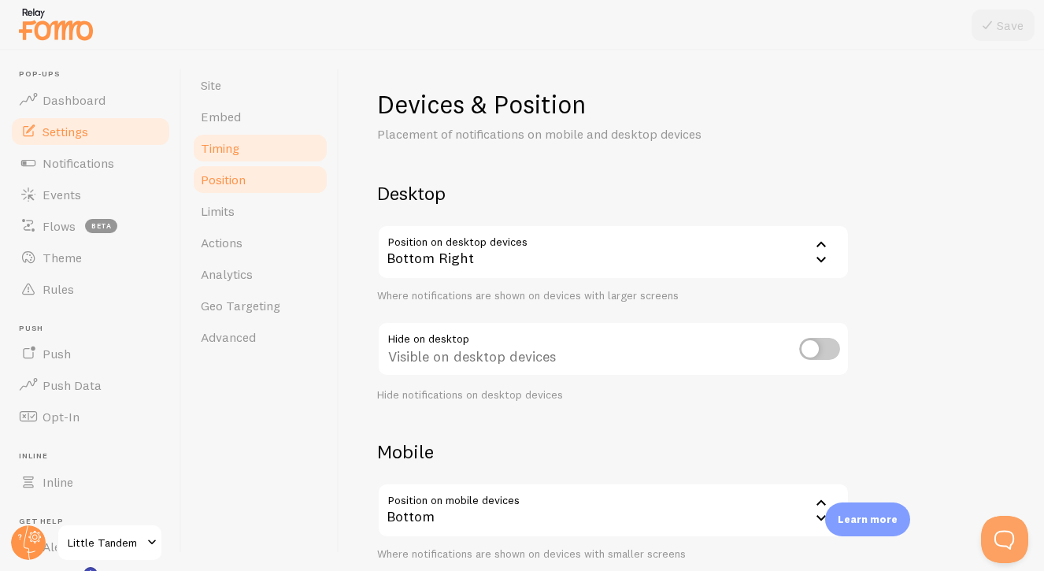
click at [248, 157] on link "Timing" at bounding box center [260, 147] width 138 height 31
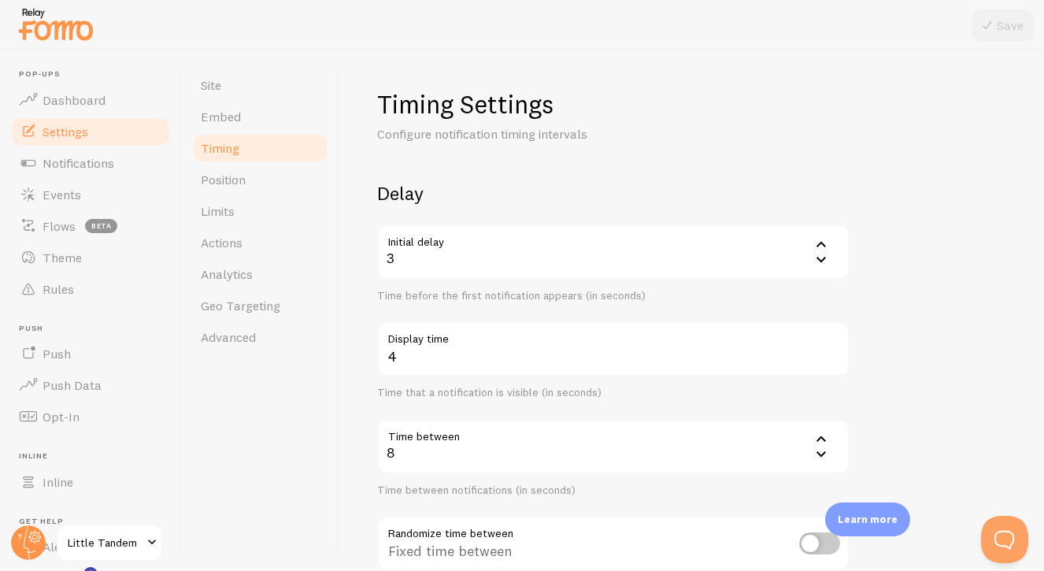
click at [251, 146] on link "Timing" at bounding box center [260, 147] width 138 height 31
click at [255, 123] on link "Embed" at bounding box center [260, 116] width 138 height 31
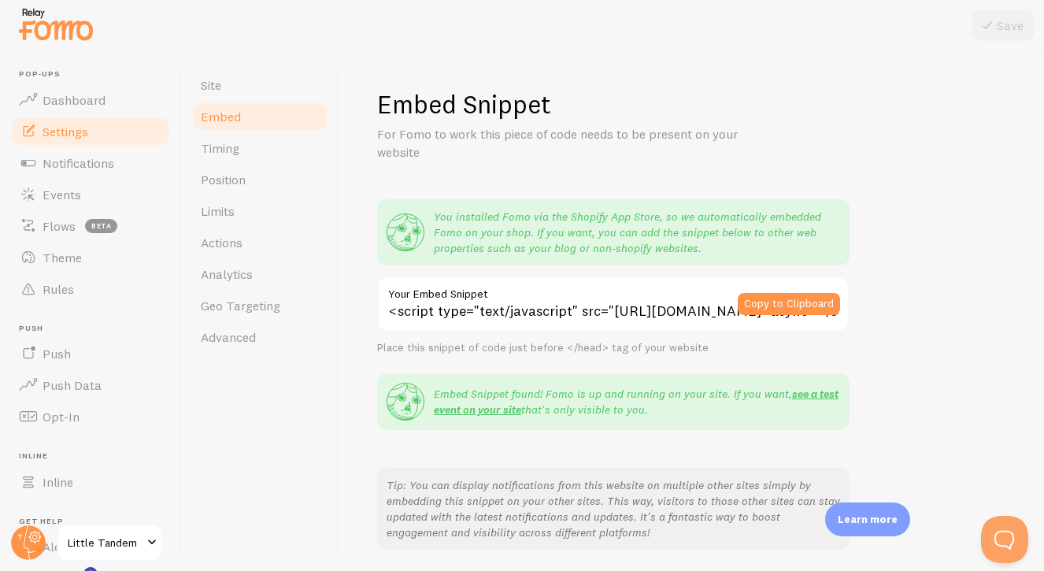
click at [261, 102] on link "Embed" at bounding box center [260, 116] width 138 height 31
click at [262, 99] on link "Site" at bounding box center [260, 84] width 138 height 31
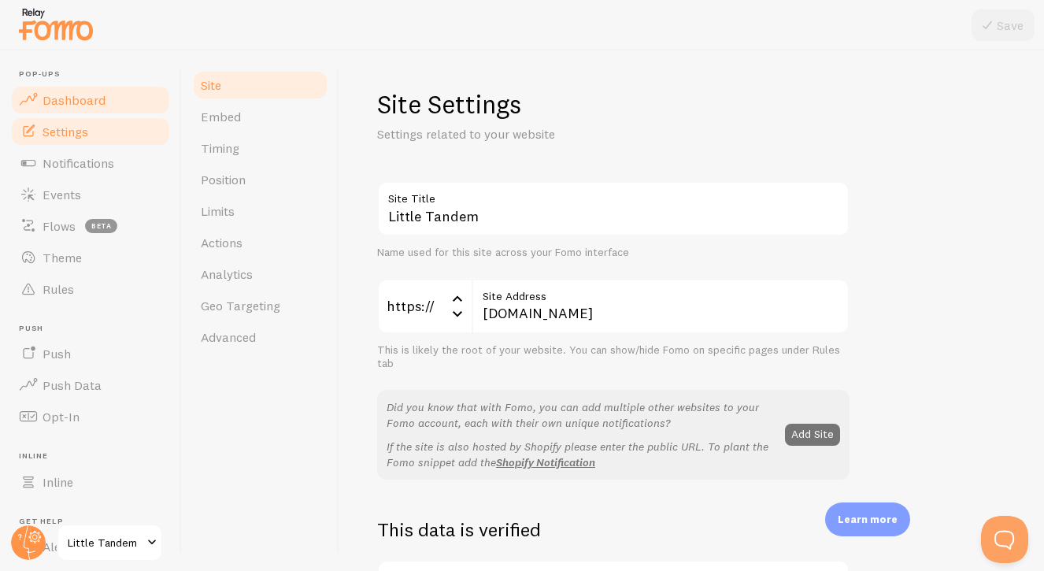
click at [124, 113] on link "Dashboard" at bounding box center [90, 99] width 162 height 31
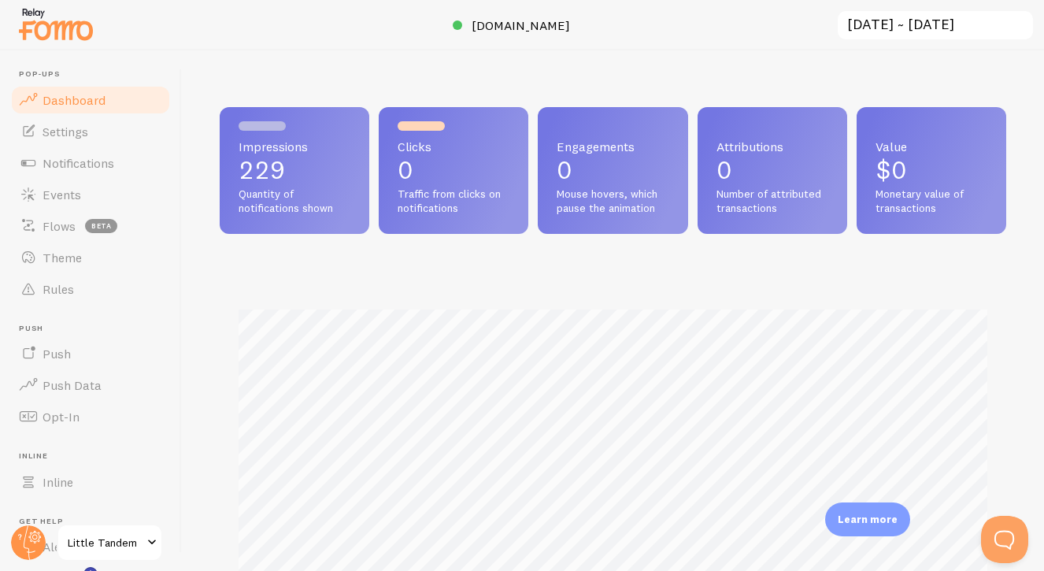
scroll to position [413, 786]
click at [120, 161] on link "Notifications" at bounding box center [90, 162] width 162 height 31
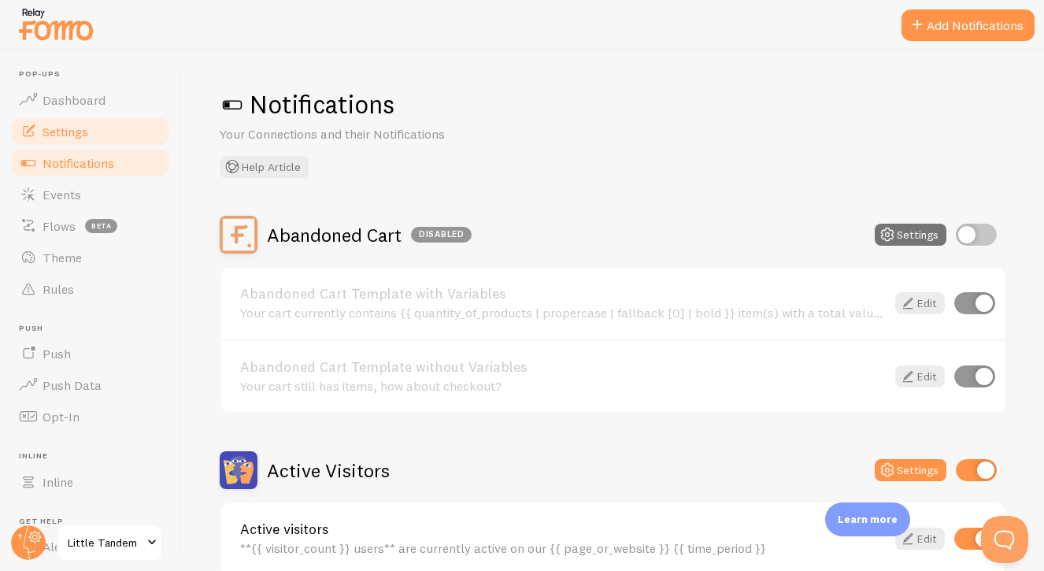
click at [128, 137] on link "Settings" at bounding box center [90, 131] width 162 height 31
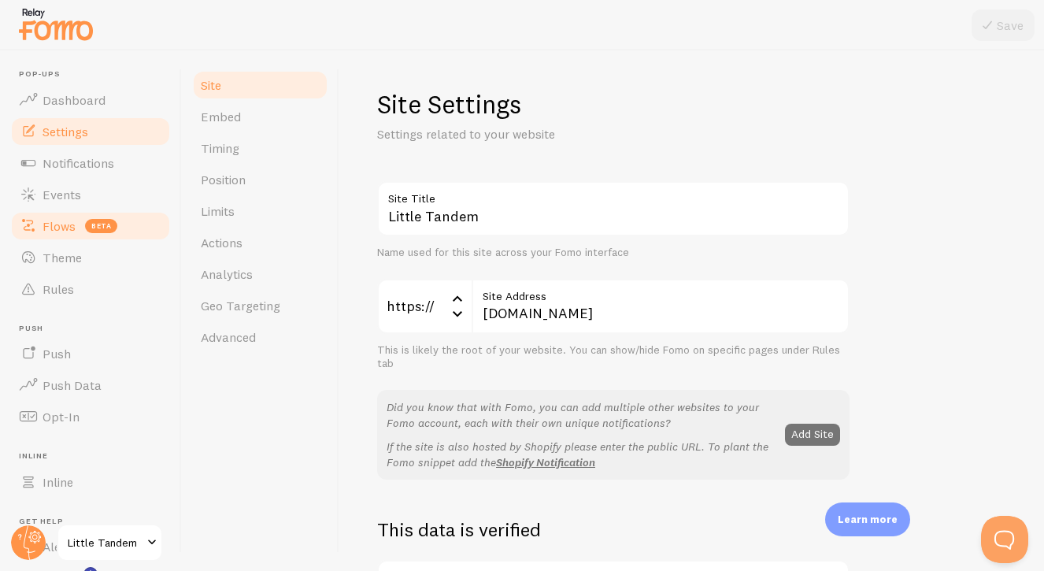
click at [113, 211] on link "Flows beta" at bounding box center [90, 225] width 162 height 31
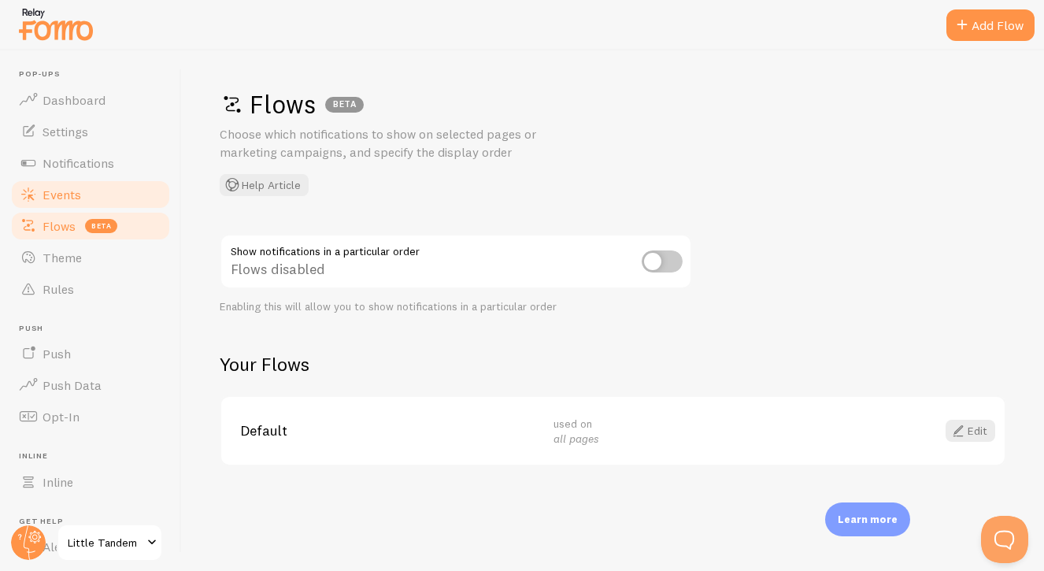
click at [120, 201] on link "Events" at bounding box center [90, 194] width 162 height 31
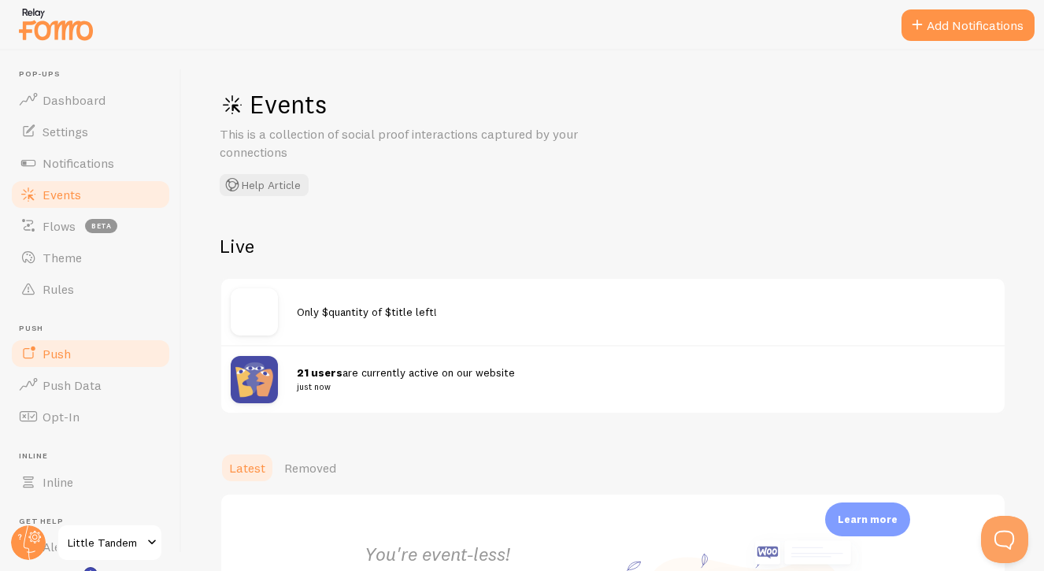
click at [98, 355] on link "Push" at bounding box center [90, 353] width 162 height 31
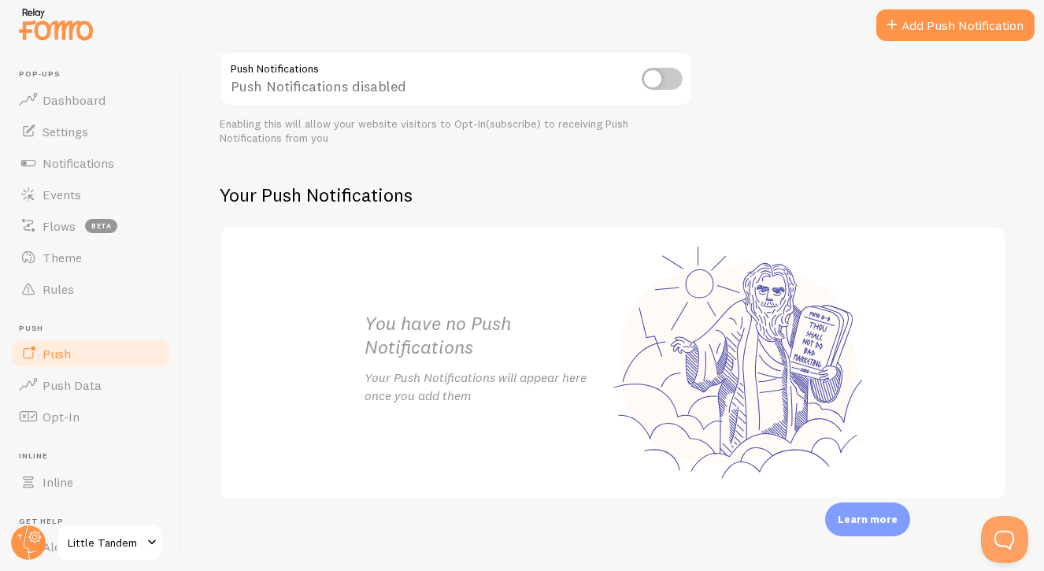
scroll to position [200, 0]
click at [124, 384] on link "Push Data" at bounding box center [90, 384] width 162 height 31
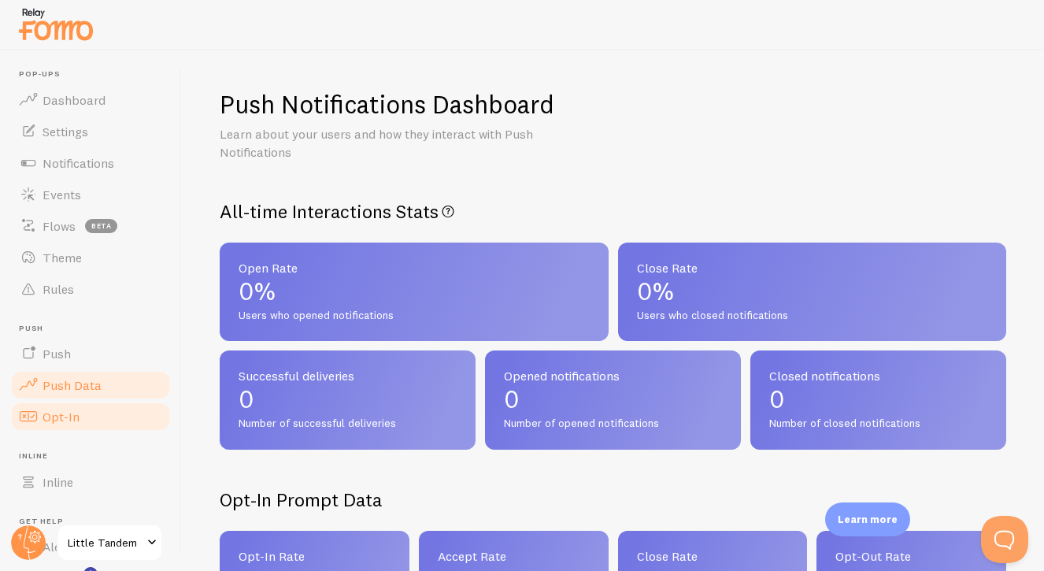
click at [101, 422] on link "Opt-In" at bounding box center [90, 416] width 162 height 31
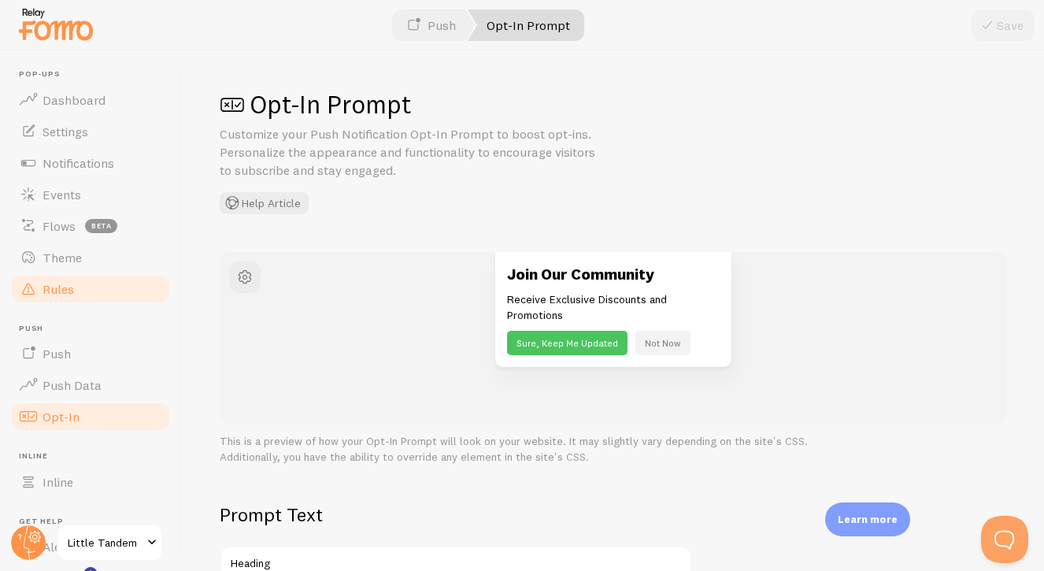
click at [91, 290] on link "Rules" at bounding box center [90, 288] width 162 height 31
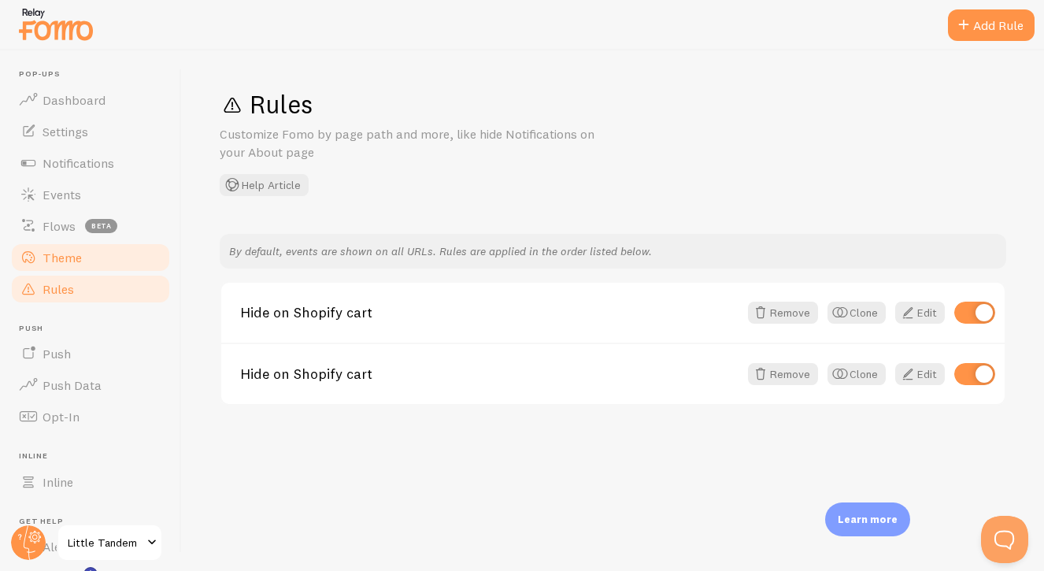
click at [87, 258] on link "Theme" at bounding box center [90, 257] width 162 height 31
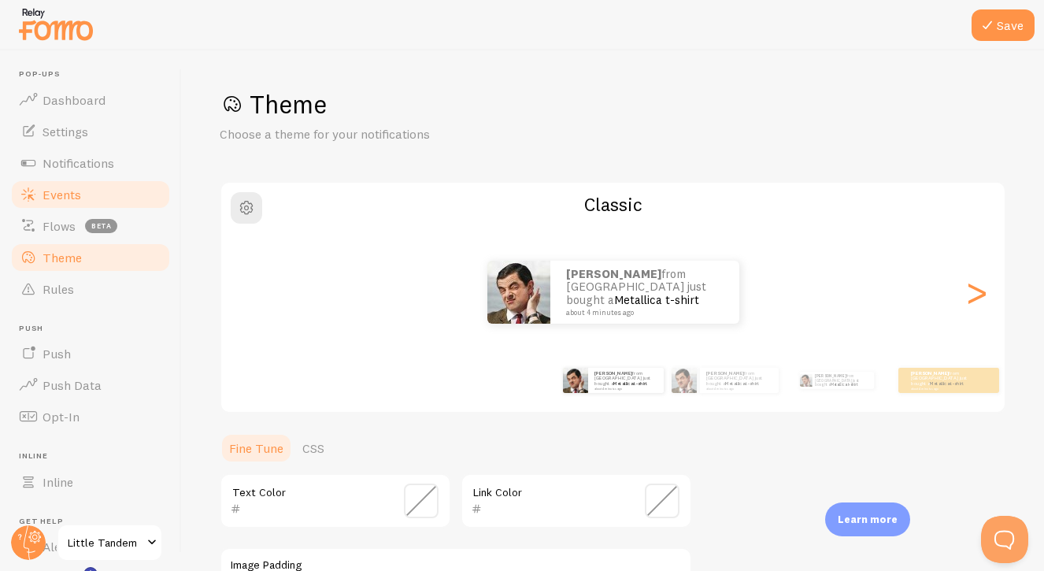
click at [48, 192] on span "Events" at bounding box center [62, 195] width 39 height 16
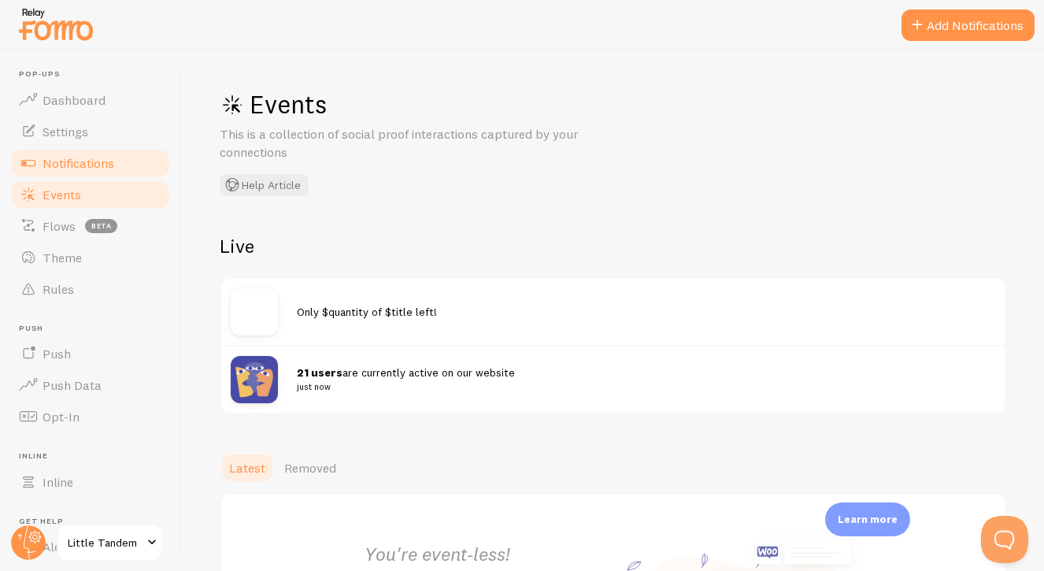
click at [62, 162] on span "Notifications" at bounding box center [79, 163] width 72 height 16
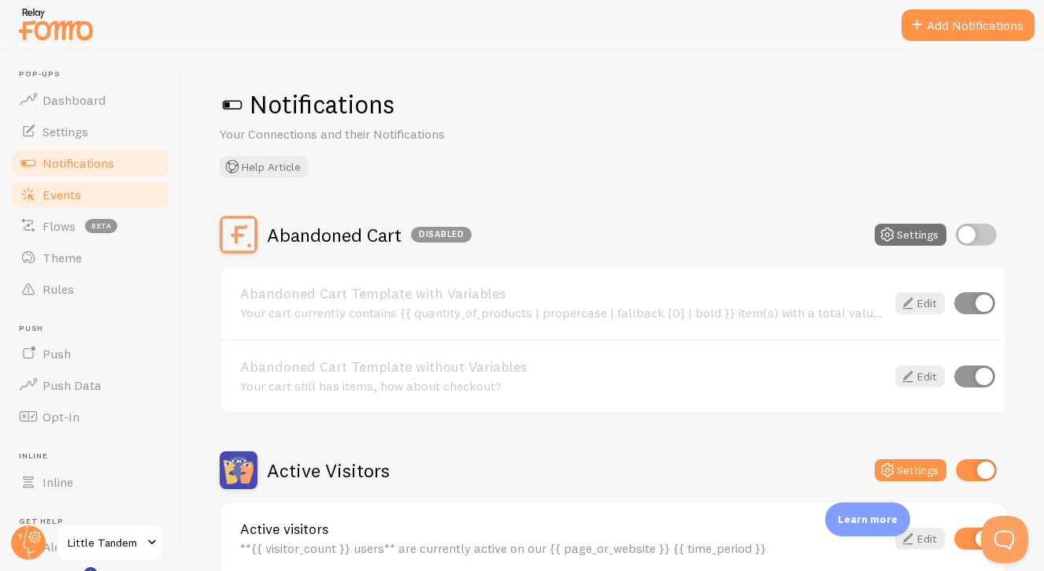
click at [61, 187] on span "Events" at bounding box center [62, 195] width 39 height 16
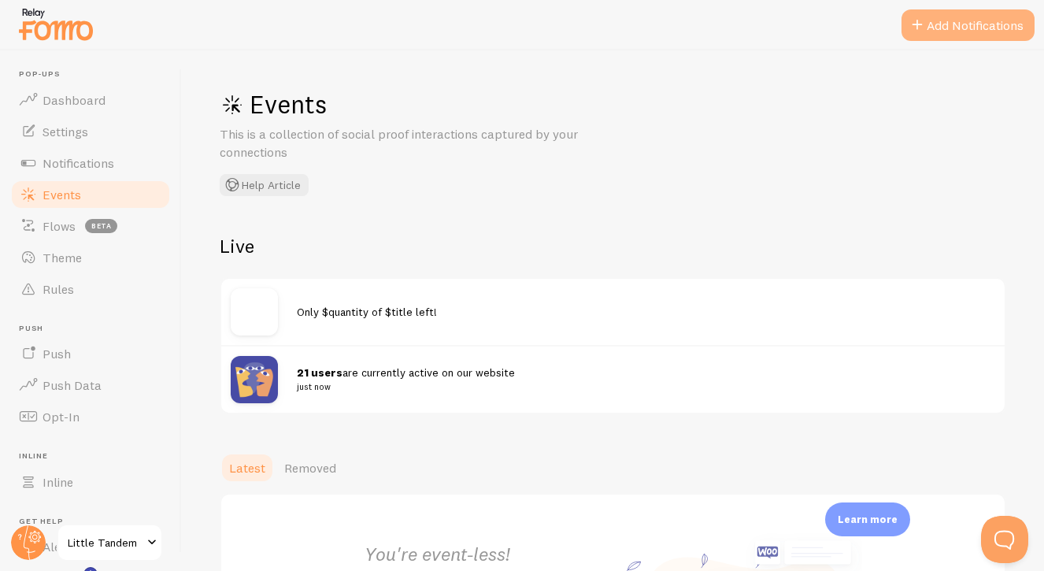
click at [979, 39] on button "Add Notifications" at bounding box center [967, 24] width 133 height 31
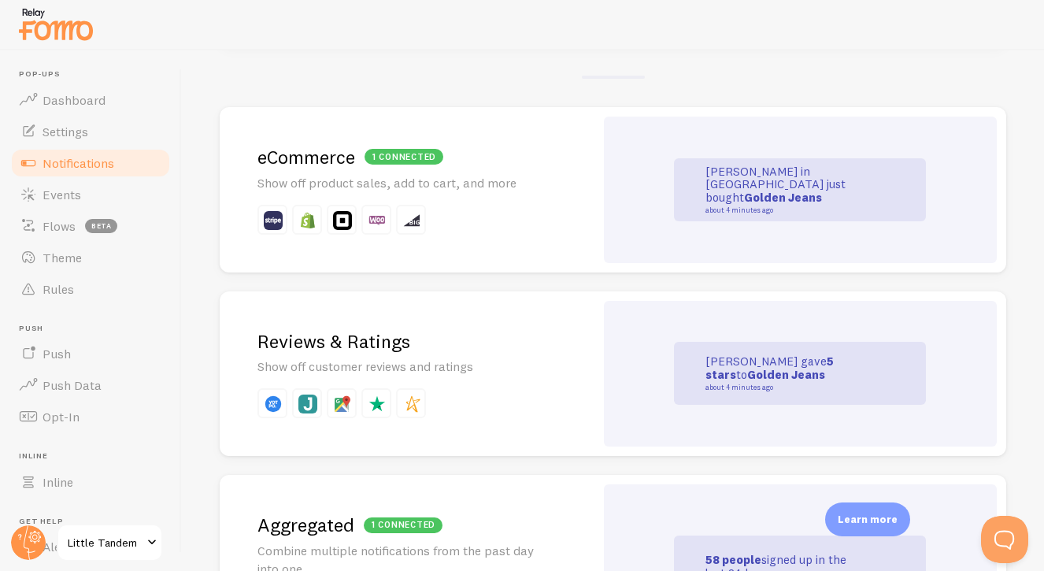
scroll to position [393, 0]
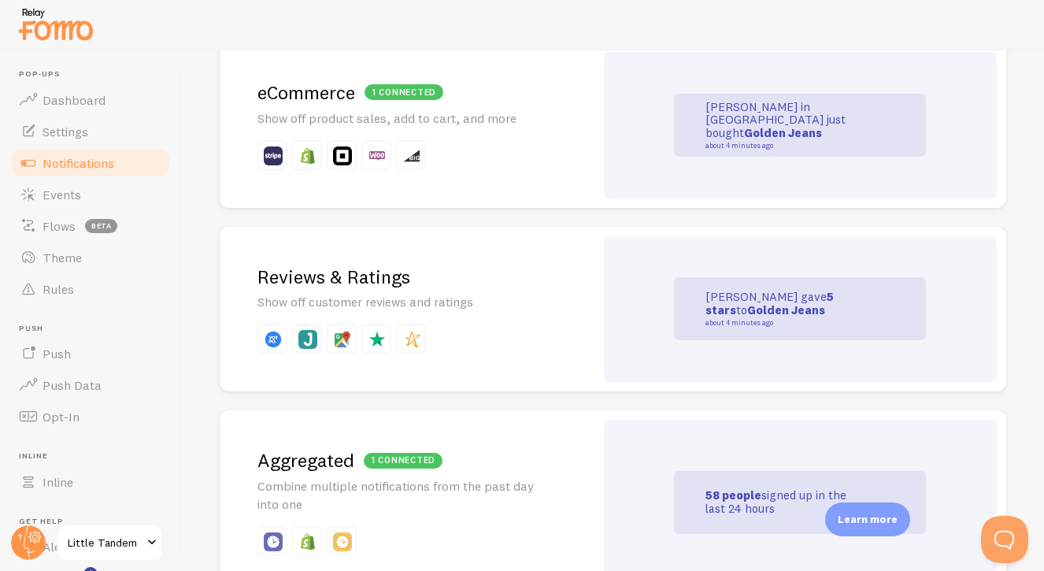
click at [559, 136] on div "1 connected eCommerce Show off product sales, add to cart, and more" at bounding box center [407, 125] width 375 height 165
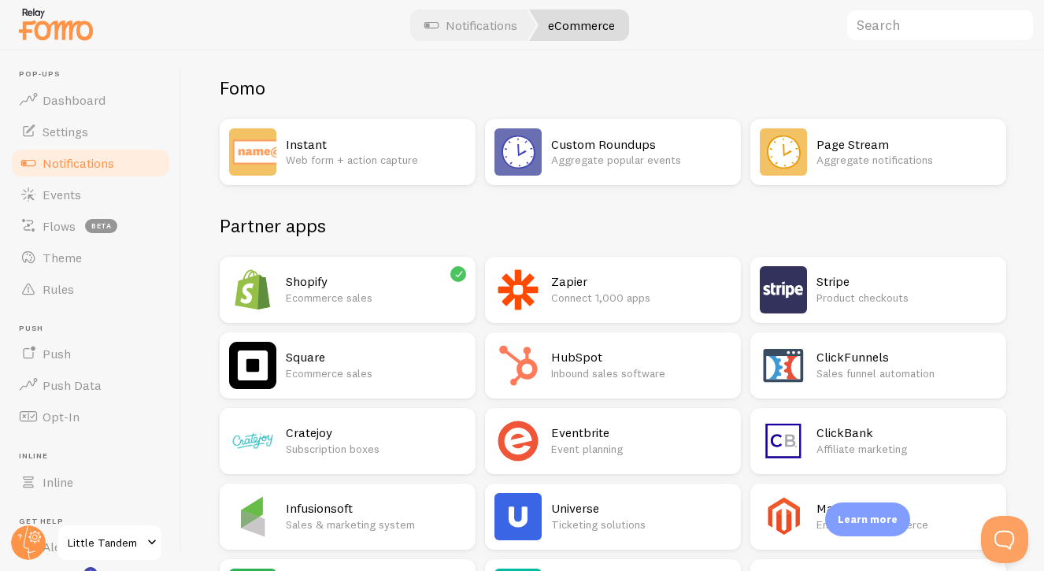
scroll to position [139, 0]
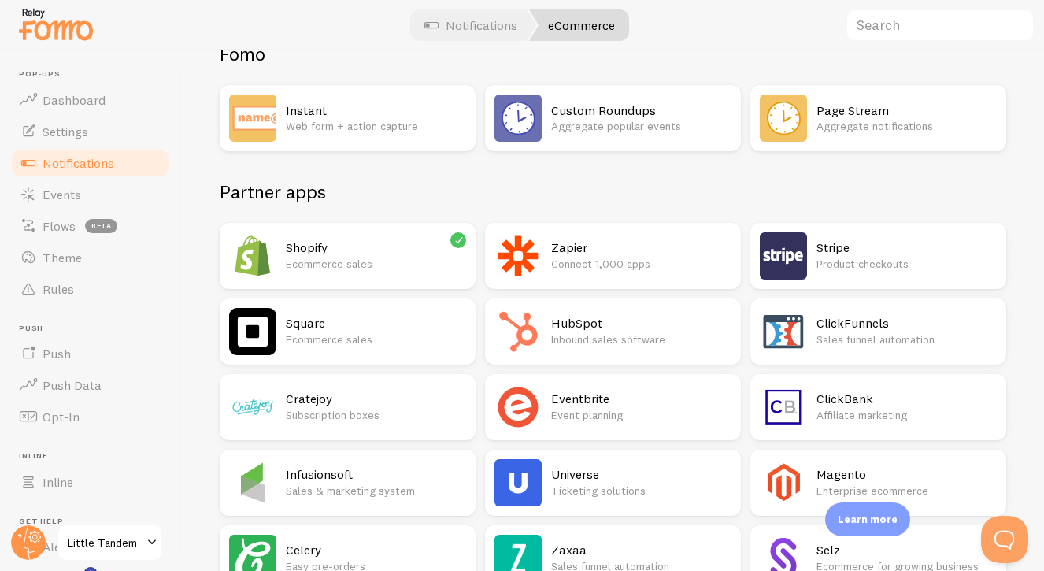
click at [397, 261] on p "Ecommerce sales" at bounding box center [376, 264] width 180 height 16
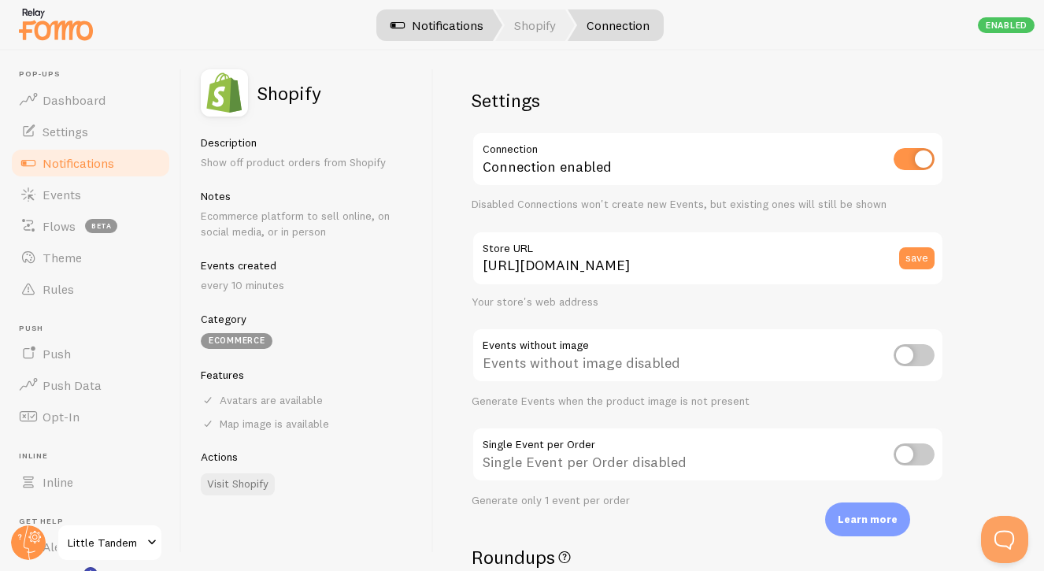
click at [430, 32] on link "Notifications" at bounding box center [437, 24] width 131 height 31
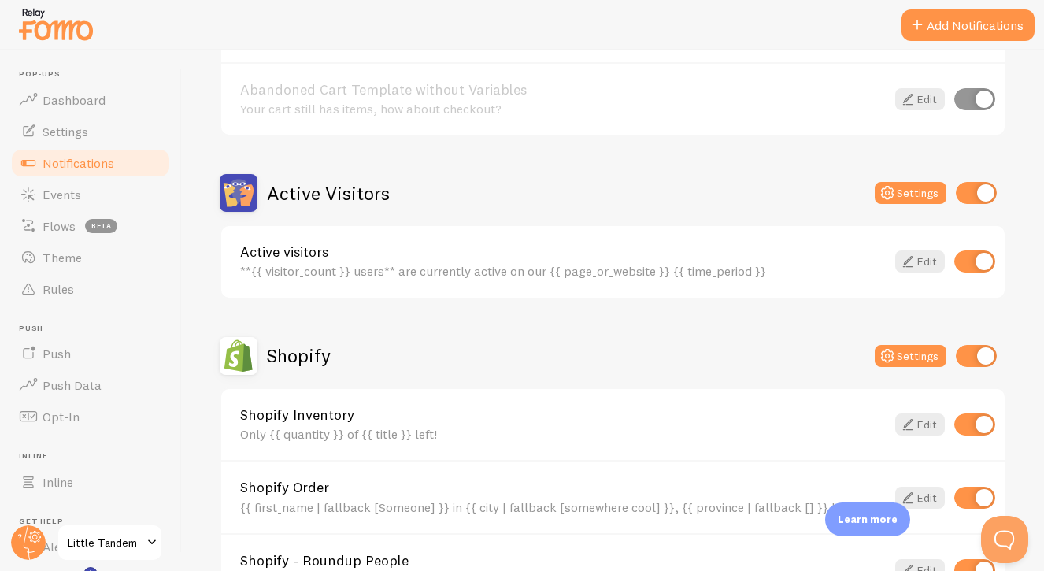
scroll to position [320, 0]
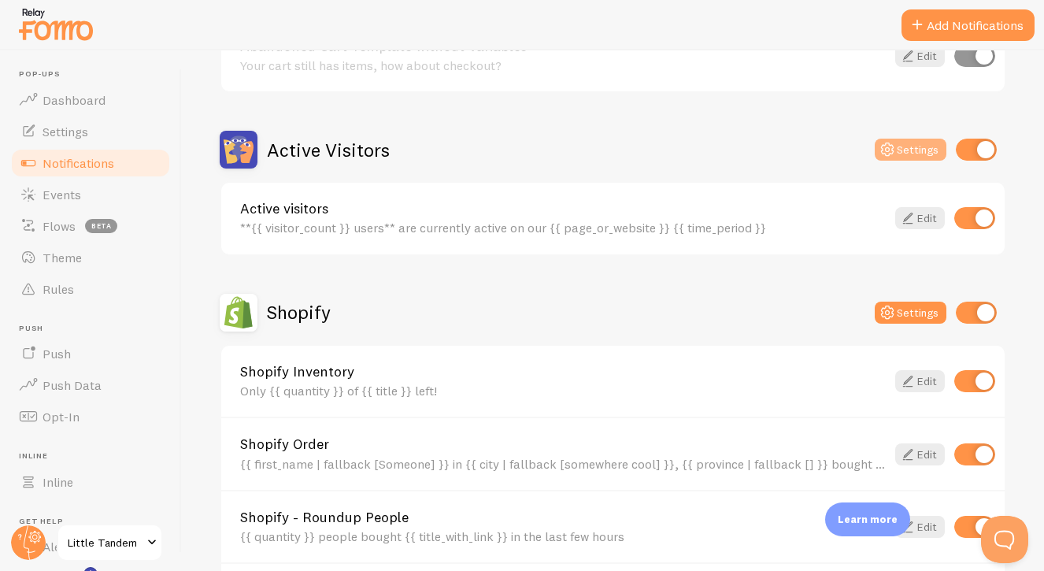
click at [907, 152] on button "Settings" at bounding box center [911, 150] width 72 height 22
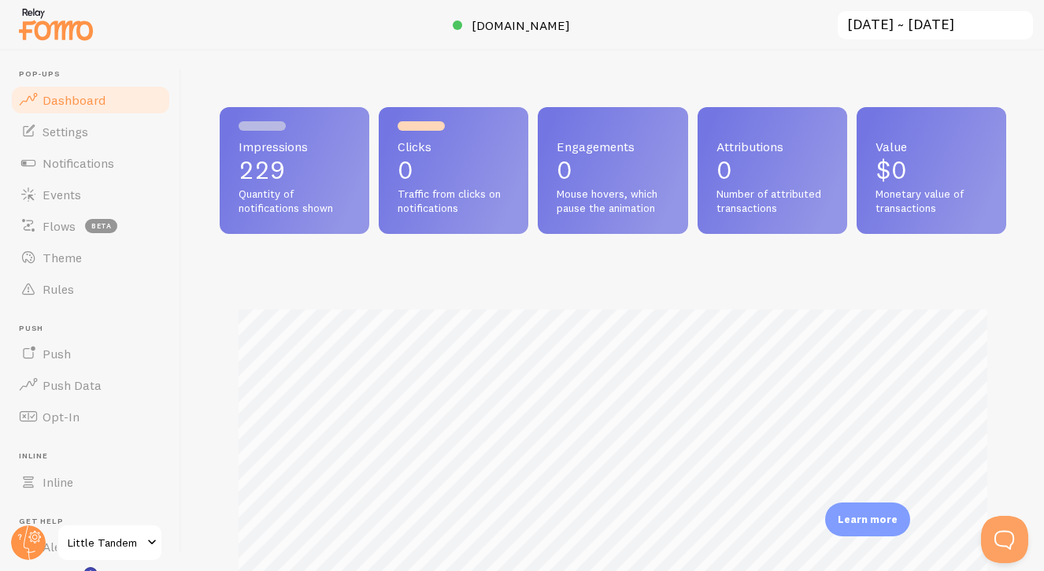
scroll to position [413, 786]
